Goal: Task Accomplishment & Management: Complete application form

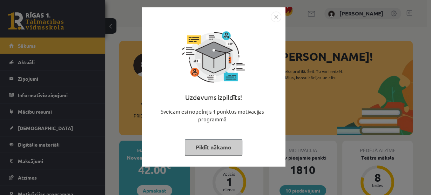
click at [273, 17] on img "Close" at bounding box center [276, 17] width 11 height 11
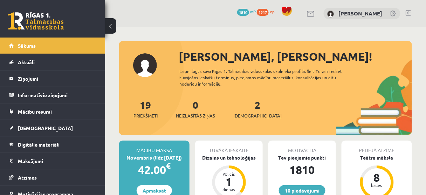
scroll to position [84, 0]
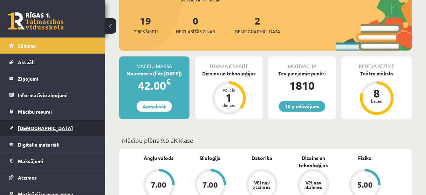
click at [32, 129] on span "[DEMOGRAPHIC_DATA]" at bounding box center [45, 128] width 55 height 6
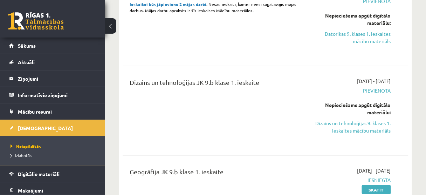
scroll to position [168, 0]
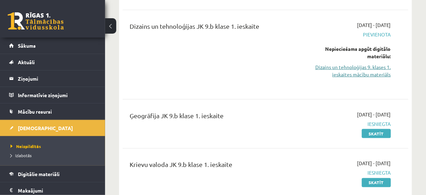
click at [346, 69] on link "Dizains un tehnoloģijas 9. klases 1. ieskaites mācību materiāls" at bounding box center [351, 70] width 80 height 15
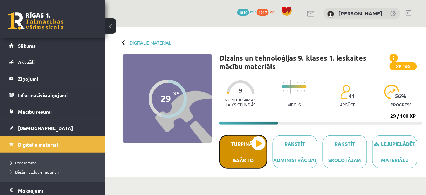
click at [248, 155] on button "Turpināt iesākto" at bounding box center [243, 152] width 48 height 34
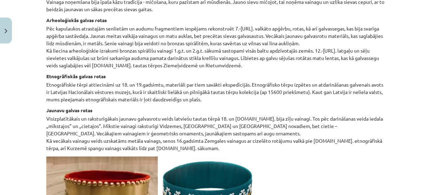
scroll to position [364, 0]
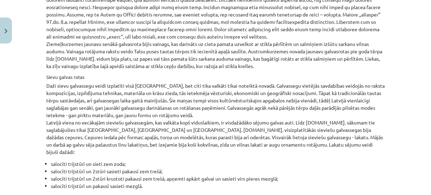
scroll to position [925, 0]
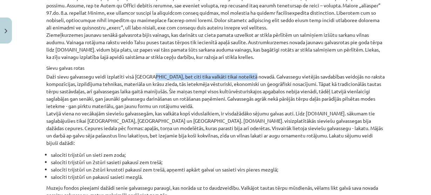
drag, startPoint x: 146, startPoint y: 75, endPoint x: 247, endPoint y: 73, distance: 100.6
click at [242, 73] on p "Daži sievu galvassegu veidi izplatīti visā Latvijā, bet citi tika valkāti tikai…" at bounding box center [215, 110] width 339 height 74
click at [255, 73] on p "Daži sievu galvassegu veidi izplatīti visā Latvijā, bet citi tika valkāti tikai…" at bounding box center [215, 110] width 339 height 74
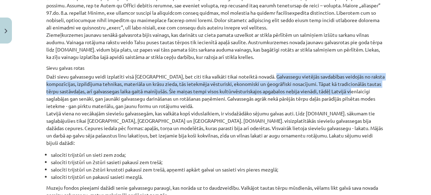
drag, startPoint x: 264, startPoint y: 74, endPoint x: 319, endPoint y: 91, distance: 57.8
click at [356, 92] on p "Daži sievu galvassegu veidi izplatīti visā Latvijā, bet citi tika valkāti tikai…" at bounding box center [215, 110] width 339 height 74
click at [135, 92] on p "Daži sievu galvassegu veidi izplatīti visā Latvijā, bet citi tika valkāti tikai…" at bounding box center [215, 110] width 339 height 74
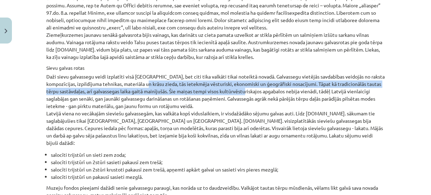
drag, startPoint x: 141, startPoint y: 81, endPoint x: 251, endPoint y: 94, distance: 110.8
click at [251, 94] on p "Daži sievu galvassegu veidi izplatīti visā Latvijā, bet citi tika valkāti tikai…" at bounding box center [215, 110] width 339 height 74
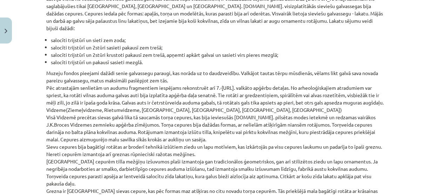
scroll to position [1009, 0]
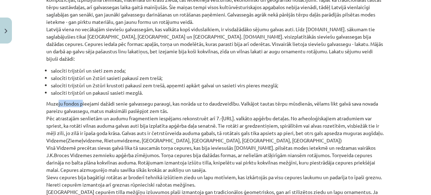
drag, startPoint x: 59, startPoint y: 94, endPoint x: 93, endPoint y: 97, distance: 33.8
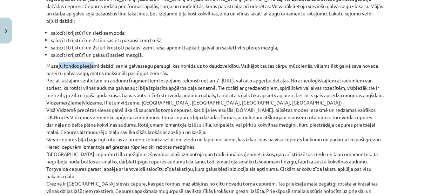
scroll to position [1037, 0]
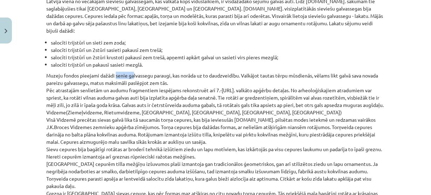
drag, startPoint x: 113, startPoint y: 66, endPoint x: 132, endPoint y: 66, distance: 18.6
drag, startPoint x: 72, startPoint y: 81, endPoint x: 119, endPoint y: 81, distance: 46.6
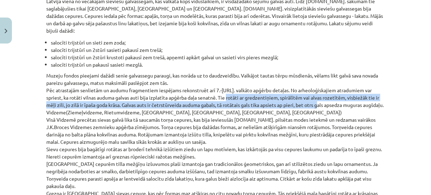
drag, startPoint x: 245, startPoint y: 87, endPoint x: 315, endPoint y: 95, distance: 70.2
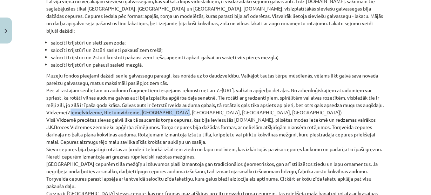
drag, startPoint x: 71, startPoint y: 112, endPoint x: 172, endPoint y: 111, distance: 100.2
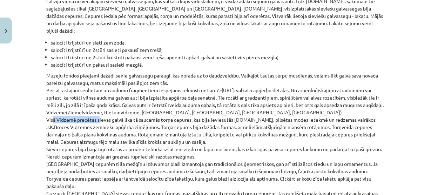
drag, startPoint x: 48, startPoint y: 119, endPoint x: 95, endPoint y: 119, distance: 47.7
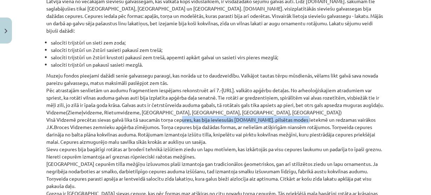
drag, startPoint x: 177, startPoint y: 119, endPoint x: 299, endPoint y: 115, distance: 121.7
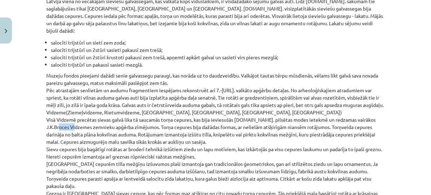
drag, startPoint x: 49, startPoint y: 125, endPoint x: 67, endPoint y: 124, distance: 17.9
drag, startPoint x: 137, startPoint y: 125, endPoint x: 204, endPoint y: 125, distance: 67.6
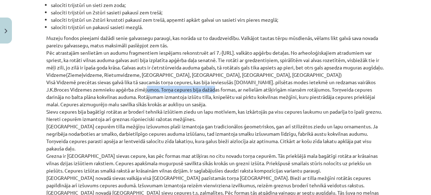
scroll to position [1121, 0]
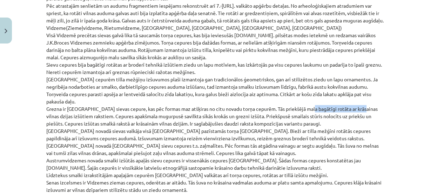
drag, startPoint x: 306, startPoint y: 107, endPoint x: 357, endPoint y: 107, distance: 51.2
click at [357, 107] on p "Muzeju fondos pieejami dažādi senie galvassegu paraugi, kas norāda uz to daudzv…" at bounding box center [215, 160] width 339 height 346
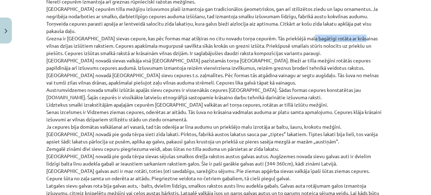
scroll to position [1205, 0]
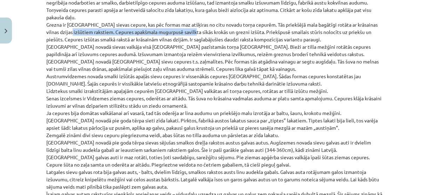
drag, startPoint x: 89, startPoint y: 35, endPoint x: 192, endPoint y: 31, distance: 103.1
click at [192, 31] on p "Muzeju fondos pieejami dažādi senie galvassegu paraugi, kas norāda uz to daudzv…" at bounding box center [215, 76] width 339 height 346
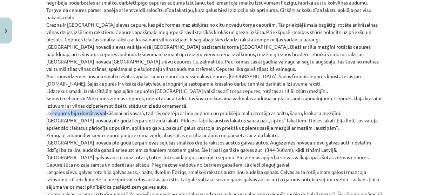
drag, startPoint x: 46, startPoint y: 114, endPoint x: 105, endPoint y: 114, distance: 59.2
click at [104, 114] on p "Muzeju fondos pieejami dažādi senie galvassegu paraugi, kas norāda uz to daudzv…" at bounding box center [215, 76] width 339 height 346
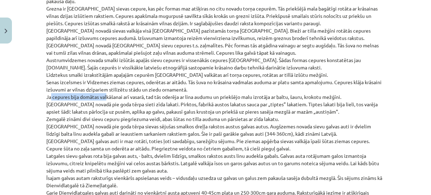
scroll to position [1278, 0]
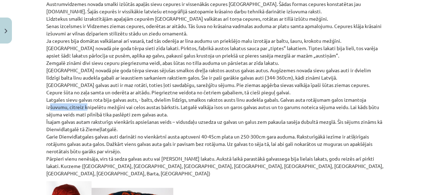
drag, startPoint x: 45, startPoint y: 104, endPoint x: 82, endPoint y: 104, distance: 37.1
click at [82, 104] on p "Muzeju fondos pieejami dažādi senie galvassegu paraugi, kas norāda uz to daudzv…" at bounding box center [215, 4] width 339 height 346
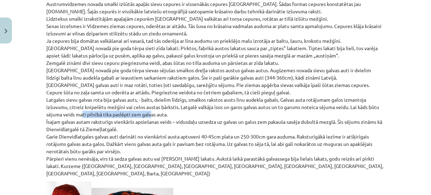
drag, startPoint x: 87, startPoint y: 111, endPoint x: 151, endPoint y: 112, distance: 63.4
click at [150, 112] on p "Muzeju fondos pieejami dažādi senie galvassegu paraugi, kas norāda uz to daudzv…" at bounding box center [215, 4] width 339 height 346
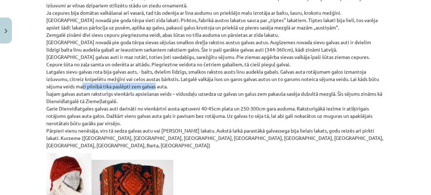
scroll to position [1362, 0]
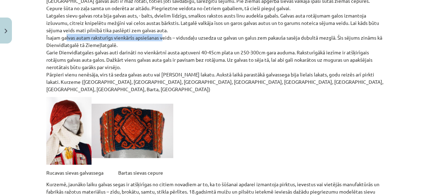
drag, startPoint x: 62, startPoint y: 36, endPoint x: 167, endPoint y: 36, distance: 105.1
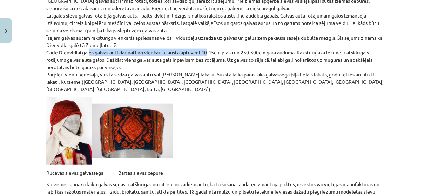
drag, startPoint x: 90, startPoint y: 48, endPoint x: 201, endPoint y: 48, distance: 111.4
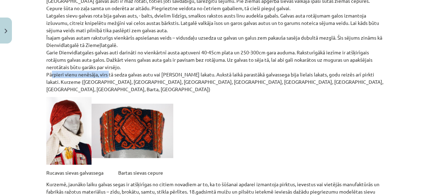
drag, startPoint x: 63, startPoint y: 74, endPoint x: 116, endPoint y: 75, distance: 52.9
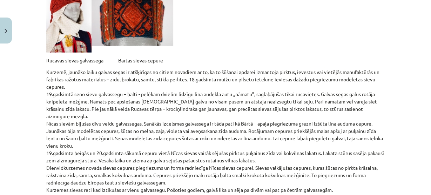
scroll to position [1474, 0]
drag, startPoint x: 86, startPoint y: 63, endPoint x: 197, endPoint y: 63, distance: 110.7
click at [197, 68] on p "Kurzemē, jaunāko laiku galvas segas ir atšķirīgas no citiem novadiem ar to, ka …" at bounding box center [215, 197] width 339 height 258
drag, startPoint x: 276, startPoint y: 71, endPoint x: 339, endPoint y: 73, distance: 62.7
click at [332, 71] on p "Kurzemē, jaunāko laiku galvas segas ir atšķirīgas no citiem novadiem ar to, ka …" at bounding box center [215, 197] width 339 height 258
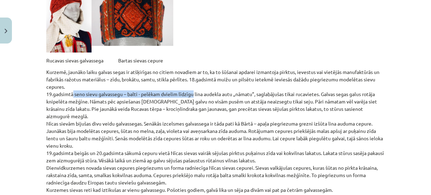
drag, startPoint x: 91, startPoint y: 86, endPoint x: 188, endPoint y: 86, distance: 97.1
click at [188, 86] on p "Kurzemē, jaunāko laiku galvas segas ir atšķirīgas no citiem novadiem ar to, ka …" at bounding box center [215, 197] width 339 height 258
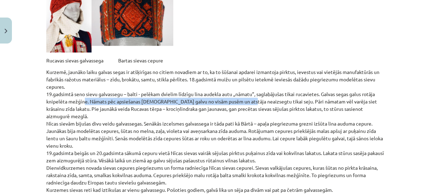
drag, startPoint x: 80, startPoint y: 93, endPoint x: 249, endPoint y: 93, distance: 168.9
click at [248, 93] on p "Kurzemē, jaunāko laiku galvas segas ir atšķirīgas no citiem novadiem ar to, ka …" at bounding box center [215, 197] width 339 height 258
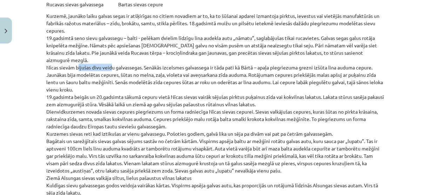
drag, startPoint x: 76, startPoint y: 53, endPoint x: 108, endPoint y: 54, distance: 31.9
click at [108, 54] on p "Kurzemē, jaunāko laiku galvas segas ir atšķirīgas no citiem novadiem ar to, ka …" at bounding box center [215, 141] width 339 height 258
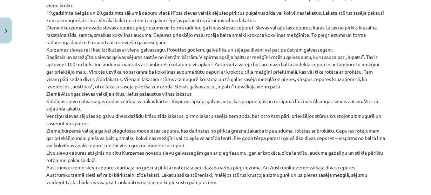
scroll to position [1558, 0]
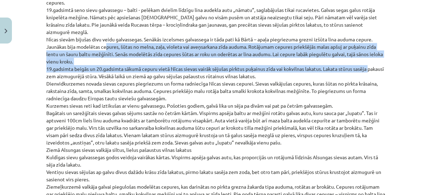
drag, startPoint x: 138, startPoint y: 29, endPoint x: 367, endPoint y: 56, distance: 230.8
click at [367, 56] on p "Kurzemē, jaunāko laiku galvas segas ir atšķirīgas no citiem novadiem ar to, ka …" at bounding box center [215, 113] width 339 height 258
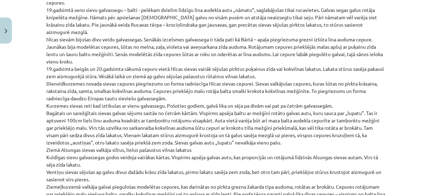
click at [319, 62] on p "Kurzemē, jaunāko laiku galvas segas ir atšķirīgas no citiem novadiem ar to, ka …" at bounding box center [215, 113] width 339 height 258
drag, startPoint x: 44, startPoint y: 60, endPoint x: 298, endPoint y: 62, distance: 253.4
click at [298, 62] on p "Kurzemē, jaunāko laiku galvas segas ir atšķirīgas no citiem novadiem ar to, ka …" at bounding box center [215, 113] width 339 height 258
click at [130, 76] on p "Kurzemē, jaunāko laiku galvas segas ir atšķirīgas no citiem novadiem ar to, ka …" at bounding box center [215, 113] width 339 height 258
drag, startPoint x: 166, startPoint y: 60, endPoint x: 187, endPoint y: 62, distance: 21.1
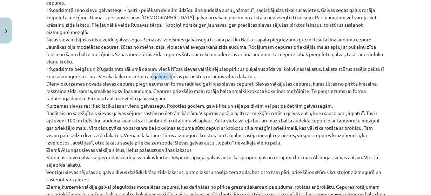
click at [187, 62] on p "Kurzemē, jaunāko laiku galvas segas ir atšķirīgas no citiem novadiem ar to, ka …" at bounding box center [215, 113] width 339 height 258
drag, startPoint x: 53, startPoint y: 68, endPoint x: 108, endPoint y: 69, distance: 54.7
click at [108, 69] on p "Kurzemē, jaunāko laiku galvas segas ir atšķirīgas no citiem novadiem ar to, ka …" at bounding box center [215, 113] width 339 height 258
drag, startPoint x: 42, startPoint y: 88, endPoint x: 95, endPoint y: 88, distance: 52.9
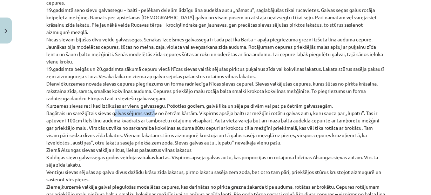
drag, startPoint x: 111, startPoint y: 97, endPoint x: 150, endPoint y: 97, distance: 39.2
click at [150, 97] on p "Kurzemē, jaunāko laiku galvas segas ir atšķirīgas no citiem novadiem ar to, ka …" at bounding box center [215, 113] width 339 height 258
drag, startPoint x: 214, startPoint y: 125, endPoint x: 255, endPoint y: 125, distance: 41.4
click at [255, 125] on p "Kurzemē, jaunāko laiku galvas segas ir atšķirīgas no citiem novadiem ar to, ka …" at bounding box center [215, 113] width 339 height 258
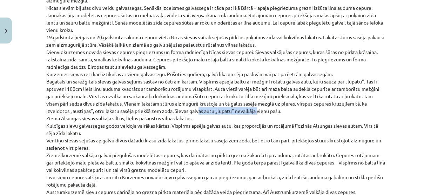
scroll to position [1614, 0]
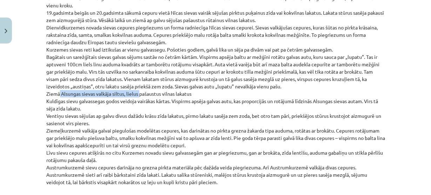
drag, startPoint x: 54, startPoint y: 78, endPoint x: 144, endPoint y: 83, distance: 90.2
click at [143, 83] on p "Kurzemē, jaunāko laiku galvas segas ir atšķirīgas no citiem novadiem ar to, ka …" at bounding box center [215, 57] width 339 height 258
click at [174, 91] on p "Kurzemē, jaunāko laiku galvas segas ir atšķirīgas no citiem novadiem ar to, ka …" at bounding box center [215, 57] width 339 height 258
drag, startPoint x: 103, startPoint y: 76, endPoint x: 160, endPoint y: 77, distance: 57.5
click at [159, 76] on p "Kurzemē, jaunāko laiku galvas segas ir atšķirīgas no citiem novadiem ar to, ka …" at bounding box center [215, 57] width 339 height 258
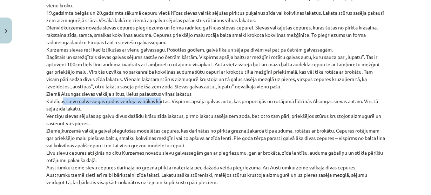
drag, startPoint x: 58, startPoint y: 86, endPoint x: 193, endPoint y: 86, distance: 135.6
click at [181, 86] on p "Kurzemē, jaunāko laiku galvas segas ir atšķirīgas no citiem novadiem ar to, ka …" at bounding box center [215, 57] width 339 height 258
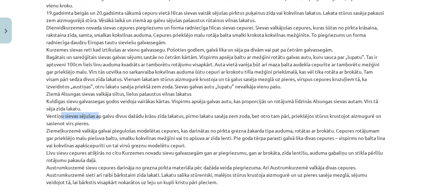
drag, startPoint x: 77, startPoint y: 101, endPoint x: 95, endPoint y: 101, distance: 17.9
click at [95, 101] on p "Kurzemē, jaunāko laiku galvas segas ir atšķirīgas no citiem novadiem ar to, ka …" at bounding box center [215, 57] width 339 height 258
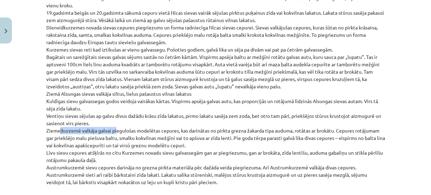
drag, startPoint x: 63, startPoint y: 114, endPoint x: 121, endPoint y: 114, distance: 57.5
click at [121, 114] on p "Kurzemē, jaunāko laiku galvas segas ir atšķirīgas no citiem novadiem ar to, ka …" at bounding box center [215, 57] width 339 height 258
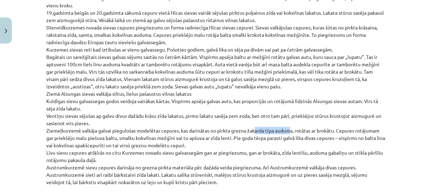
drag, startPoint x: 252, startPoint y: 115, endPoint x: 287, endPoint y: 114, distance: 35.8
click at [287, 114] on p "Kurzemē, jaunāko laiku galvas segas ir atšķirīgas no citiem novadiem ar to, ka …" at bounding box center [215, 57] width 339 height 258
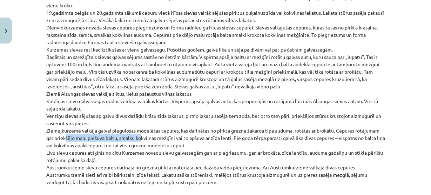
drag, startPoint x: 86, startPoint y: 123, endPoint x: 138, endPoint y: 123, distance: 51.9
click at [138, 123] on p "Kurzemē, jaunāko laiku galvas segas ir atšķirīgas no citiem novadiem ar to, ka …" at bounding box center [215, 57] width 339 height 258
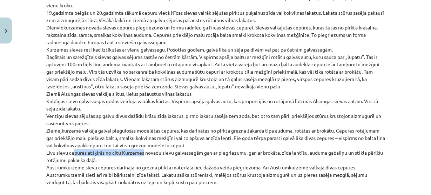
drag, startPoint x: 76, startPoint y: 136, endPoint x: 143, endPoint y: 136, distance: 66.9
click at [140, 136] on p "Kurzemē, jaunāko laiku galvas segas ir atšķirīgas no citiem novadiem ar to, ka …" at bounding box center [215, 57] width 339 height 258
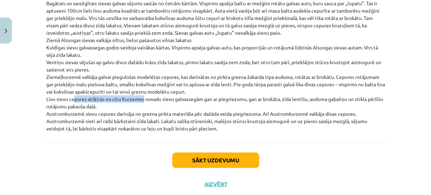
scroll to position [1670, 0]
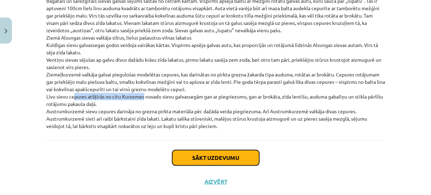
click at [219, 150] on button "Sākt uzdevumu" at bounding box center [215, 157] width 87 height 15
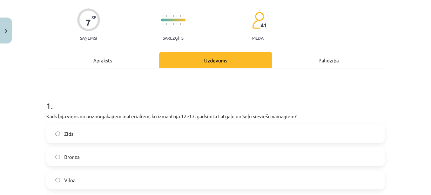
scroll to position [101, 0]
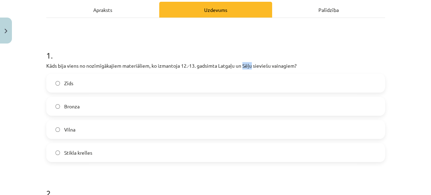
drag, startPoint x: 240, startPoint y: 64, endPoint x: 250, endPoint y: 64, distance: 9.8
click at [250, 64] on p "Kāds bija viens no nozīmīgākajiem materiāliem, ko izmantoja 12.-13. gadsimta La…" at bounding box center [215, 65] width 339 height 7
copy p "Sēļu"
click at [84, 38] on h1 "1 ." at bounding box center [215, 49] width 339 height 22
drag, startPoint x: 270, startPoint y: 65, endPoint x: 293, endPoint y: 64, distance: 22.4
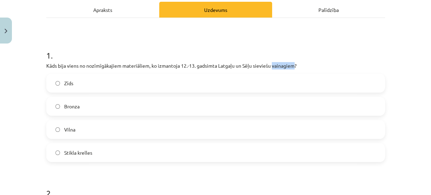
click at [293, 64] on p "Kāds bija viens no nozīmīgākajiem materiāliem, ko izmantoja 12.-13. gadsimta La…" at bounding box center [215, 65] width 339 height 7
copy p "vainagiem"
click at [93, 151] on label "Stikla krelles" at bounding box center [215, 153] width 337 height 18
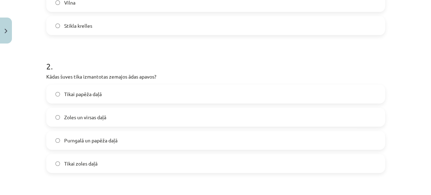
scroll to position [241, 0]
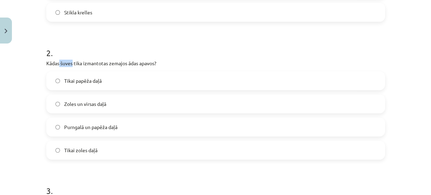
drag, startPoint x: 57, startPoint y: 62, endPoint x: 70, endPoint y: 62, distance: 13.0
click at [70, 62] on p "Kādas šuves tika izmantotas zemajos ādas apavos?" at bounding box center [215, 63] width 339 height 7
copy p "šuves"
click at [108, 132] on label "Purngalā un papēža daļā" at bounding box center [215, 127] width 337 height 18
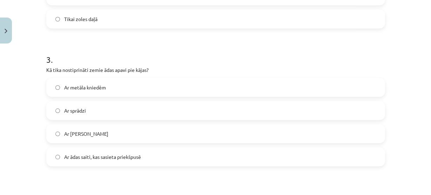
scroll to position [382, 0]
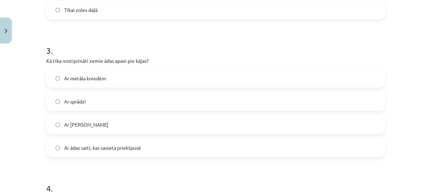
click at [116, 146] on span "Ar ādas saiti, kas sasieta priekšpusē" at bounding box center [102, 147] width 77 height 7
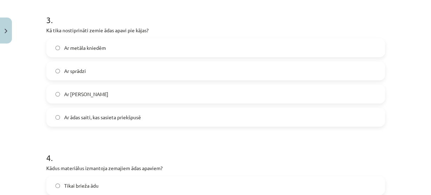
scroll to position [522, 0]
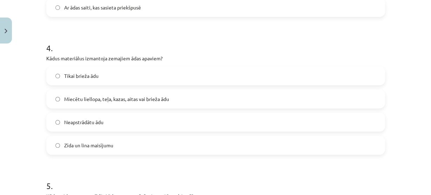
click at [101, 98] on span "Miecētu liellopa, teļa, kazas, aitas vai brieža ādu" at bounding box center [116, 98] width 105 height 7
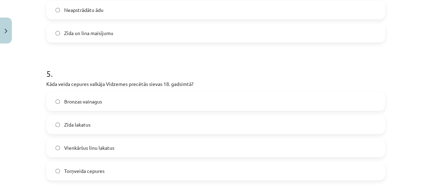
scroll to position [690, 0]
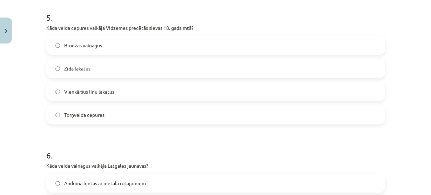
click at [83, 117] on span "Torņveida cepures" at bounding box center [84, 114] width 40 height 7
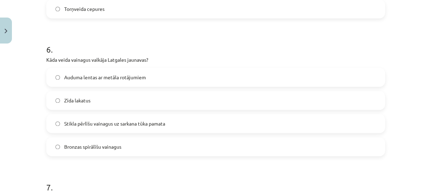
scroll to position [830, 0]
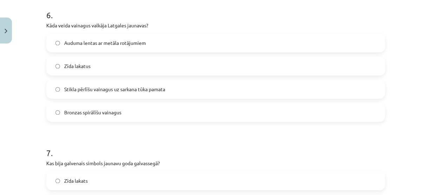
click at [30, 63] on div "Mācību tēma: Dizains un tehnoloģijas 9. klases 1. ieskaites mācību materiāls #6…" at bounding box center [215, 97] width 431 height 195
click at [117, 88] on span "Stikla pērlīšu vainagus uz sarkana tūka pamata" at bounding box center [114, 89] width 101 height 7
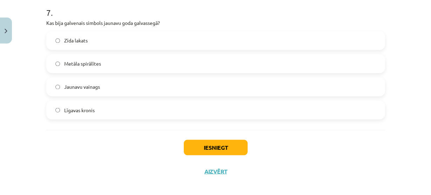
scroll to position [970, 0]
click at [83, 88] on span "Jaunavu vainags" at bounding box center [82, 86] width 36 height 7
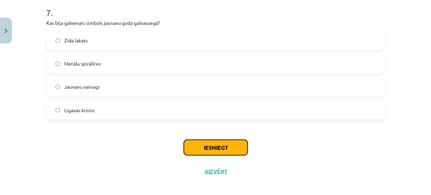
click at [206, 146] on button "Iesniegt" at bounding box center [216, 146] width 64 height 15
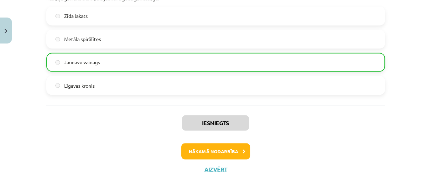
scroll to position [997, 0]
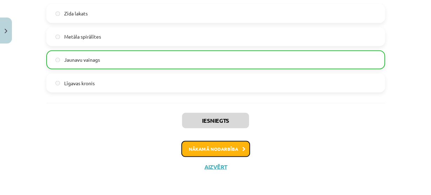
click at [220, 145] on button "Nākamā nodarbība" at bounding box center [215, 149] width 69 height 16
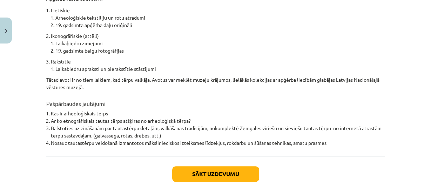
scroll to position [563, 0]
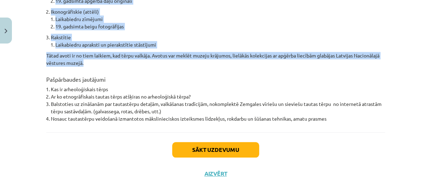
drag, startPoint x: 44, startPoint y: 129, endPoint x: 236, endPoint y: 56, distance: 204.8
copy div "Tautas tērpa attīstība un izziņas avoti Līdz apmēram 19. gadsimta sešdesmito ga…"
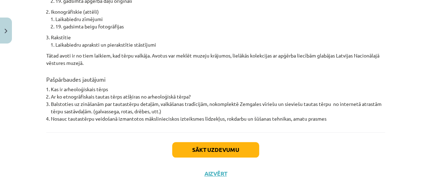
click at [123, 147] on div "Sākt uzdevumu Aizvērt" at bounding box center [215, 156] width 339 height 49
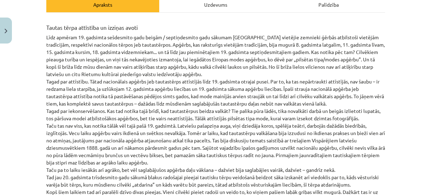
scroll to position [112, 0]
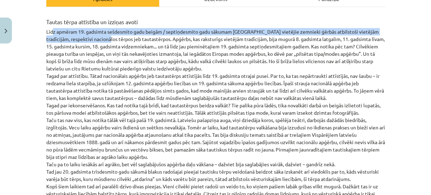
drag, startPoint x: 49, startPoint y: 31, endPoint x: 107, endPoint y: 39, distance: 57.7
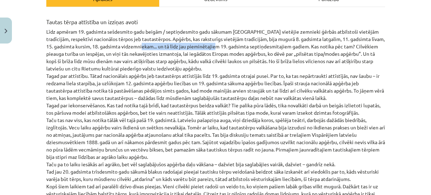
drag, startPoint x: 155, startPoint y: 44, endPoint x: 232, endPoint y: 44, distance: 77.4
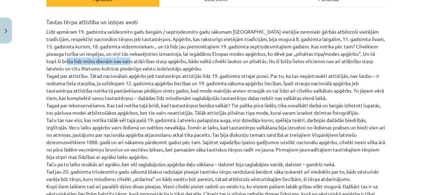
drag, startPoint x: 88, startPoint y: 61, endPoint x: 152, endPoint y: 61, distance: 64.1
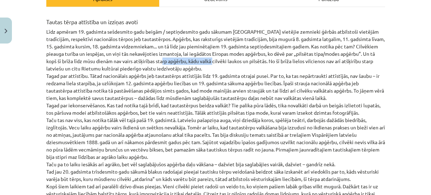
drag, startPoint x: 200, startPoint y: 62, endPoint x: 232, endPoint y: 61, distance: 32.3
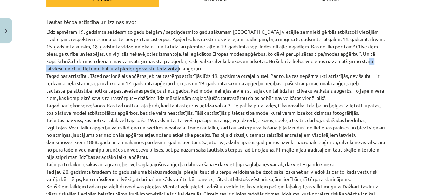
drag, startPoint x: 77, startPoint y: 68, endPoint x: 207, endPoint y: 68, distance: 130.0
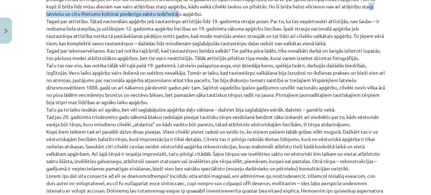
scroll to position [168, 0]
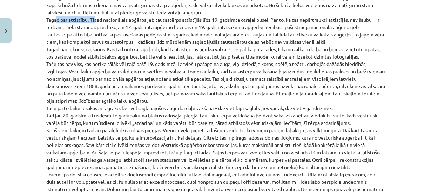
drag, startPoint x: 61, startPoint y: 21, endPoint x: 100, endPoint y: 20, distance: 38.9
click at [93, 21] on p "Līdz apmēram 19. gadsimta sešdesmito gadu beigām / septiņdesmito gadu sākumam L…" at bounding box center [215, 167] width 339 height 390
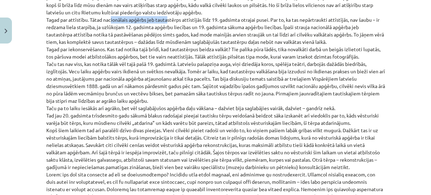
drag, startPoint x: 107, startPoint y: 19, endPoint x: 165, endPoint y: 20, distance: 58.5
click at [165, 20] on p "Līdz apmēram 19. gadsimta sešdesmito gadu beigām / septiņdesmito gadu sākumam L…" at bounding box center [215, 167] width 339 height 390
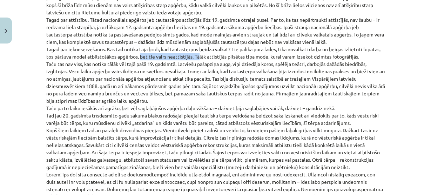
drag, startPoint x: 138, startPoint y: 55, endPoint x: 197, endPoint y: 58, distance: 59.3
click at [197, 58] on p "Līdz apmēram 19. gadsimta sešdesmito gadu beigām / septiņdesmito gadu sākumam L…" at bounding box center [215, 167] width 339 height 390
click at [202, 56] on p "Līdz apmēram 19. gadsimta sešdesmito gadu beigām / septiņdesmito gadu sākumam L…" at bounding box center [215, 167] width 339 height 390
drag, startPoint x: 192, startPoint y: 55, endPoint x: 229, endPoint y: 53, distance: 36.9
click at [229, 53] on p "Līdz apmēram 19. gadsimta sešdesmito gadu beigām / septiņdesmito gadu sākumam L…" at bounding box center [215, 167] width 339 height 390
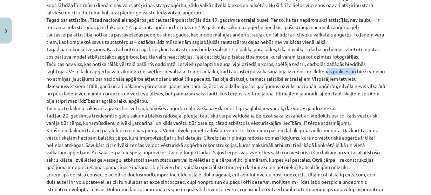
drag, startPoint x: 347, startPoint y: 69, endPoint x: 321, endPoint y: 69, distance: 26.3
click at [321, 69] on p "Līdz apmēram 19. gadsimta sešdesmito gadu beigām / septiņdesmito gadu sākumam L…" at bounding box center [215, 167] width 339 height 390
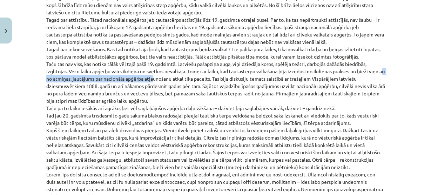
drag, startPoint x: 43, startPoint y: 77, endPoint x: 157, endPoint y: 75, distance: 113.6
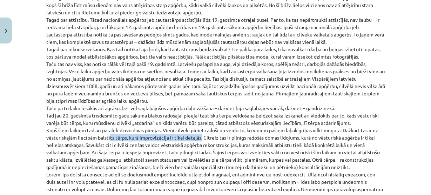
drag, startPoint x: 105, startPoint y: 137, endPoint x: 200, endPoint y: 139, distance: 95.0
click at [200, 139] on p "Līdz apmēram 19. gadsimta sešdesmito gadu beigām / septiņdesmito gadu sākumam L…" at bounding box center [215, 167] width 339 height 390
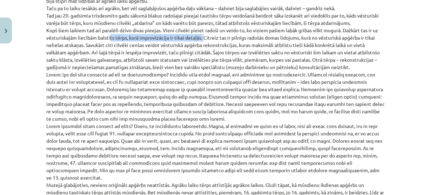
scroll to position [280, 0]
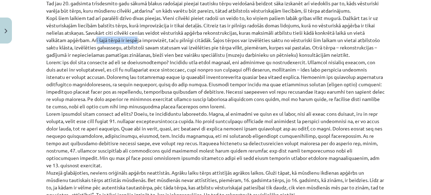
drag, startPoint x: 102, startPoint y: 40, endPoint x: 139, endPoint y: 40, distance: 36.8
click at [139, 40] on p "Līdz apmēram 19. gadsimta sešdesmito gadu beigām / septiņdesmito gadu sākumam L…" at bounding box center [215, 55] width 339 height 390
drag, startPoint x: 59, startPoint y: 54, endPoint x: 121, endPoint y: 55, distance: 61.7
click at [120, 55] on p "Līdz apmēram 19. gadsimta sešdesmito gadu beigām / septiņdesmito gadu sākumam L…" at bounding box center [215, 55] width 339 height 390
drag, startPoint x: 78, startPoint y: 63, endPoint x: 94, endPoint y: 63, distance: 16.5
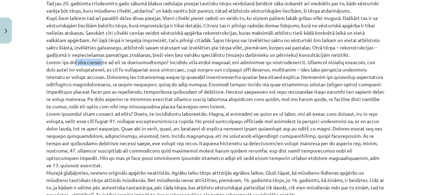
click at [94, 63] on p "Līdz apmēram 19. gadsimta sešdesmito gadu beigām / septiņdesmito gadu sākumam L…" at bounding box center [215, 55] width 339 height 390
drag, startPoint x: 53, startPoint y: 77, endPoint x: 70, endPoint y: 77, distance: 17.2
click at [70, 77] on p "Līdz apmēram 19. gadsimta sešdesmito gadu beigām / septiņdesmito gadu sākumam L…" at bounding box center [215, 55] width 339 height 390
drag, startPoint x: 58, startPoint y: 91, endPoint x: 99, endPoint y: 93, distance: 41.0
click at [99, 93] on p "Līdz apmēram 19. gadsimta sešdesmito gadu beigām / septiņdesmito gadu sākumam L…" at bounding box center [215, 55] width 339 height 390
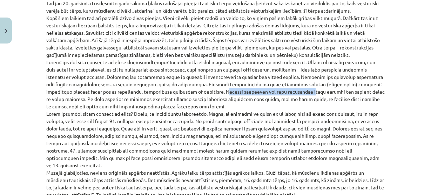
drag, startPoint x: 179, startPoint y: 92, endPoint x: 267, endPoint y: 92, distance: 87.6
click at [267, 92] on p "Līdz apmēram 19. gadsimta sešdesmito gadu beigām / septiņdesmito gadu sākumam L…" at bounding box center [215, 55] width 339 height 390
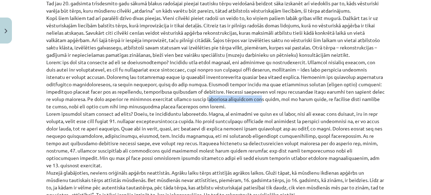
drag, startPoint x: 153, startPoint y: 98, endPoint x: 205, endPoint y: 98, distance: 51.5
click at [205, 98] on p "Līdz apmēram 19. gadsimta sešdesmito gadu beigām / septiņdesmito gadu sākumam L…" at bounding box center [215, 55] width 339 height 390
drag, startPoint x: 131, startPoint y: 104, endPoint x: 150, endPoint y: 104, distance: 19.3
click at [150, 104] on p "Līdz apmēram 19. gadsimta sešdesmito gadu beigām / septiņdesmito gadu sākumam L…" at bounding box center [215, 55] width 339 height 390
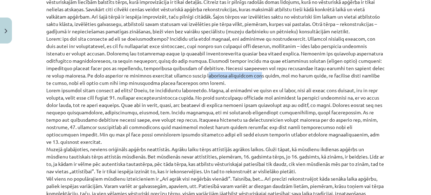
scroll to position [336, 0]
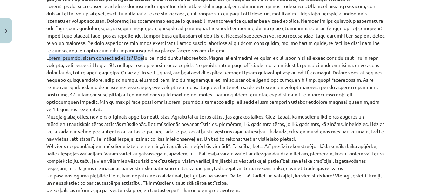
drag, startPoint x: 43, startPoint y: 57, endPoint x: 146, endPoint y: 57, distance: 103.7
click at [135, 57] on div "8 XP Saņemsi Sarežģīts 39 pilda Apraksts Uzdevums Palīdzība Tautas tērpa attīst…" at bounding box center [215, 61] width 347 height 702
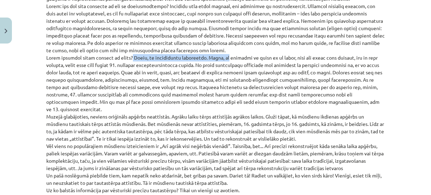
drag, startPoint x: 125, startPoint y: 57, endPoint x: 219, endPoint y: 58, distance: 93.6
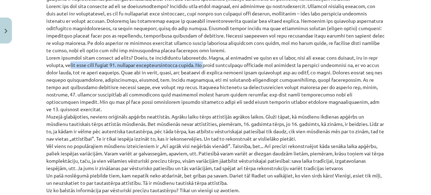
drag, startPoint x: 46, startPoint y: 66, endPoint x: 190, endPoint y: 64, distance: 144.0
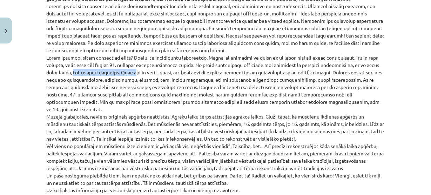
drag, startPoint x: 58, startPoint y: 70, endPoint x: 115, endPoint y: 70, distance: 57.1
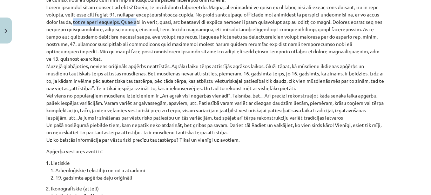
scroll to position [392, 0]
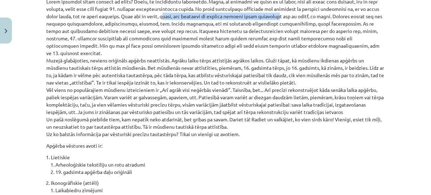
drag, startPoint x: 144, startPoint y: 15, endPoint x: 259, endPoint y: 17, distance: 114.6
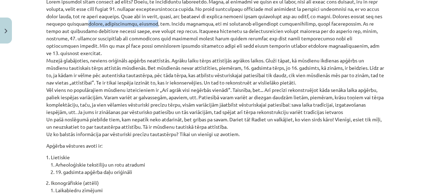
drag, startPoint x: 71, startPoint y: 22, endPoint x: 129, endPoint y: 22, distance: 58.2
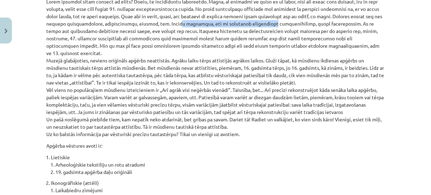
drag, startPoint x: 151, startPoint y: 24, endPoint x: 238, endPoint y: 24, distance: 86.9
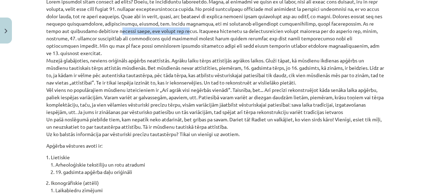
drag, startPoint x: 70, startPoint y: 32, endPoint x: 134, endPoint y: 32, distance: 63.8
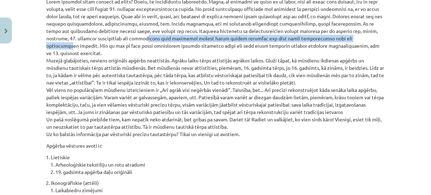
drag, startPoint x: 90, startPoint y: 38, endPoint x: 303, endPoint y: 39, distance: 212.7
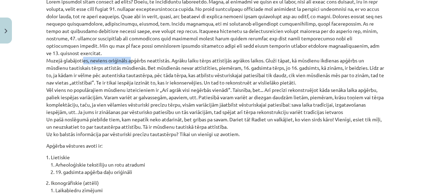
drag, startPoint x: 84, startPoint y: 54, endPoint x: 126, endPoint y: 54, distance: 41.7
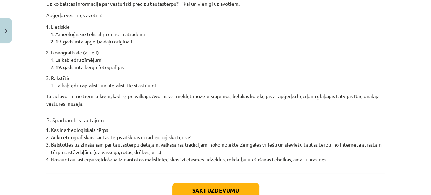
scroll to position [533, 0]
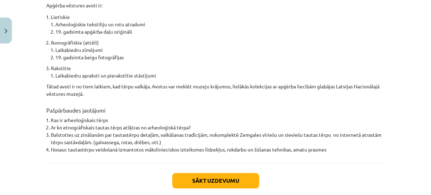
click at [199, 173] on button "Sākt uzdevumu" at bounding box center [215, 180] width 87 height 15
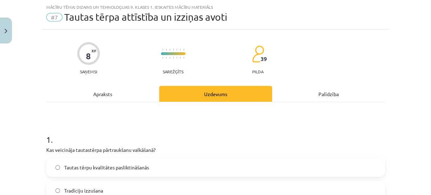
scroll to position [101, 0]
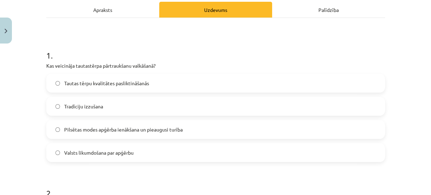
click at [123, 126] on span "Pilsētas modes apģērba ienākšana un pieaugusi turība" at bounding box center [123, 129] width 118 height 7
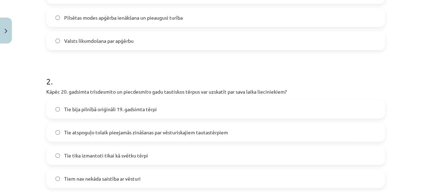
scroll to position [213, 0]
click at [18, 122] on div "Mācību tēma: Dizains un tehnoloģijas 9. klases 1. ieskaites mācību materiāls #7…" at bounding box center [215, 97] width 431 height 195
click at [94, 105] on span "Tie bija pilnībā oriģināli 19. gadsimta tērpi" at bounding box center [110, 108] width 93 height 7
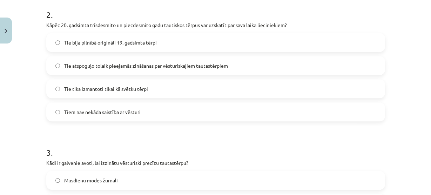
scroll to position [298, 0]
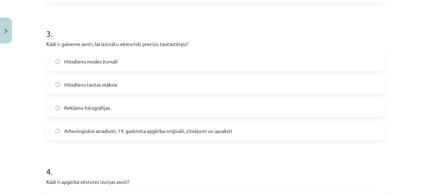
scroll to position [410, 0]
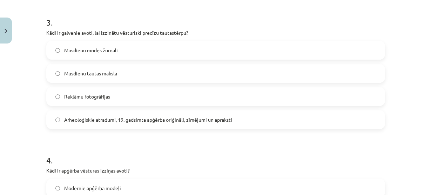
click at [112, 117] on span "Arheoloģiskie atradumi, 19. gadsimta apģērba oriģināli, zīmējumi un apraksti" at bounding box center [148, 119] width 168 height 7
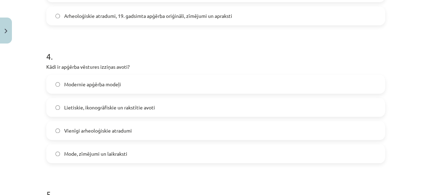
scroll to position [522, 0]
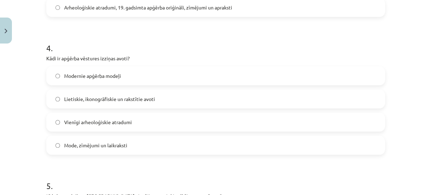
click at [130, 96] on span "Lietiskie, ikonogrāfiskie un rakstītie avoti" at bounding box center [109, 98] width 91 height 7
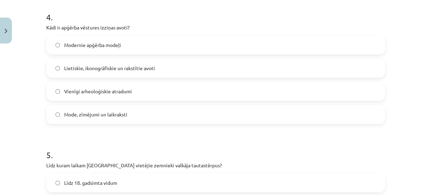
scroll to position [634, 0]
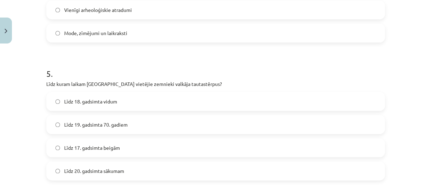
click at [104, 126] on span "Līdz 19. gadsimta 70. gadiem" at bounding box center [95, 124] width 63 height 7
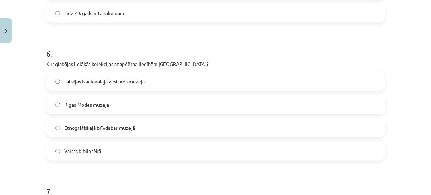
scroll to position [802, 0]
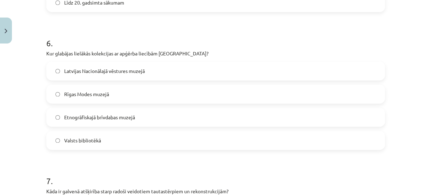
click at [114, 70] on span "Latvijas Nacionālajā vēstures muzejā" at bounding box center [104, 70] width 81 height 7
click at [109, 171] on h1 "7 ." at bounding box center [215, 175] width 339 height 22
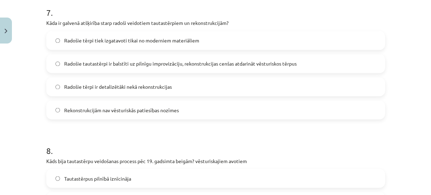
scroll to position [942, 0]
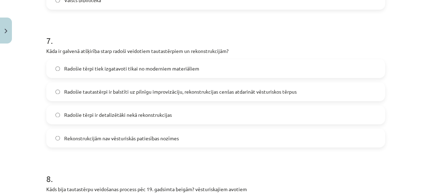
click at [214, 90] on span "Radošie tautastērpi ir balstīti uz pilnīgu improvizāciju, rekonstrukcijas cenša…" at bounding box center [180, 91] width 232 height 7
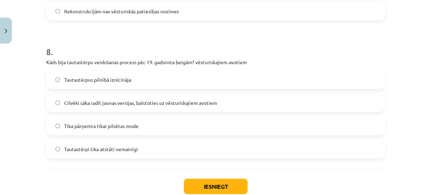
scroll to position [1082, 0]
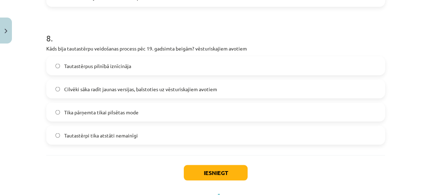
click at [120, 89] on span "Cilvēki sāka radīt jaunas versijas, balstoties uz vēsturiskajiem avotiem" at bounding box center [140, 89] width 153 height 7
click at [221, 169] on button "Iesniegt" at bounding box center [216, 172] width 64 height 15
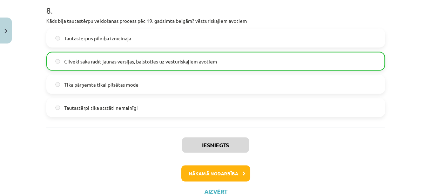
scroll to position [1111, 0]
click at [215, 173] on button "Nākamā nodarbība" at bounding box center [215, 173] width 69 height 16
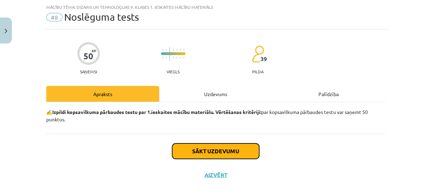
click at [209, 151] on button "Sākt uzdevumu" at bounding box center [215, 150] width 87 height 15
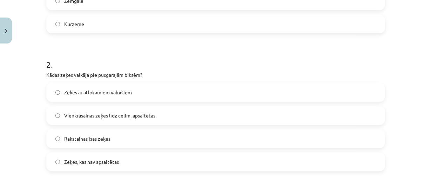
scroll to position [269, 0]
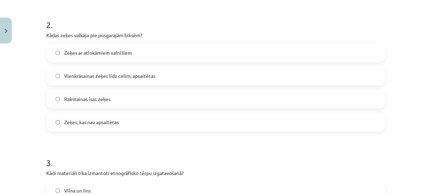
click at [137, 75] on span "Vienkrāsainas zeķes līdz celim, apsaitētas" at bounding box center [109, 75] width 91 height 7
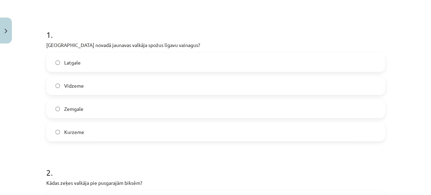
scroll to position [157, 0]
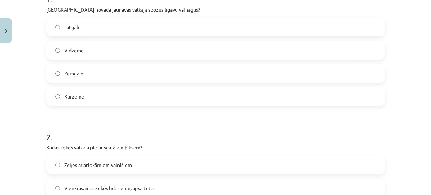
click at [74, 49] on span "Vidzeme" at bounding box center [74, 50] width 20 height 7
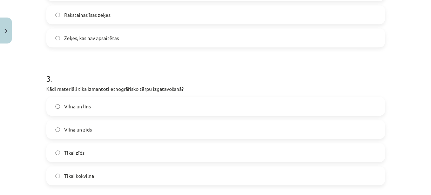
scroll to position [382, 0]
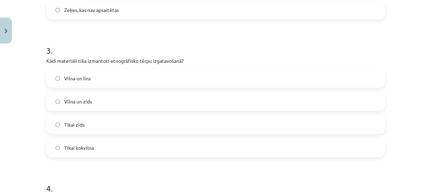
click at [76, 102] on span "Vilna un zīds" at bounding box center [78, 101] width 28 height 7
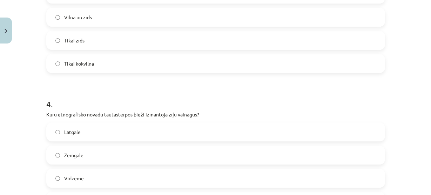
scroll to position [494, 0]
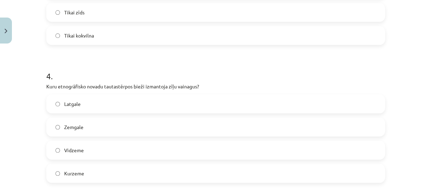
click at [111, 74] on h1 "4 ." at bounding box center [215, 70] width 339 height 22
click at [133, 60] on h1 "4 ." at bounding box center [215, 70] width 339 height 22
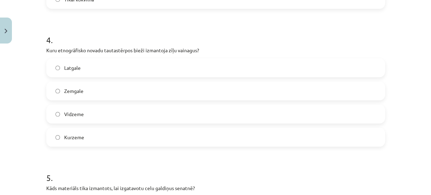
scroll to position [522, 0]
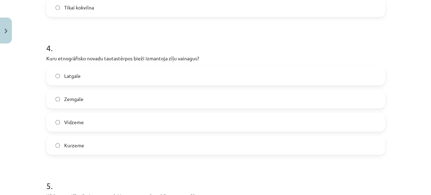
click at [83, 126] on label "Vidzeme" at bounding box center [215, 122] width 337 height 18
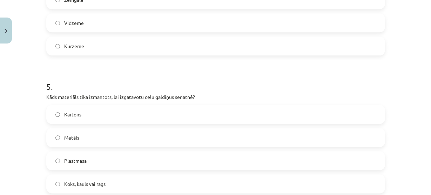
scroll to position [690, 0]
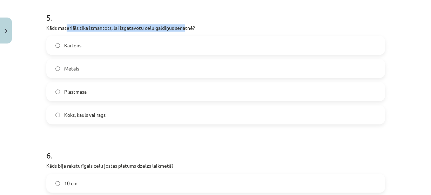
drag, startPoint x: 64, startPoint y: 25, endPoint x: 183, endPoint y: 27, distance: 118.8
click at [183, 27] on p "Kāds materiāls tika izmantots, lai izgatavotu celu galdiņus senatnē?" at bounding box center [215, 27] width 339 height 7
click at [198, 29] on p "Kāds materiāls tika izmantots, lai izgatavotu celu galdiņus senatnē?" at bounding box center [215, 27] width 339 height 7
click at [73, 42] on span "Kartons" at bounding box center [72, 45] width 17 height 7
click at [84, 113] on span "Koks, kauls vai rags" at bounding box center [84, 114] width 41 height 7
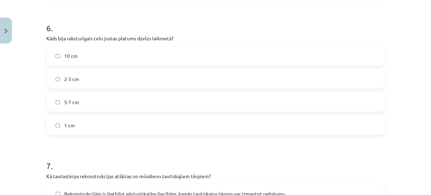
scroll to position [830, 0]
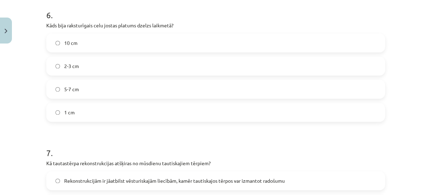
click at [22, 89] on div "Mācību tēma: Dizains un tehnoloģijas 9. klases 1. ieskaites mācību materiāls #8…" at bounding box center [215, 97] width 431 height 195
click at [74, 44] on span "10 cm" at bounding box center [70, 42] width 13 height 7
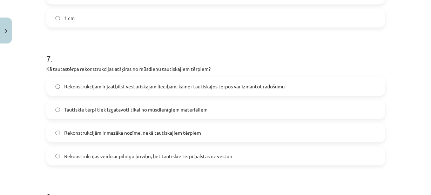
scroll to position [970, 0]
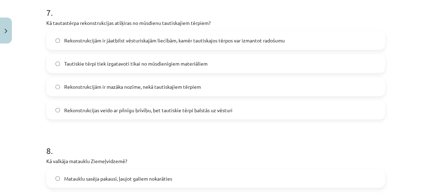
click at [228, 39] on span "Rekonstrukcijām ir jāatbilst vēsturiskajām liecībām, kamēr tautiskajos tērpos v…" at bounding box center [174, 40] width 220 height 7
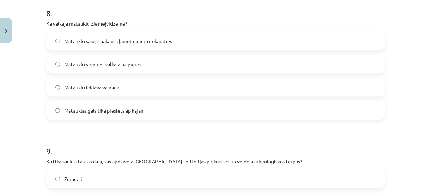
scroll to position [1111, 0]
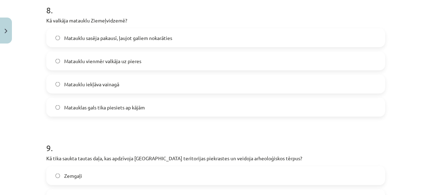
click at [32, 72] on div "Mācību tēma: Dizains un tehnoloģijas 9. klases 1. ieskaites mācību materiāls #8…" at bounding box center [215, 97] width 431 height 195
click at [144, 38] on span "Matauklu sasēja pakausī, ļaujot galiem nokarāties" at bounding box center [118, 37] width 108 height 7
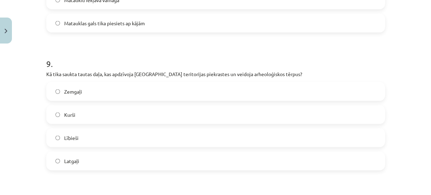
scroll to position [1251, 0]
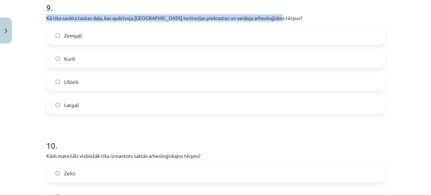
drag, startPoint x: 44, startPoint y: 16, endPoint x: 281, endPoint y: 17, distance: 237.6
click at [281, 17] on p "Kā tika saukta tautas daļa, kas apdzīvoja Latvijas teritorijas piekrastes un ve…" at bounding box center [215, 17] width 339 height 7
copy p "Kā tika saukta tautas daļa, kas apdzīvoja Latvijas teritorijas piekrastes un ve…"
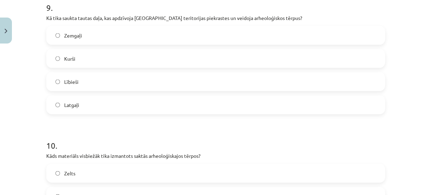
click at [77, 34] on span "Zemgaļi" at bounding box center [73, 35] width 18 height 7
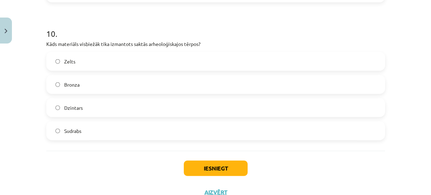
scroll to position [1363, 0]
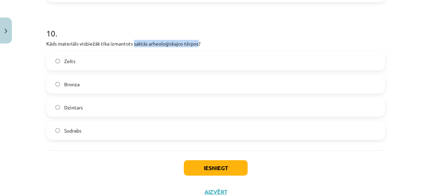
drag, startPoint x: 131, startPoint y: 43, endPoint x: 197, endPoint y: 45, distance: 65.2
click at [197, 45] on p "Kāds materiāls visbiežāk tika izmantots saktās arheoloģiskajos tērpos?" at bounding box center [215, 43] width 339 height 7
copy p "saktās arheoloģiskajos tērpos"
click at [68, 83] on span "Bronza" at bounding box center [71, 84] width 15 height 7
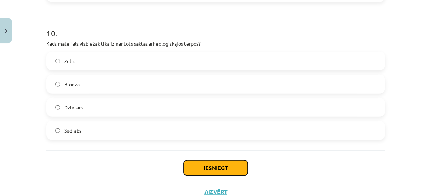
click at [204, 170] on button "Iesniegt" at bounding box center [216, 167] width 64 height 15
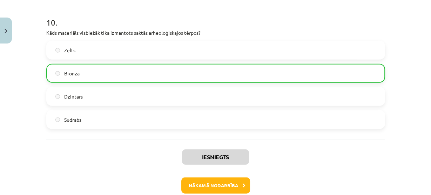
scroll to position [1410, 0]
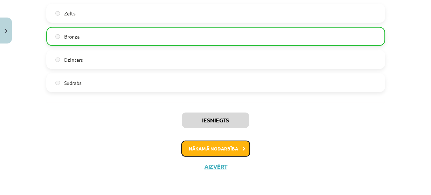
click at [217, 145] on button "Nākamā nodarbība" at bounding box center [215, 149] width 69 height 16
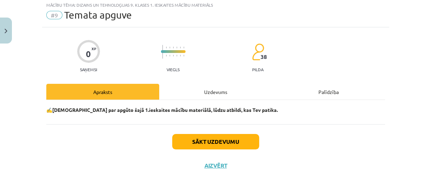
scroll to position [17, 0]
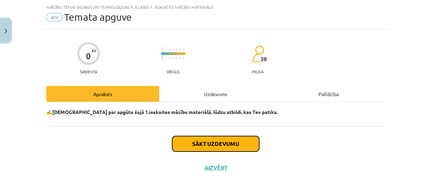
click at [210, 143] on button "Sākt uzdevumu" at bounding box center [215, 143] width 87 height 15
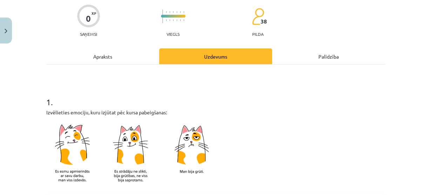
scroll to position [157, 0]
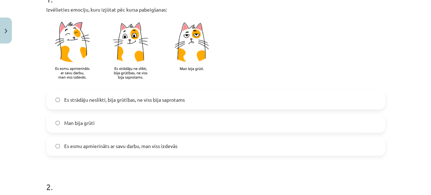
click at [72, 122] on span "Man bija grūti" at bounding box center [79, 122] width 30 height 7
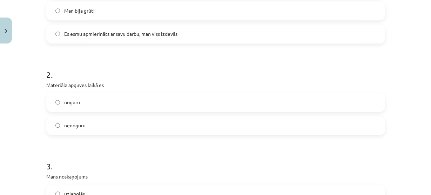
click at [67, 101] on span "noguru" at bounding box center [72, 101] width 16 height 7
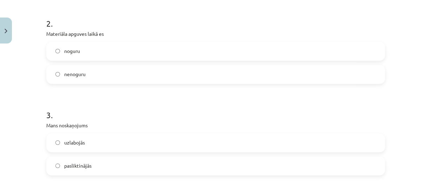
scroll to position [382, 0]
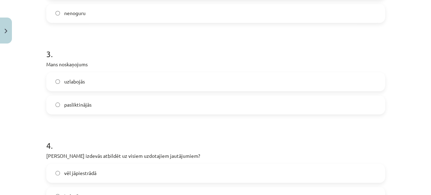
click at [76, 103] on span "pasliktinājās" at bounding box center [77, 104] width 27 height 7
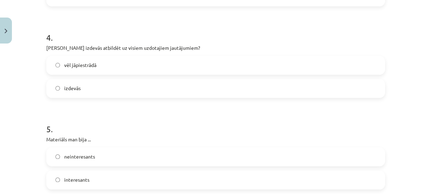
scroll to position [494, 0]
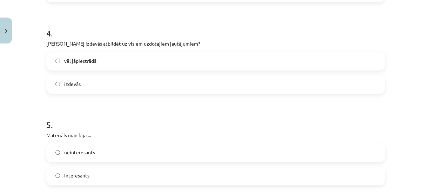
click at [85, 60] on span "vēl jāpiestrādā" at bounding box center [80, 60] width 32 height 7
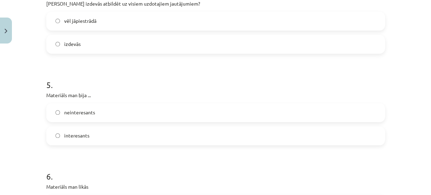
scroll to position [578, 0]
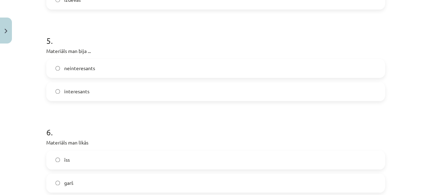
click at [71, 86] on label "interesants" at bounding box center [215, 92] width 337 height 18
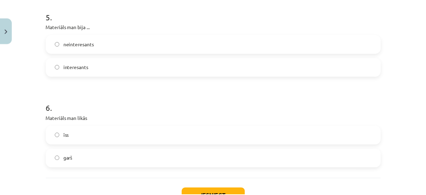
scroll to position [656, 0]
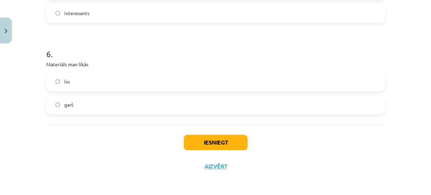
click at [66, 102] on span "garš" at bounding box center [68, 104] width 9 height 7
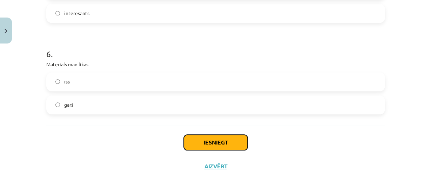
click at [197, 139] on button "Iesniegt" at bounding box center [216, 142] width 64 height 15
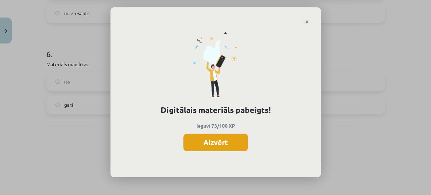
click at [227, 144] on button "Aizvērt" at bounding box center [215, 143] width 64 height 18
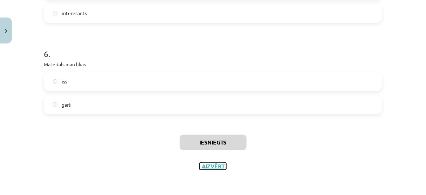
click at [211, 163] on button "Aizvērt" at bounding box center [213, 166] width 27 height 7
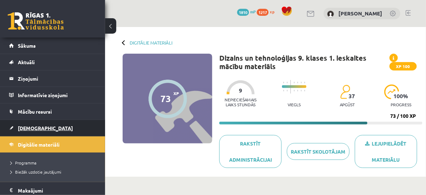
click at [27, 133] on link "[DEMOGRAPHIC_DATA]" at bounding box center [52, 128] width 87 height 16
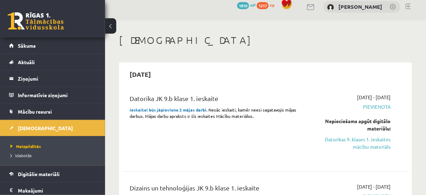
scroll to position [56, 0]
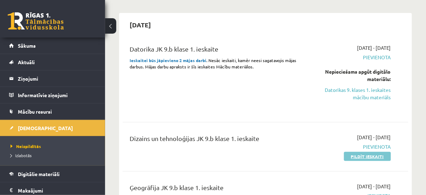
click at [372, 156] on link "Pildīt ieskaiti" at bounding box center [367, 156] width 47 height 9
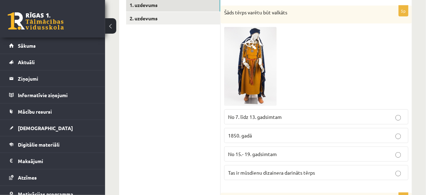
scroll to position [140, 0]
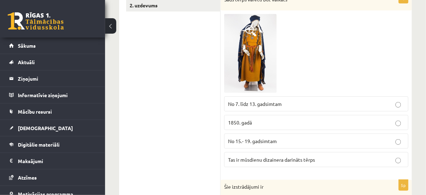
click at [266, 102] on span "No 7. līdz 13. gadsimtam" at bounding box center [255, 104] width 54 height 6
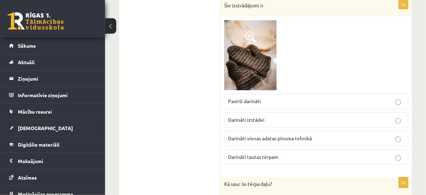
scroll to position [308, 0]
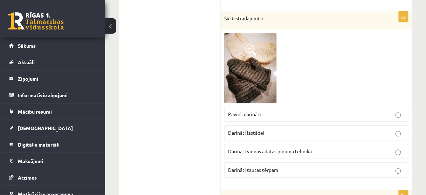
click at [253, 50] on span at bounding box center [250, 50] width 11 height 11
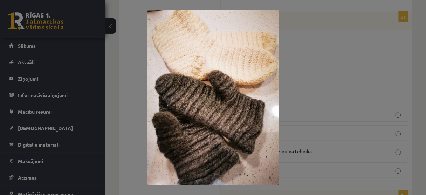
click at [313, 69] on div at bounding box center [213, 97] width 426 height 195
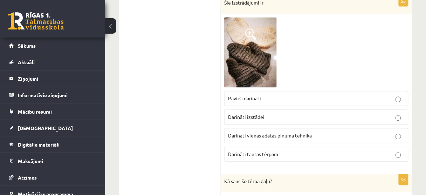
scroll to position [336, 0]
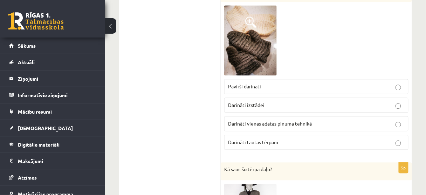
click at [272, 120] on span "Darināti vienas adatas pinuma tehnikā" at bounding box center [270, 123] width 84 height 6
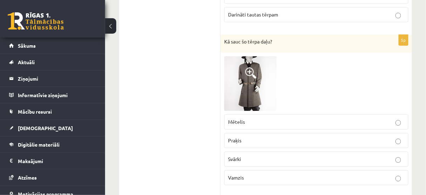
scroll to position [477, 0]
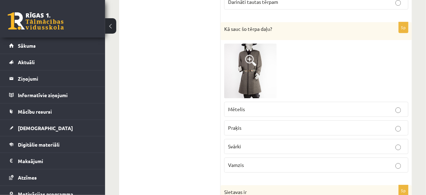
click at [255, 63] on span at bounding box center [250, 60] width 11 height 11
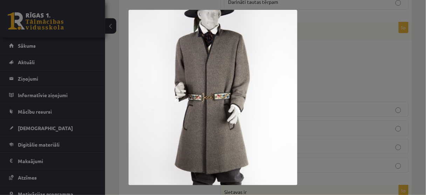
click at [330, 62] on div at bounding box center [213, 97] width 426 height 195
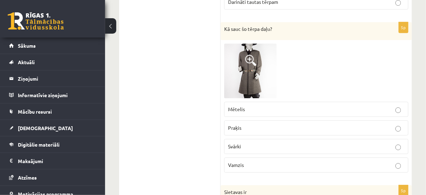
click at [249, 109] on p "Mētelis" at bounding box center [316, 108] width 177 height 7
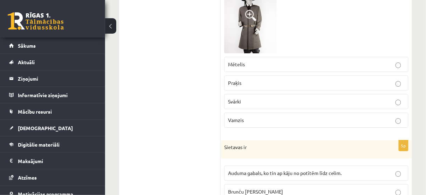
scroll to position [589, 0]
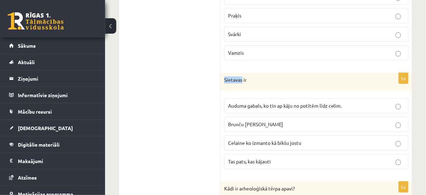
drag, startPoint x: 225, startPoint y: 77, endPoint x: 241, endPoint y: 78, distance: 16.9
click at [241, 78] on p "Sietavas ir" at bounding box center [298, 79] width 149 height 7
copy p "Sietavas"
click at [271, 102] on span "Auduma gabals, ko tin ap kāju no potītēm līdz celim." at bounding box center [285, 105] width 114 height 6
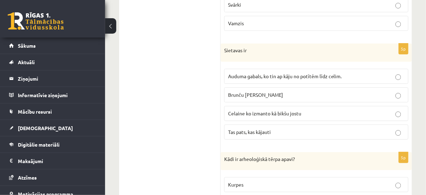
scroll to position [729, 0]
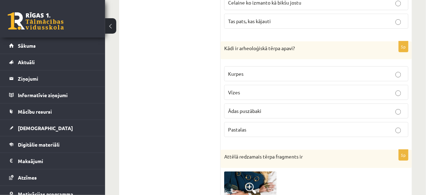
click at [255, 126] on p "Pastalas" at bounding box center [316, 129] width 177 height 7
click at [286, 109] on p "Ādas puszābaki" at bounding box center [316, 110] width 177 height 7
drag, startPoint x: 239, startPoint y: 43, endPoint x: 294, endPoint y: 45, distance: 54.7
click at [294, 45] on p "Kādi ir arheoloģiskā tērpa apavi?" at bounding box center [298, 48] width 149 height 7
copy p "arheoloģiskā tērpa apavi"
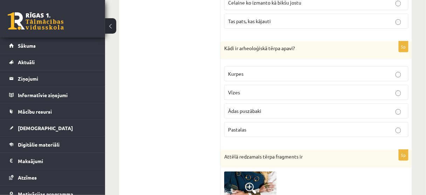
click at [245, 108] on span "Ādas puszābaki" at bounding box center [244, 111] width 33 height 6
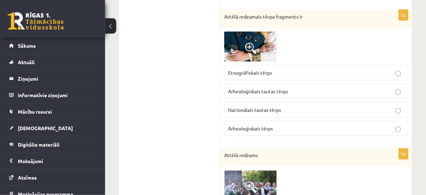
scroll to position [869, 0]
click at [252, 42] on span at bounding box center [250, 47] width 11 height 11
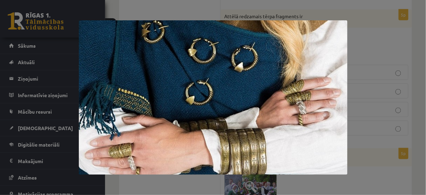
click at [395, 39] on div at bounding box center [213, 97] width 426 height 195
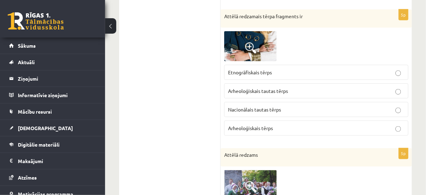
click at [264, 40] on img at bounding box center [250, 46] width 53 height 30
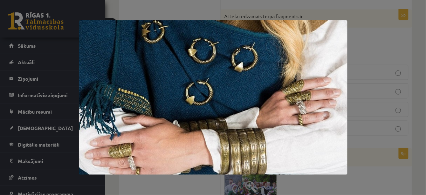
click at [361, 36] on div at bounding box center [213, 97] width 426 height 195
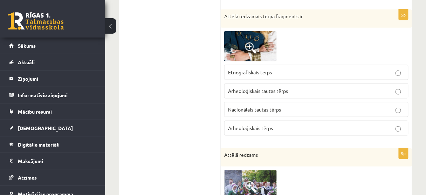
click at [278, 124] on p "Arheoloģiskais tērps" at bounding box center [316, 127] width 177 height 7
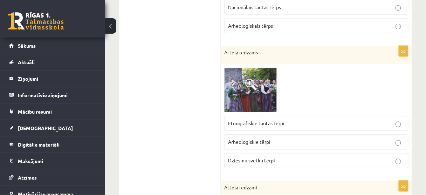
scroll to position [981, 0]
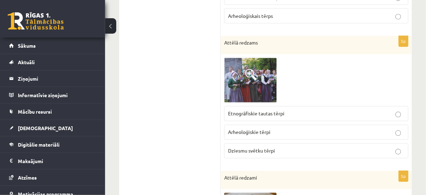
click at [253, 69] on span at bounding box center [250, 74] width 11 height 11
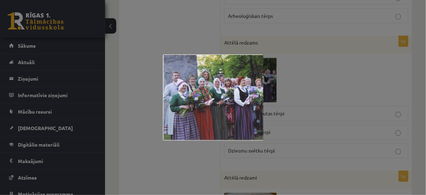
click at [180, 26] on div at bounding box center [213, 97] width 426 height 195
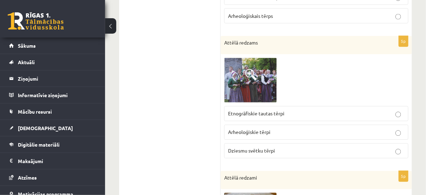
click at [240, 148] on span "Dziesmu svētku tērpi" at bounding box center [251, 151] width 47 height 6
click at [245, 69] on span at bounding box center [250, 74] width 11 height 11
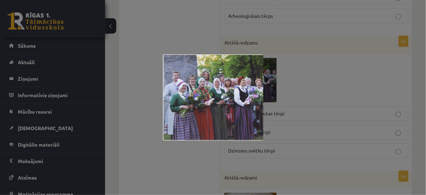
click at [143, 100] on div at bounding box center [213, 97] width 426 height 195
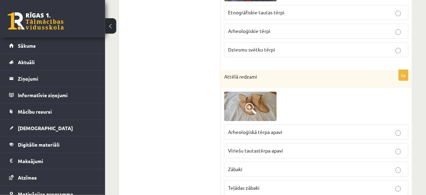
scroll to position [1101, 0]
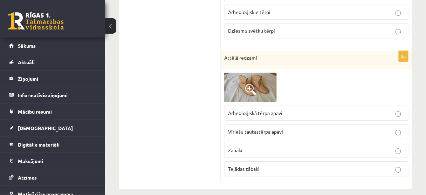
click at [245, 165] on p "Teļādas zābaki" at bounding box center [316, 168] width 177 height 7
click at [252, 73] on img at bounding box center [250, 87] width 53 height 29
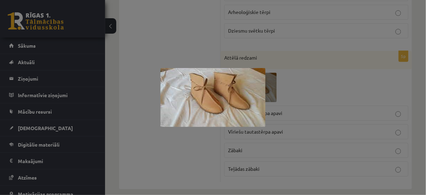
click at [192, 41] on div at bounding box center [213, 97] width 426 height 195
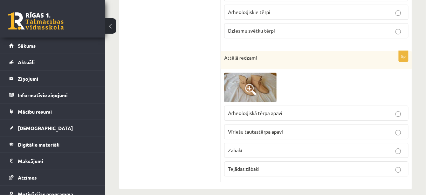
click at [260, 164] on label "Teļādas zābaki" at bounding box center [316, 168] width 184 height 15
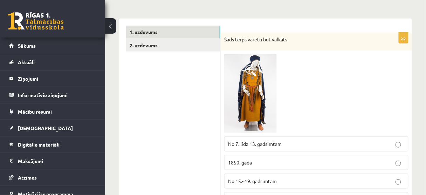
scroll to position [112, 0]
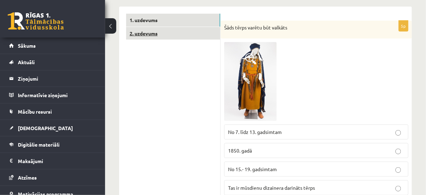
click at [148, 33] on link "2. uzdevums" at bounding box center [173, 33] width 94 height 13
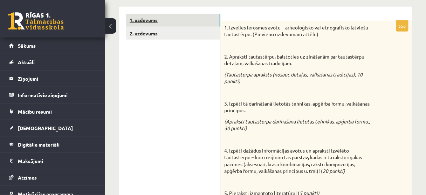
click at [150, 17] on link "1. uzdevums" at bounding box center [173, 20] width 94 height 13
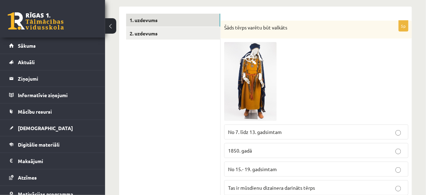
scroll to position [0, 0]
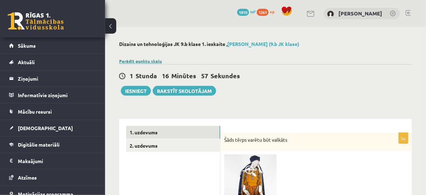
click at [139, 60] on link "Parādīt punktu skalu" at bounding box center [140, 61] width 43 height 6
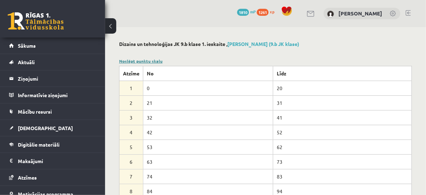
click at [149, 61] on link "Noslēpt punktu skalu" at bounding box center [140, 61] width 43 height 6
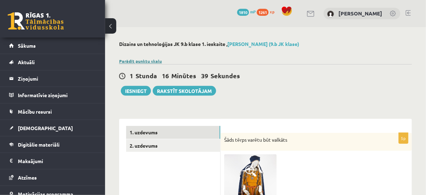
click at [131, 62] on link "Parādīt punktu skalu" at bounding box center [140, 61] width 43 height 6
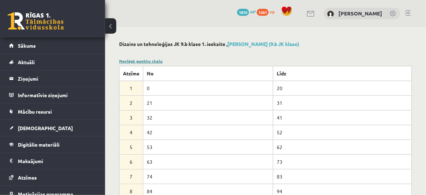
click at [151, 61] on link "Noslēpt punktu skalu" at bounding box center [140, 61] width 43 height 6
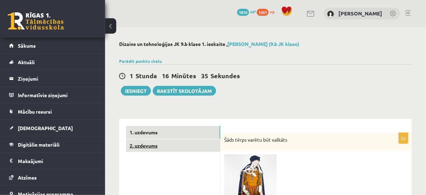
click at [144, 143] on link "2. uzdevums" at bounding box center [173, 145] width 94 height 13
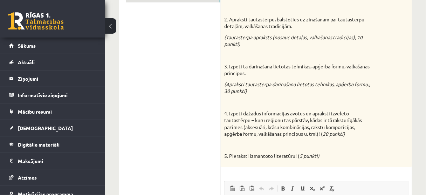
scroll to position [84, 0]
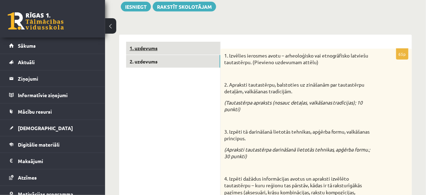
click at [142, 48] on link "1. uzdevums" at bounding box center [173, 48] width 94 height 13
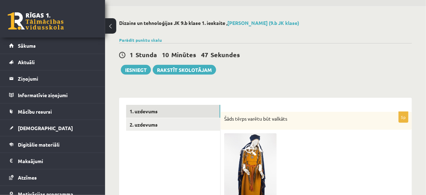
scroll to position [0, 0]
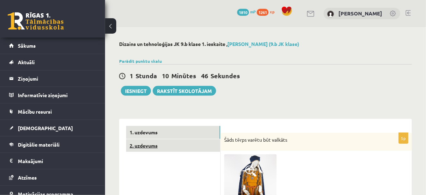
click at [152, 142] on link "2. uzdevums" at bounding box center [173, 145] width 94 height 13
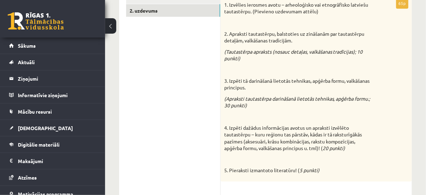
scroll to position [219, 0]
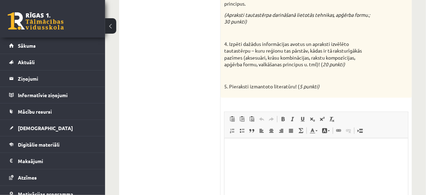
click at [245, 148] on p "Визуальный текстовый редактор, wiswyg-editor-user-answer-47433891357660" at bounding box center [316, 148] width 170 height 7
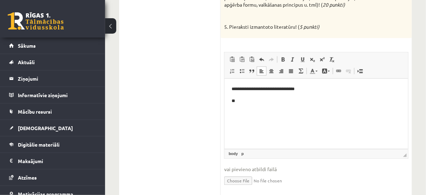
scroll to position [247, 0]
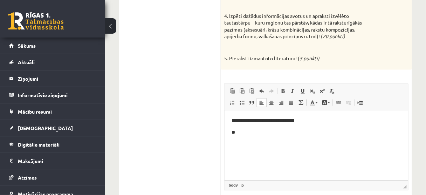
click at [233, 120] on p "**********" at bounding box center [316, 120] width 170 height 7
click at [246, 132] on p "**" at bounding box center [316, 132] width 170 height 7
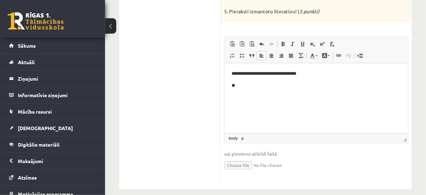
scroll to position [303, 0]
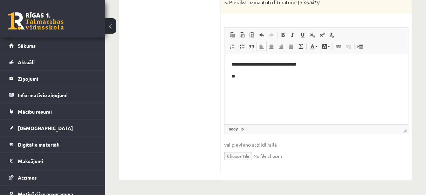
click at [252, 75] on p "**" at bounding box center [316, 76] width 170 height 7
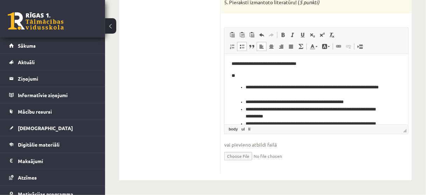
scroll to position [0, 0]
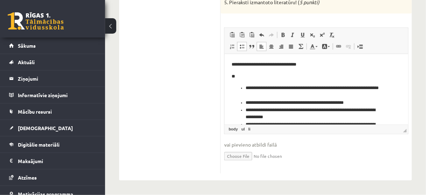
click at [245, 88] on li "**********" at bounding box center [314, 92] width 138 height 15
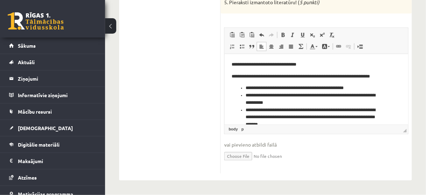
click at [244, 87] on ul "**********" at bounding box center [316, 125] width 170 height 80
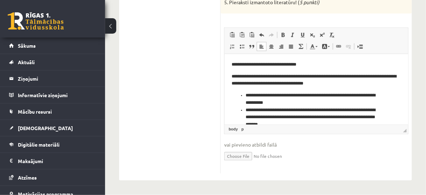
click at [245, 96] on li "**********" at bounding box center [314, 99] width 138 height 15
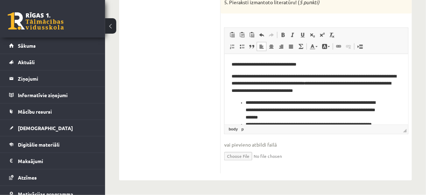
click at [245, 104] on li "**********" at bounding box center [314, 111] width 138 height 22
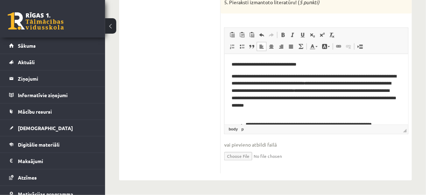
scroll to position [28, 0]
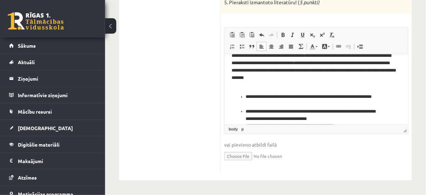
click at [246, 95] on li "**********" at bounding box center [314, 100] width 138 height 15
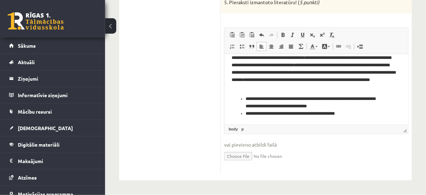
scroll to position [26, 0]
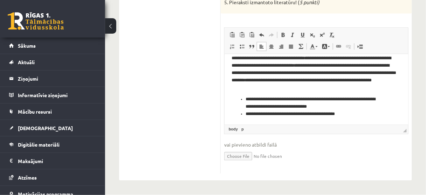
click at [247, 98] on li "**********" at bounding box center [314, 103] width 138 height 15
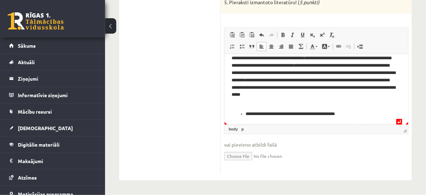
click at [245, 112] on li "**********" at bounding box center [314, 113] width 138 height 7
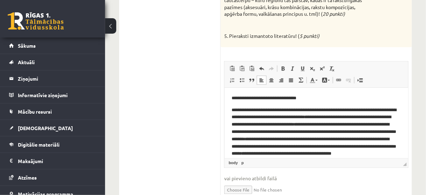
scroll to position [247, 0]
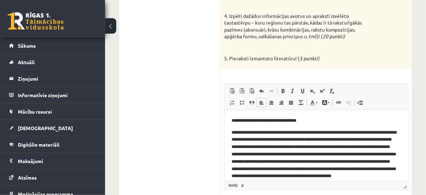
click at [308, 123] on p "**********" at bounding box center [314, 120] width 166 height 7
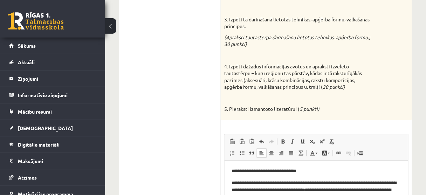
scroll to position [303, 0]
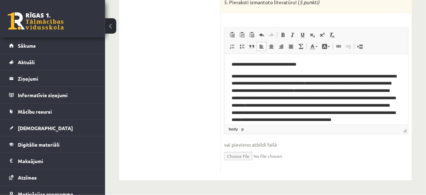
click at [254, 156] on input "file" at bounding box center [316, 156] width 184 height 14
click at [245, 155] on input "file" at bounding box center [316, 156] width 184 height 14
type input "**********"
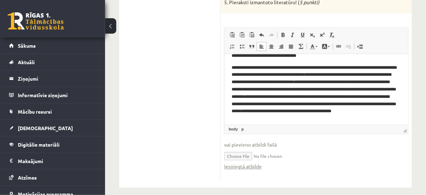
scroll to position [14, 0]
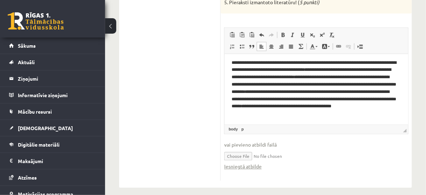
click at [400, 115] on html "**********" at bounding box center [316, 83] width 184 height 84
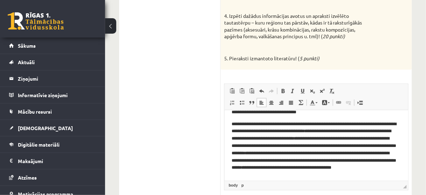
scroll to position [0, 0]
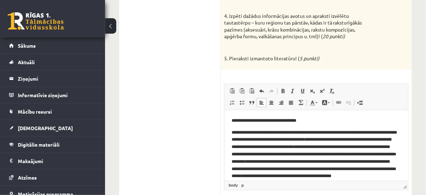
click at [306, 119] on p "**********" at bounding box center [314, 120] width 166 height 7
drag, startPoint x: 264, startPoint y: 132, endPoint x: 237, endPoint y: 132, distance: 27.0
click at [237, 132] on p "**********" at bounding box center [314, 158] width 166 height 58
copy p "**********"
click at [306, 122] on p "**********" at bounding box center [314, 120] width 166 height 7
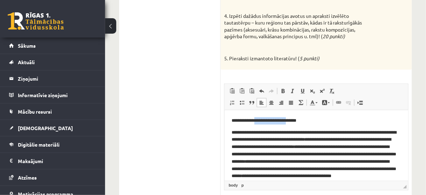
drag, startPoint x: 293, startPoint y: 119, endPoint x: 259, endPoint y: 119, distance: 33.6
click at [259, 119] on p "**********" at bounding box center [314, 120] width 166 height 7
click at [321, 122] on p "**********" at bounding box center [314, 120] width 166 height 7
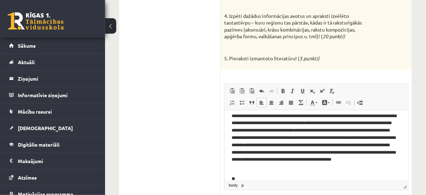
scroll to position [26, 0]
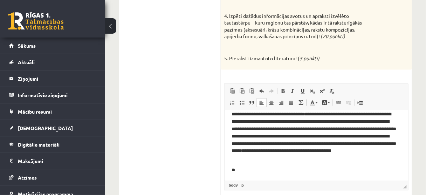
click at [265, 167] on p "**" at bounding box center [314, 169] width 166 height 7
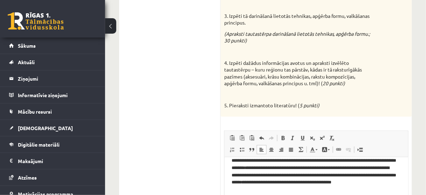
scroll to position [310, 0]
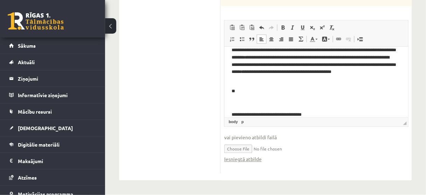
click at [242, 102] on p "Визуальный текстовый редактор, wiswyg-editor-user-answer-47433891357660" at bounding box center [316, 103] width 170 height 7
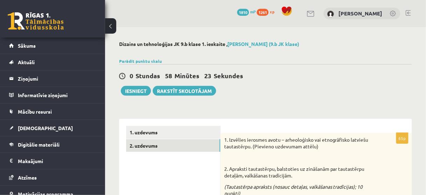
scroll to position [0, 0]
click at [152, 132] on link "1. uzdevums" at bounding box center [173, 132] width 94 height 13
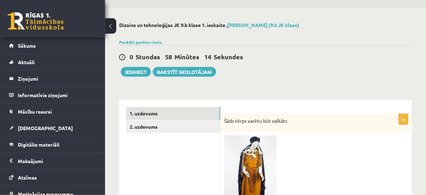
scroll to position [56, 0]
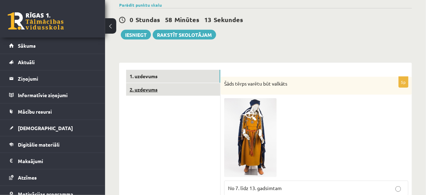
click at [148, 93] on link "2. uzdevums" at bounding box center [173, 89] width 94 height 13
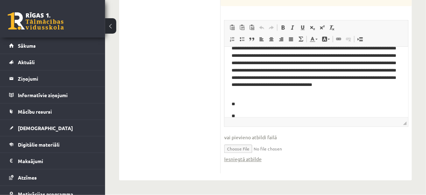
scroll to position [0, 0]
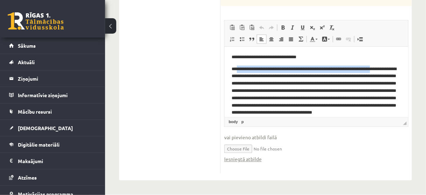
drag, startPoint x: 237, startPoint y: 68, endPoint x: 250, endPoint y: 76, distance: 15.4
click at [250, 76] on p "**********" at bounding box center [314, 95] width 166 height 58
copy p "**********"
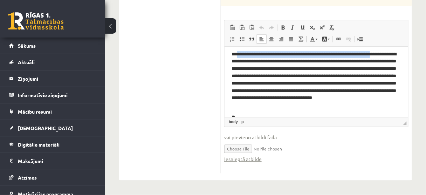
scroll to position [49, 0]
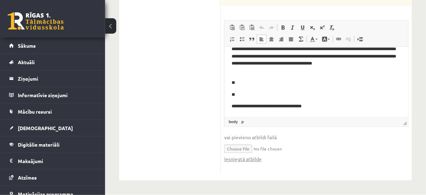
click at [251, 95] on p "**" at bounding box center [314, 94] width 166 height 7
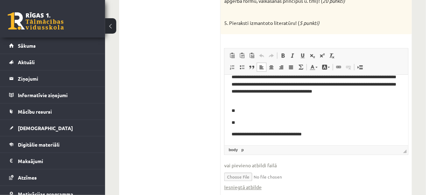
click at [244, 109] on p "**" at bounding box center [314, 110] width 166 height 7
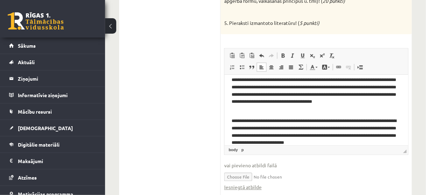
scroll to position [47, 0]
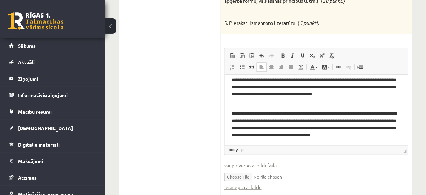
click at [348, 135] on p "**********" at bounding box center [314, 128] width 166 height 36
click at [294, 142] on p "**********" at bounding box center [314, 128] width 166 height 36
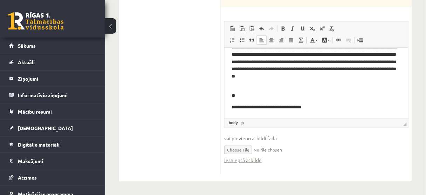
scroll to position [310, 0]
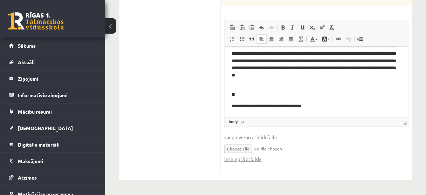
click at [312, 108] on p "**********" at bounding box center [314, 106] width 166 height 7
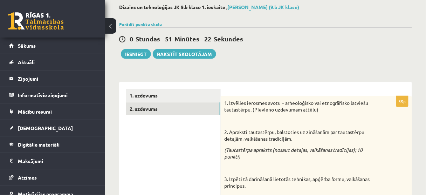
scroll to position [0, 0]
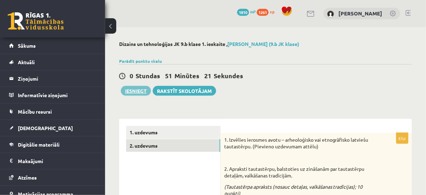
click at [138, 90] on button "Iesniegt" at bounding box center [136, 91] width 30 height 10
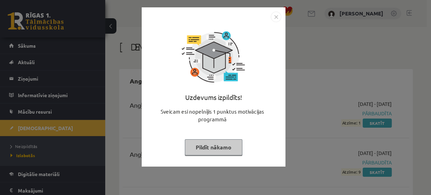
click at [275, 18] on img "Close" at bounding box center [276, 17] width 11 height 11
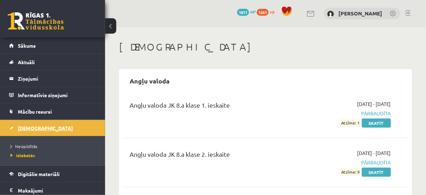
click at [31, 125] on span "[DEMOGRAPHIC_DATA]" at bounding box center [45, 128] width 55 height 6
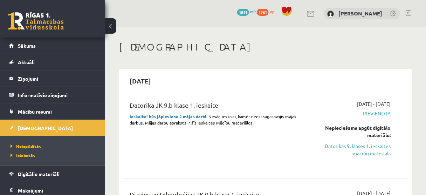
scroll to position [56, 0]
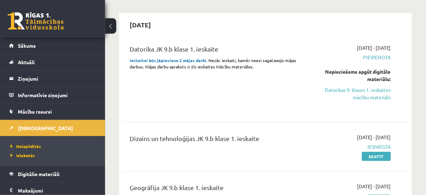
click at [402, 86] on div "Datorika JK 9.b klase 1. ieskaite Ieskaitei būs jāpievieno 2 mājas darbi . Nesā…" at bounding box center [266, 77] width 286 height 81
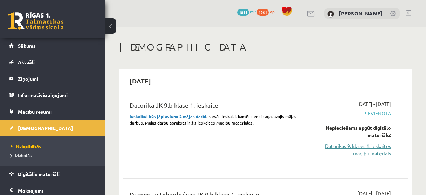
scroll to position [56, 0]
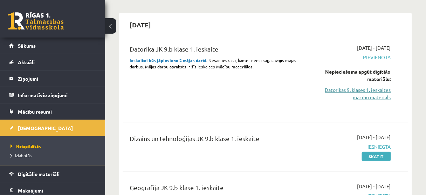
click at [374, 94] on link "Datorikas 9. klases 1. ieskaites mācību materiāls" at bounding box center [351, 93] width 80 height 15
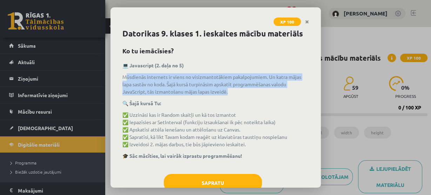
drag, startPoint x: 129, startPoint y: 75, endPoint x: 251, endPoint y: 89, distance: 122.8
click at [251, 89] on p "Mūsdienās internets ir viens no visizmantotākiem pakalpojumiem. Un katra mājas …" at bounding box center [215, 84] width 186 height 22
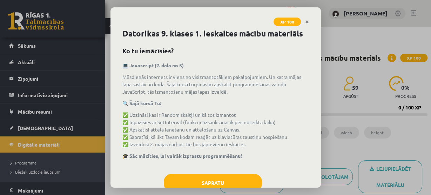
click at [257, 98] on div "💻 Javascript (2. daļa no 5) Mūsdienās internets ir viens no visizmantotākiem pa…" at bounding box center [215, 114] width 186 height 105
drag, startPoint x: 175, startPoint y: 129, endPoint x: 269, endPoint y: 129, distance: 94.3
click at [269, 129] on p "✅ Uzzināsi kas ir Random skaitļi un kā tos izmantot ✅ Iepazīsies ar SetInterval…" at bounding box center [215, 129] width 186 height 37
click at [200, 147] on p "✅ Uzzināsi kas ir Random skaitļi un kā tos izmantot ✅ Iepazīsies ar SetInterval…" at bounding box center [215, 129] width 186 height 37
drag, startPoint x: 156, startPoint y: 136, endPoint x: 162, endPoint y: 136, distance: 6.0
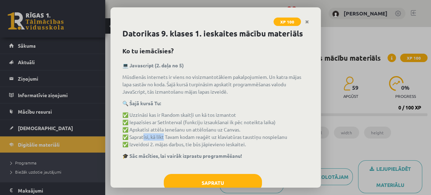
click at [162, 136] on p "✅ Uzzināsi kas ir Random skaitļi un kā tos izmantot ✅ Iepazīsies ar SetInterval…" at bounding box center [215, 129] width 186 height 37
drag, startPoint x: 138, startPoint y: 145, endPoint x: 290, endPoint y: 145, distance: 151.4
click at [288, 145] on p "✅ Uzzināsi kas ir Random skaitļi un kā tos izmantot ✅ Iepazīsies ar SetInterval…" at bounding box center [215, 129] width 186 height 37
click at [268, 150] on div "💻 Javascript (2. daļa no 5) Mūsdienās internets ir viens no visizmantotākiem pa…" at bounding box center [215, 114] width 186 height 105
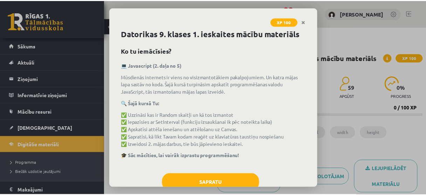
scroll to position [20, 0]
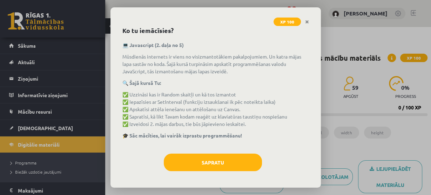
click at [197, 132] on p "🎓 Sāc mācīties, lai vairāk izprastu programmēšanu!" at bounding box center [215, 135] width 186 height 7
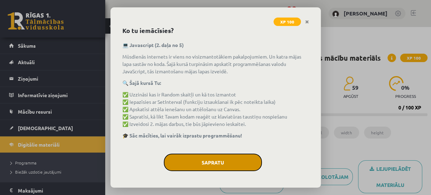
click at [205, 161] on button "Sapratu" at bounding box center [213, 162] width 98 height 18
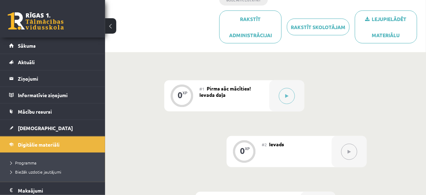
scroll to position [112, 0]
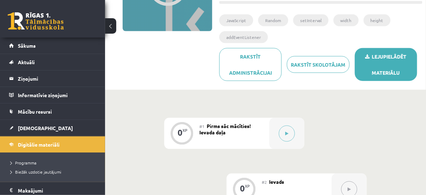
click at [384, 71] on link "Lejupielādēt materiālu" at bounding box center [386, 64] width 62 height 33
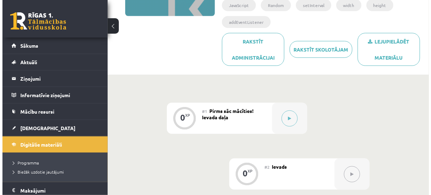
scroll to position [168, 0]
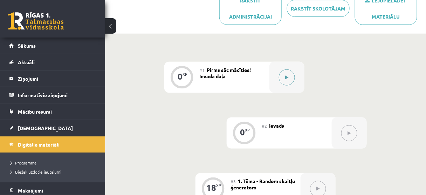
click at [289, 76] on button at bounding box center [287, 77] width 16 height 16
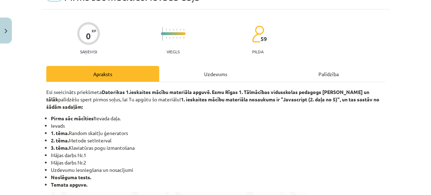
scroll to position [84, 0]
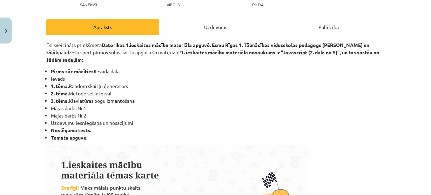
click at [214, 31] on div "Uzdevums" at bounding box center [215, 27] width 113 height 16
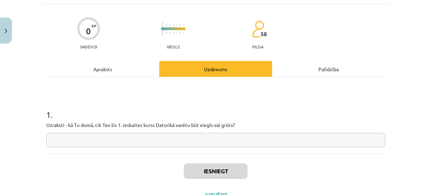
scroll to position [71, 0]
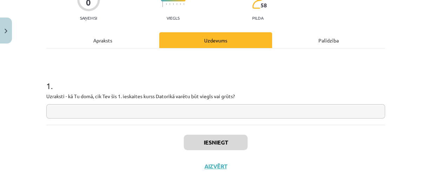
click at [94, 108] on input "text" at bounding box center [215, 111] width 339 height 14
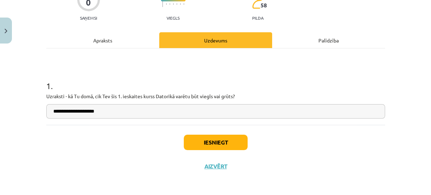
type input "**********"
click at [197, 141] on button "Iesniegt" at bounding box center [216, 142] width 64 height 15
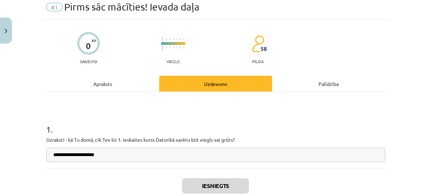
scroll to position [56, 0]
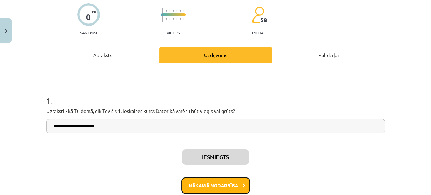
click at [224, 187] on button "Nākamā nodarbība" at bounding box center [215, 185] width 69 height 16
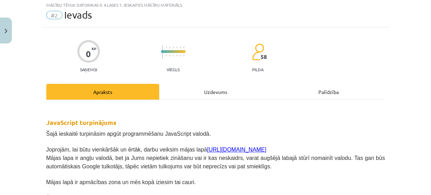
scroll to position [28, 0]
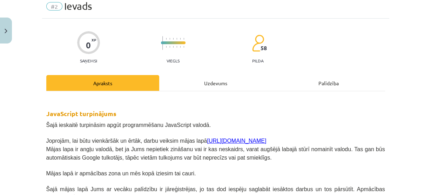
click at [214, 82] on div "Uzdevums" at bounding box center [215, 83] width 113 height 16
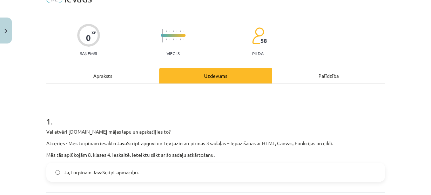
scroll to position [73, 0]
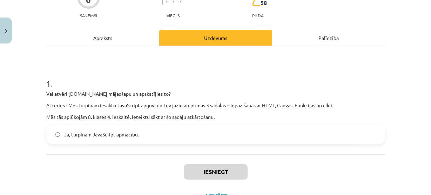
click at [112, 40] on div "Apraksts" at bounding box center [102, 38] width 113 height 16
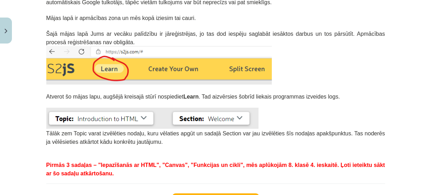
scroll to position [185, 0]
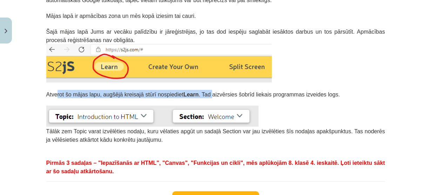
drag, startPoint x: 73, startPoint y: 93, endPoint x: 197, endPoint y: 94, distance: 124.1
click at [197, 94] on span "Atverot šo mājas lapu, augšējā kreisajā stūrī nospiediet Learn . Tad aizvērsies…" at bounding box center [192, 94] width 293 height 6
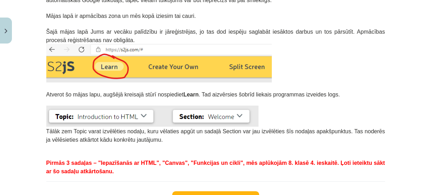
click at [214, 95] on span "Atverot šo mājas lapu, augšējā kreisajā stūrī nospiediet Learn . Tad aizvērsies…" at bounding box center [192, 94] width 293 height 6
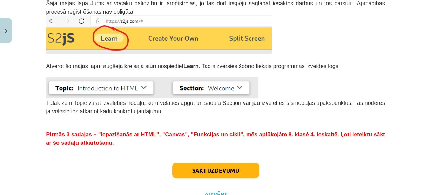
scroll to position [213, 0]
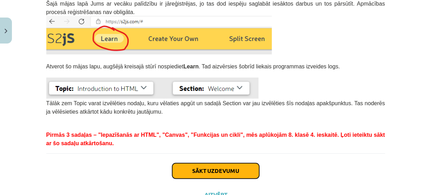
click at [228, 170] on button "Sākt uzdevumu" at bounding box center [215, 170] width 87 height 15
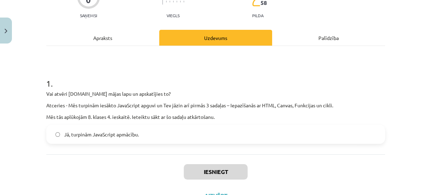
scroll to position [101, 0]
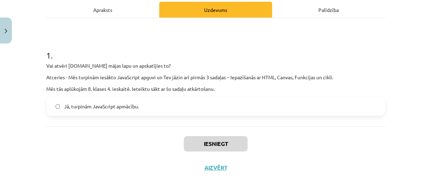
click at [111, 105] on span "Jā, turpinām JavaScript apmācību." at bounding box center [101, 106] width 75 height 7
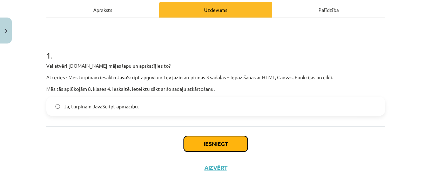
click at [216, 145] on button "Iesniegt" at bounding box center [216, 143] width 64 height 15
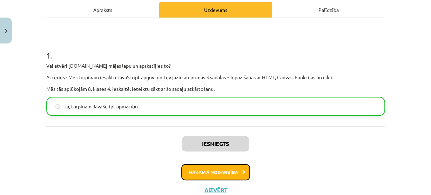
click at [222, 169] on button "Nākamā nodarbība" at bounding box center [215, 172] width 69 height 16
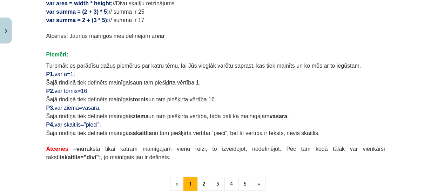
scroll to position [449, 0]
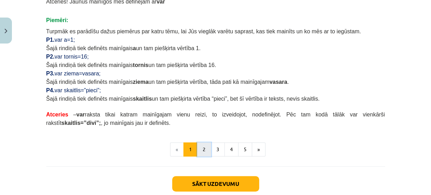
click at [202, 150] on button "2" at bounding box center [204, 149] width 14 height 14
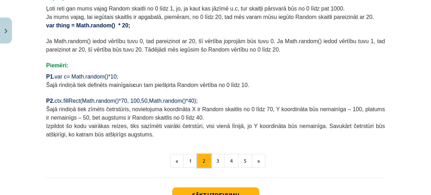
scroll to position [265, 0]
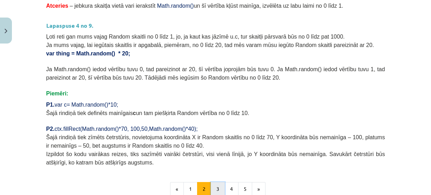
click at [220, 187] on button "3" at bounding box center [218, 189] width 14 height 14
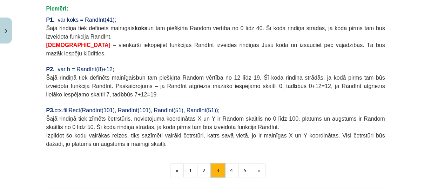
scroll to position [602, 0]
click at [228, 163] on button "4" at bounding box center [231, 170] width 14 height 14
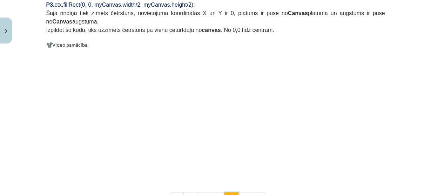
scroll to position [686, 0]
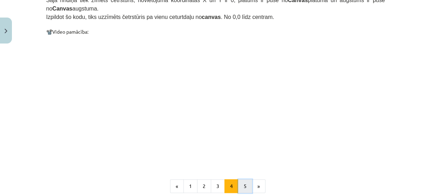
click at [240, 179] on button "5" at bounding box center [245, 186] width 14 height 14
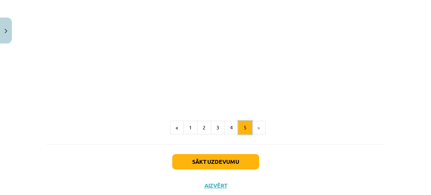
scroll to position [473, 0]
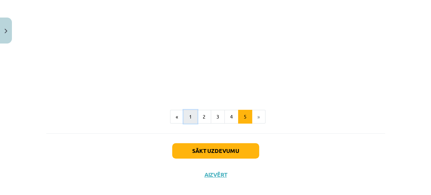
click at [183, 110] on button "1" at bounding box center [190, 117] width 14 height 14
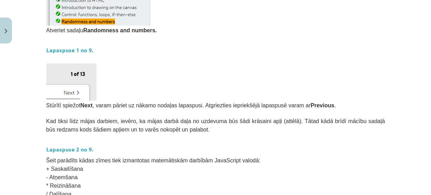
scroll to position [209, 0]
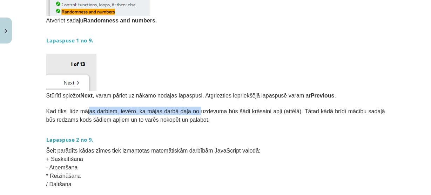
drag, startPoint x: 84, startPoint y: 111, endPoint x: 185, endPoint y: 110, distance: 101.3
click at [185, 110] on span "Kad tiksi līdz mājas darbiem, ievēro, ka mājas darbā daļa no uzdevuma būs šādi …" at bounding box center [215, 115] width 339 height 14
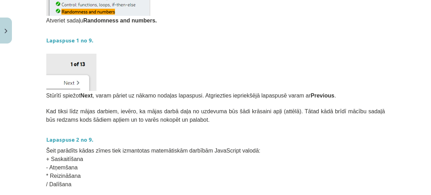
click at [197, 110] on span "Kad tiksi līdz mājas darbiem, ievēro, ka mājas darbā daļa no uzdevuma būs šādi …" at bounding box center [215, 115] width 339 height 14
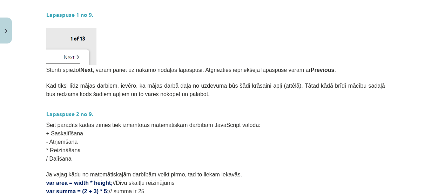
scroll to position [293, 0]
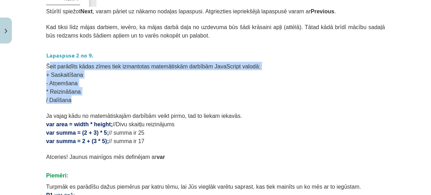
drag, startPoint x: 47, startPoint y: 63, endPoint x: 214, endPoint y: 102, distance: 171.4
click at [214, 102] on div "Random skaitļu ģenerators Atveriet sadaļu Randomness and numbers. Lapaspuse 1 n…" at bounding box center [215, 57] width 339 height 450
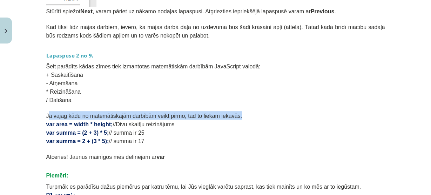
drag, startPoint x: 49, startPoint y: 114, endPoint x: 236, endPoint y: 114, distance: 187.1
click at [236, 114] on p "Ja vajag kādu no matemātiskajām darbībām veikt pirmo, tad to liekam iekavās." at bounding box center [215, 115] width 339 height 8
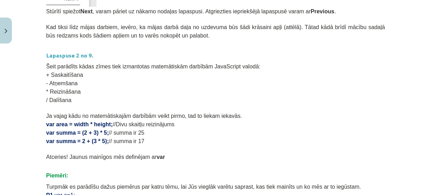
click at [207, 130] on p "var summa = (2 + 3) * 5; // summa ir 25" at bounding box center [215, 132] width 339 height 8
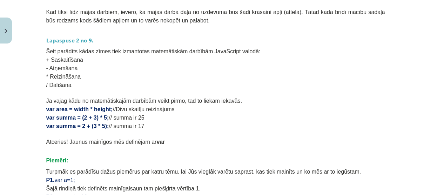
scroll to position [321, 0]
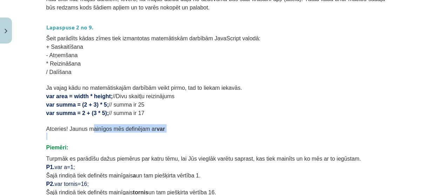
drag, startPoint x: 86, startPoint y: 129, endPoint x: 148, endPoint y: 135, distance: 62.4
click at [147, 135] on div "Random skaitļu ģenerators Atveriet sadaļu Randomness and numbers. Lapaspuse 1 n…" at bounding box center [215, 29] width 339 height 450
click at [156, 140] on div "Random skaitļu ģenerators Atveriet sadaļu Randomness and numbers. Lapaspuse 1 n…" at bounding box center [215, 29] width 339 height 450
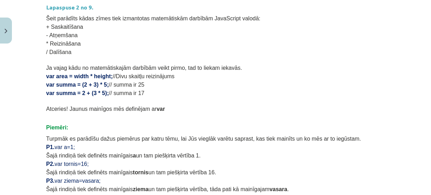
scroll to position [377, 0]
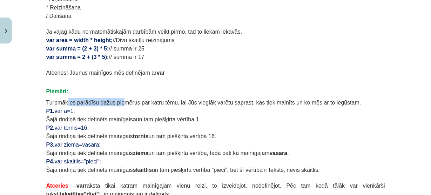
drag, startPoint x: 63, startPoint y: 101, endPoint x: 126, endPoint y: 103, distance: 62.8
click at [116, 103] on span "Turpmāk es parādīšu dažus piemērus par katru tēmu, lai Jūs vieglāk varētu sapra…" at bounding box center [203, 103] width 315 height 6
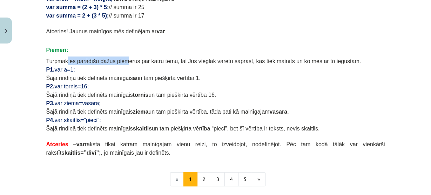
scroll to position [421, 0]
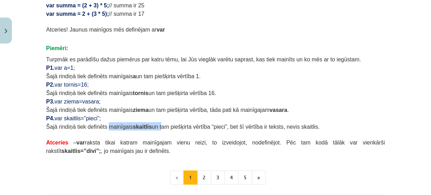
drag, startPoint x: 104, startPoint y: 128, endPoint x: 148, endPoint y: 128, distance: 43.1
click at [148, 128] on span "Šajā rindiņā tiek definēts mainīgais skaitlis un tam piešķirta vērtība “pieci”,…" at bounding box center [182, 127] width 273 height 6
drag, startPoint x: 161, startPoint y: 128, endPoint x: 166, endPoint y: 125, distance: 5.3
click at [162, 128] on span "Šajā rindiņā tiek definēts mainīgais skaitlis un tam piešķirta vērtība “pieci”,…" at bounding box center [182, 127] width 273 height 6
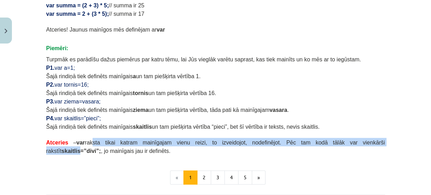
drag, startPoint x: 85, startPoint y: 140, endPoint x: 354, endPoint y: 142, distance: 269.1
click at [357, 144] on span "– var raksta tikai katram mainīgajam vienu reizi, to izveidojot, nodefinējot. P…" at bounding box center [215, 146] width 339 height 14
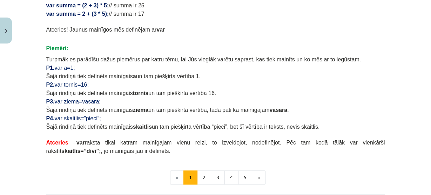
click at [334, 123] on p "Šajā rindiņā tiek definēts mainīgais skaitlis un tam piešķirta vērtība “pieci”,…" at bounding box center [215, 126] width 339 height 8
click at [200, 175] on button "2" at bounding box center [204, 177] width 14 height 14
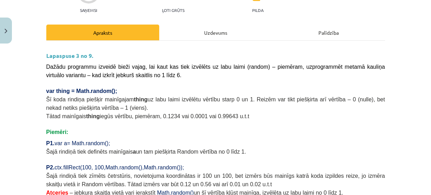
scroll to position [69, 0]
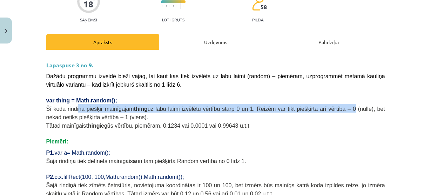
drag, startPoint x: 73, startPoint y: 109, endPoint x: 323, endPoint y: 108, distance: 249.9
click at [323, 108] on span "Šī koda rindiņa piešķir mainīgajam thing uz labu laimi izvēlētu vērtību starp 0…" at bounding box center [215, 113] width 339 height 14
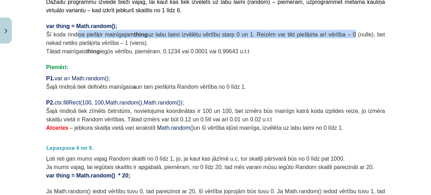
scroll to position [153, 0]
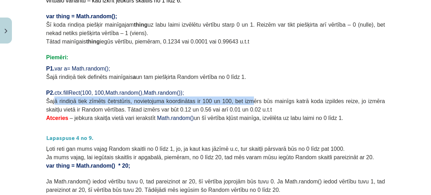
drag, startPoint x: 66, startPoint y: 100, endPoint x: 231, endPoint y: 101, distance: 165.1
click at [231, 101] on span "Šajā rindiņā tiek zīmēts četrstūris, novietojuma koordinātas ir 100 un 100, bet…" at bounding box center [215, 105] width 339 height 14
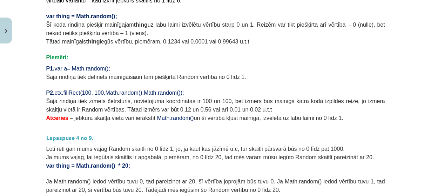
click at [244, 100] on span "Šajā rindiņā tiek zīmēts četrstūris, novietojuma koordinātas ir 100 un 100, bet…" at bounding box center [215, 105] width 339 height 14
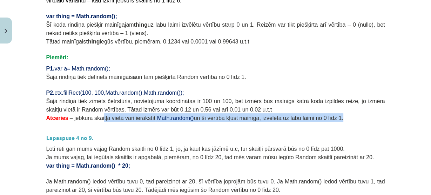
drag, startPoint x: 102, startPoint y: 117, endPoint x: 323, endPoint y: 115, distance: 221.8
click at [323, 115] on p "Atceries – jebkura skaitļa vietā vari ierakstīt Math.random() un šī vērtība kļū…" at bounding box center [215, 117] width 339 height 8
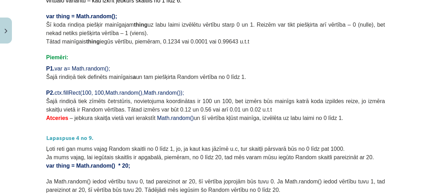
click at [234, 124] on p at bounding box center [215, 125] width 339 height 7
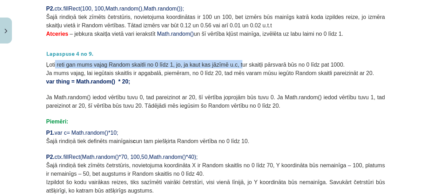
drag, startPoint x: 71, startPoint y: 62, endPoint x: 221, endPoint y: 63, distance: 150.0
click at [221, 63] on span "Ļoti reti gan mums vajag Random skaitli no 0 līdz 1, jo, ja kaut kas jāzīmē u.c…" at bounding box center [195, 65] width 298 height 6
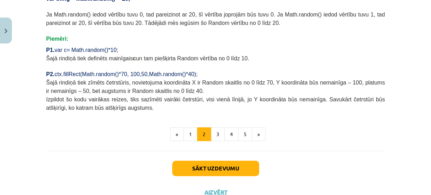
scroll to position [321, 0]
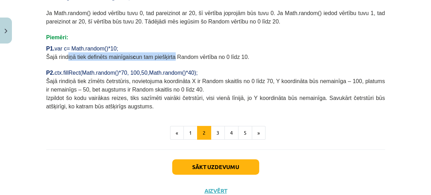
drag, startPoint x: 64, startPoint y: 53, endPoint x: 169, endPoint y: 56, distance: 104.8
click at [168, 56] on span "Šajā rindiņā tiek definēts mainīgais c un tam piešķirta Random vērtība no 0 līd…" at bounding box center [147, 57] width 203 height 6
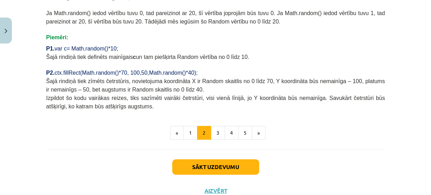
click at [192, 56] on span "Šajā rindiņā tiek definēts mainīgais c un tam piešķirta Random vērtība no 0 līd…" at bounding box center [147, 57] width 203 height 6
click at [216, 129] on button "3" at bounding box center [218, 133] width 14 height 14
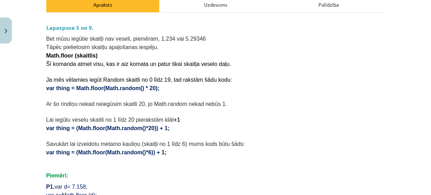
scroll to position [97, 0]
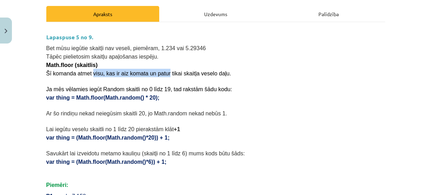
drag, startPoint x: 89, startPoint y: 71, endPoint x: 156, endPoint y: 73, distance: 66.6
click at [156, 73] on span "Šī komanda atmet visu, kas ir aiz komata un patur tikai skaitļa veselo daļu." at bounding box center [138, 73] width 185 height 6
click at [164, 74] on span "Šī komanda atmet visu, kas ir aiz komata un patur tikai skaitļa veselo daļu." at bounding box center [138, 73] width 185 height 6
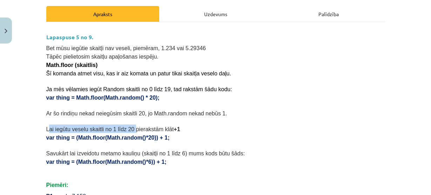
drag, startPoint x: 57, startPoint y: 128, endPoint x: 125, endPoint y: 128, distance: 68.0
click at [125, 128] on span "Lai iegūtu veselu skaitli no 1 līdz 20 pierakstām klāt +1" at bounding box center [113, 129] width 134 height 6
click at [136, 129] on span "Lai iegūtu veselu skaitli no 1 līdz 20 pierakstām klāt +1" at bounding box center [113, 129] width 134 height 6
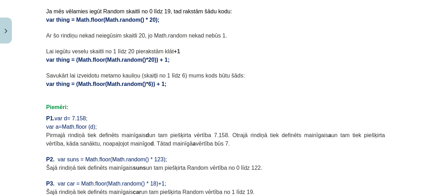
scroll to position [181, 0]
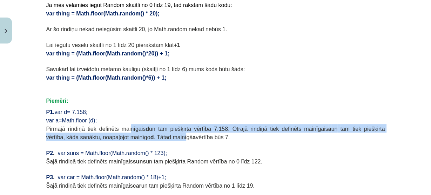
drag, startPoint x: 134, startPoint y: 129, endPoint x: 143, endPoint y: 139, distance: 13.9
click at [143, 139] on span "Pirmajā rindiņā tiek definēts mainīgais d un tam piešķirta vērtība 7.158. Otraj…" at bounding box center [215, 133] width 339 height 14
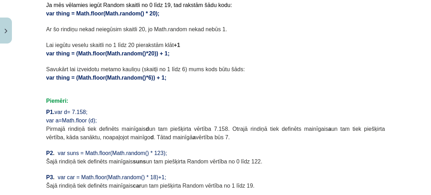
click at [178, 141] on p at bounding box center [215, 144] width 339 height 7
drag, startPoint x: 126, startPoint y: 135, endPoint x: 184, endPoint y: 137, distance: 58.2
click at [184, 137] on p "Pirmajā rindiņā tiek definēts mainīgais d un tam piešķirta vērtība 7.158. Otraj…" at bounding box center [215, 132] width 339 height 17
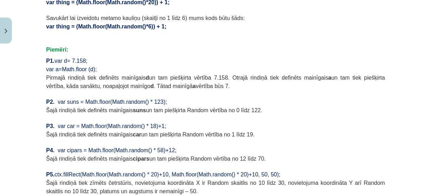
scroll to position [237, 0]
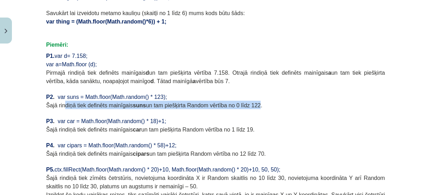
drag, startPoint x: 61, startPoint y: 104, endPoint x: 237, endPoint y: 103, distance: 175.6
click at [237, 103] on span "Šajā rindiņā tiek definēts mainīgais suns un tam piešķirta Random vērtība no 0 …" at bounding box center [154, 105] width 216 height 6
drag, startPoint x: 52, startPoint y: 127, endPoint x: 238, endPoint y: 131, distance: 186.5
click at [238, 131] on p "Šajā rindiņā tiek definēts mainīgais car un tam piešķirta Random vērtība no 1 l…" at bounding box center [215, 129] width 339 height 8
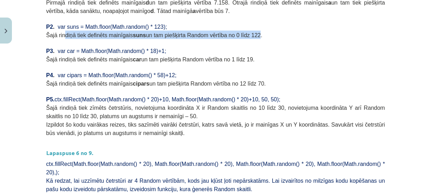
scroll to position [321, 0]
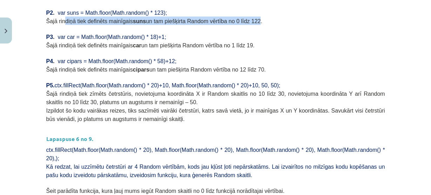
drag, startPoint x: 83, startPoint y: 68, endPoint x: 253, endPoint y: 69, distance: 170.0
click at [253, 69] on p "Šajā rindiņā tiek definēts mainīgais cipars un tam piešķirta Random vērtība no …" at bounding box center [215, 69] width 339 height 8
click at [258, 70] on p "Šajā rindiņā tiek definēts mainīgais cipars un tam piešķirta Random vērtība no …" at bounding box center [215, 69] width 339 height 8
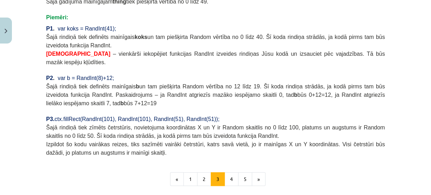
scroll to position [646, 0]
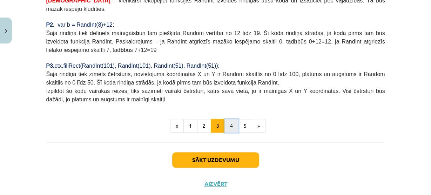
click at [226, 119] on button "4" at bounding box center [231, 126] width 14 height 14
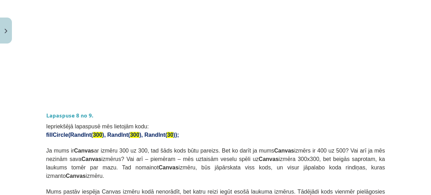
scroll to position [377, 0]
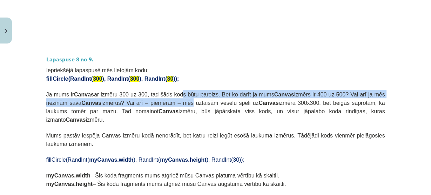
drag, startPoint x: 176, startPoint y: 85, endPoint x: 156, endPoint y: 93, distance: 21.4
click at [146, 93] on span "Ja mums ir Canvas ar izmēru 300 uz 300, tad šāds kods būtu pareizs. Bet ko darī…" at bounding box center [215, 106] width 339 height 31
drag, startPoint x: 187, startPoint y: 94, endPoint x: 312, endPoint y: 101, distance: 125.0
click at [312, 101] on p "Ja mums ir Canvas ar izmēru 300 uz 300, tad šāds kods būtu pareizs. Bet ko darī…" at bounding box center [215, 107] width 339 height 34
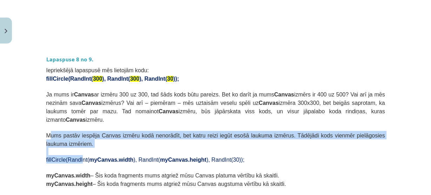
drag, startPoint x: 46, startPoint y: 115, endPoint x: 74, endPoint y: 142, distance: 38.2
click at [74, 142] on div "Lapaspuse 7 no 9. Šeit parādīts kā uz Canvas laukuma tiek zīmēts aplis ar trīs …" at bounding box center [215, 110] width 339 height 724
click at [93, 148] on p at bounding box center [215, 151] width 339 height 7
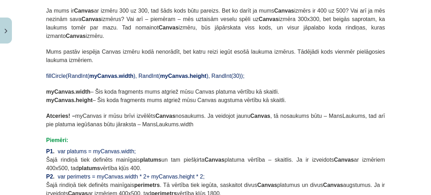
scroll to position [462, 0]
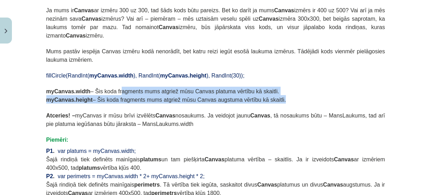
drag, startPoint x: 122, startPoint y: 71, endPoint x: 266, endPoint y: 81, distance: 143.7
click at [266, 81] on div "Lapaspuse 7 no 9. Šeit parādīts kā uz Canvas laukuma tiek zīmēts aplis ar trīs …" at bounding box center [215, 26] width 339 height 724
click at [278, 95] on p "myCanvas.height – Šis koda fragments mums atgriež mūsu Canvas augstuma vērtību …" at bounding box center [215, 99] width 339 height 8
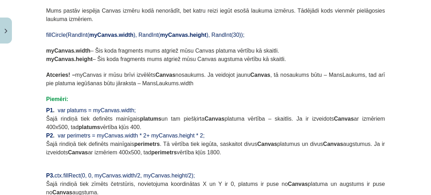
scroll to position [490, 0]
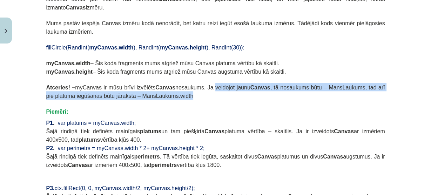
drag, startPoint x: 201, startPoint y: 71, endPoint x: 258, endPoint y: 76, distance: 56.6
click at [258, 83] on p "Atceries! – myCanvas ir mūsu brīvi izvēlēts Canvas nosaukums. Ja veidojot jaunu…" at bounding box center [215, 91] width 339 height 17
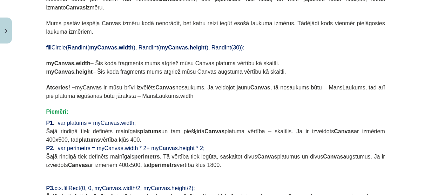
click at [173, 100] on p at bounding box center [215, 103] width 339 height 7
drag, startPoint x: 64, startPoint y: 111, endPoint x: 357, endPoint y: 121, distance: 293.5
click at [357, 127] on p "Šajā rindiņā tiek definēts mainīgais platums un tam piešķirta Canvas platuma vē…" at bounding box center [215, 135] width 339 height 17
click at [283, 127] on p "Šajā rindiņā tiek definēts mainīgais platums un tam piešķirta Canvas platuma vē…" at bounding box center [215, 135] width 339 height 17
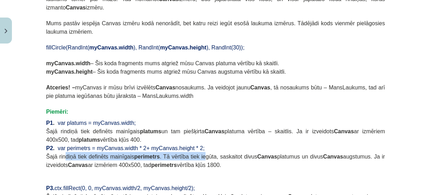
drag, startPoint x: 62, startPoint y: 138, endPoint x: 192, endPoint y: 138, distance: 130.0
click at [192, 153] on span "Šajā rindiņā tiek definēts mainīgais perimetrs . Tā vērtība tiek iegūta, saskai…" at bounding box center [215, 160] width 339 height 14
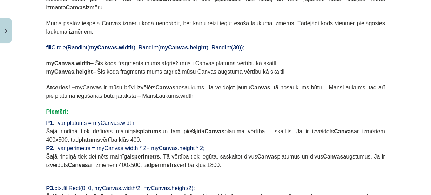
click at [205, 153] on span "Šajā rindiņā tiek definēts mainīgais perimetrs . Tā vērtība tiek iegūta, saskai…" at bounding box center [215, 160] width 339 height 14
drag, startPoint x: 213, startPoint y: 137, endPoint x: 211, endPoint y: 145, distance: 7.9
click at [210, 152] on p "Šajā rindiņā tiek definēts mainīgais perimetrs . Tā vērtība tiek iegūta, saskai…" at bounding box center [215, 160] width 339 height 17
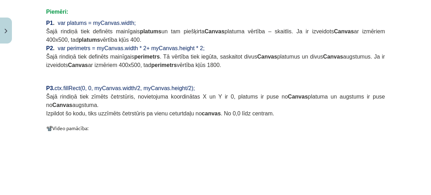
scroll to position [602, 0]
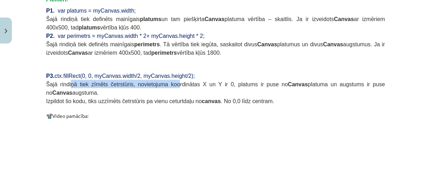
drag, startPoint x: 67, startPoint y: 67, endPoint x: 160, endPoint y: 67, distance: 93.2
click at [160, 81] on span "Šajā rindiņā tiek zīmēts četrstūris, novietojuma koordinātas X un Y ir 0, platu…" at bounding box center [215, 88] width 339 height 14
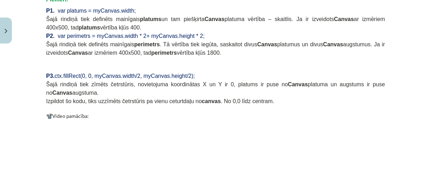
click at [168, 81] on span "Šajā rindiņā tiek zīmēts četrstūris, novietojuma koordinātas X un Y ir 0, platu…" at bounding box center [215, 88] width 339 height 14
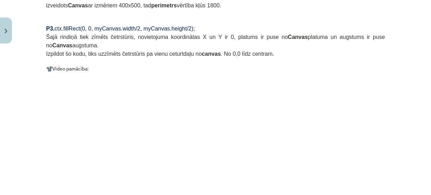
scroll to position [645, 0]
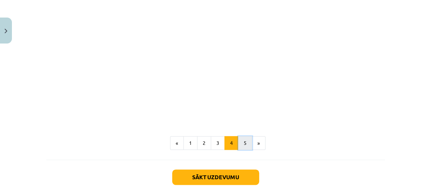
click at [238, 136] on button "5" at bounding box center [245, 143] width 14 height 14
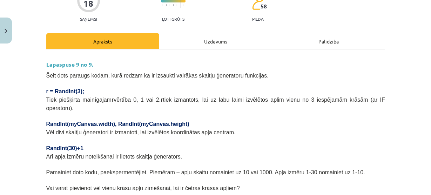
scroll to position [97, 0]
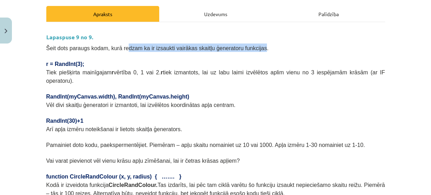
drag, startPoint x: 119, startPoint y: 46, endPoint x: 242, endPoint y: 47, distance: 122.7
click at [242, 47] on span "Šeit dots paraugs kodam, kurā redzam ka ir izsaukti vairākas skaitļu ģeneratoru…" at bounding box center [157, 48] width 222 height 6
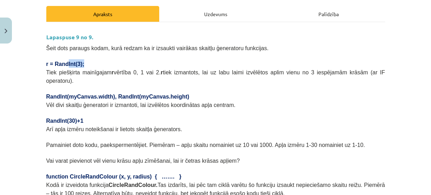
drag, startPoint x: 66, startPoint y: 62, endPoint x: 96, endPoint y: 62, distance: 29.8
click at [96, 62] on p "r = RandInt(3);" at bounding box center [215, 63] width 339 height 8
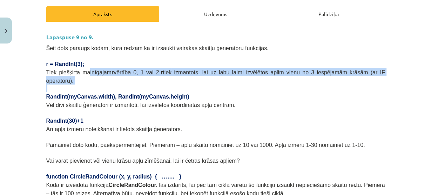
drag, startPoint x: 82, startPoint y: 69, endPoint x: 208, endPoint y: 77, distance: 126.4
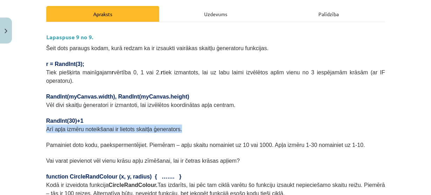
drag, startPoint x: 42, startPoint y: 120, endPoint x: 224, endPoint y: 121, distance: 182.2
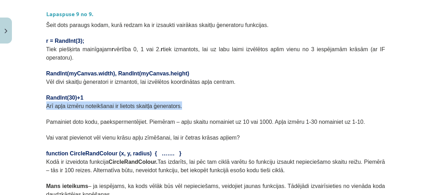
scroll to position [153, 0]
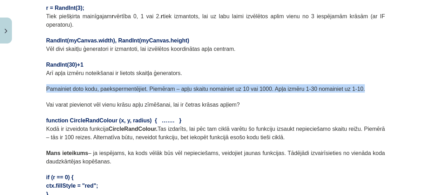
drag, startPoint x: 48, startPoint y: 78, endPoint x: 367, endPoint y: 76, distance: 318.5
click at [367, 84] on p "Pamainiet doto kodu, paekspermentējiet. Piemēram – apļu skaitu nomainiet uz 10 …" at bounding box center [215, 88] width 339 height 8
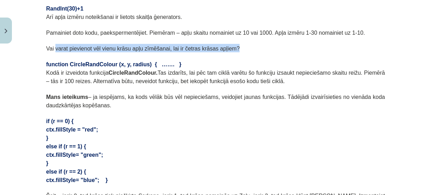
drag, startPoint x: 52, startPoint y: 40, endPoint x: 278, endPoint y: 41, distance: 225.3
click at [278, 44] on p "Vai varat pievienot vēl vienu krāsu apļu zīmēšanai, lai ir četras krāsas apļiem?" at bounding box center [215, 48] width 339 height 8
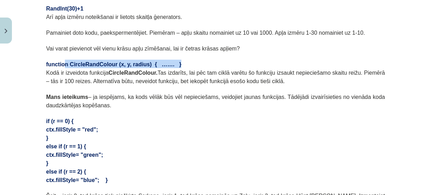
drag, startPoint x: 75, startPoint y: 53, endPoint x: 224, endPoint y: 55, distance: 149.3
click at [224, 60] on p "function CircleRandColour (x, y, radius) { ……. }" at bounding box center [215, 64] width 339 height 8
click at [204, 60] on p "function CircleRandColour (x, y, radius) { ……. }" at bounding box center [215, 64] width 339 height 8
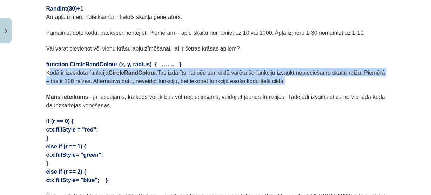
drag, startPoint x: 47, startPoint y: 62, endPoint x: 253, endPoint y: 73, distance: 207.0
click at [253, 73] on p "Kodā ir izveidota funkcija CircleRandColour. Tas izdarīts, lai pēc tam ciklā va…" at bounding box center [215, 76] width 339 height 17
drag, startPoint x: 51, startPoint y: 86, endPoint x: 401, endPoint y: 93, distance: 350.2
click at [401, 93] on div "Mācību tēma: Datorikas 9. klases 1. ieskaites mācību materiāls #3 1. Tēma - Ran…" at bounding box center [215, 97] width 431 height 195
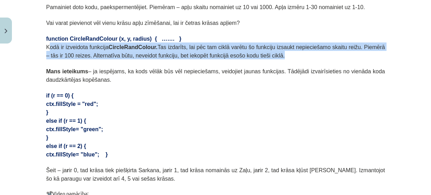
scroll to position [265, 0]
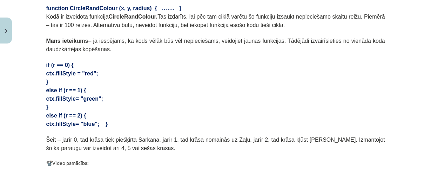
click at [180, 60] on p "if (r == 0) {" at bounding box center [215, 64] width 339 height 8
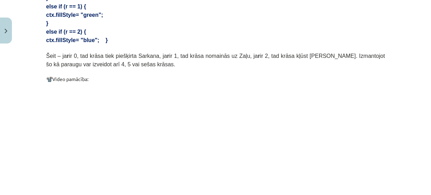
scroll to position [349, 0]
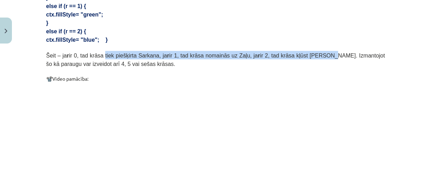
drag, startPoint x: 111, startPoint y: 48, endPoint x: 300, endPoint y: 50, distance: 189.2
click at [300, 51] on p "Šeit – ja r ir 0, tad krāsa tiek piešķirta Sarkana, ja r ir 1, tad krāsa nomain…" at bounding box center [215, 59] width 339 height 17
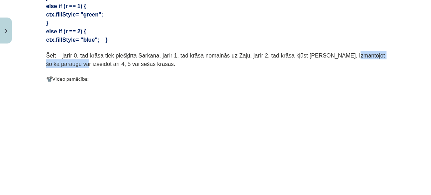
drag, startPoint x: 322, startPoint y: 46, endPoint x: 379, endPoint y: 46, distance: 57.5
click at [379, 53] on span "Šeit – ja r ir 0, tad krāsa tiek piešķirta Sarkana, ja r ir 1, tad krāsa nomain…" at bounding box center [215, 60] width 339 height 14
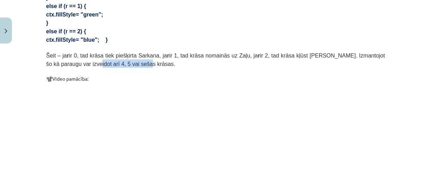
drag, startPoint x: 56, startPoint y: 55, endPoint x: 123, endPoint y: 55, distance: 66.6
click at [117, 55] on p "Šeit – ja r ir 0, tad krāsa tiek piešķirta Sarkana, ja r ir 1, tad krāsa nomain…" at bounding box center [215, 59] width 339 height 17
click at [132, 55] on p "Šeit – ja r ir 0, tad krāsa tiek piešķirta Sarkana, ja r ir 1, tad krāsa nomain…" at bounding box center [215, 59] width 339 height 17
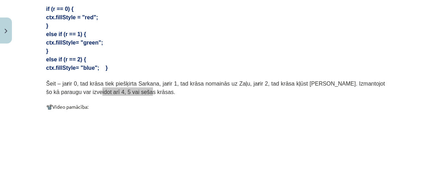
scroll to position [433, 0]
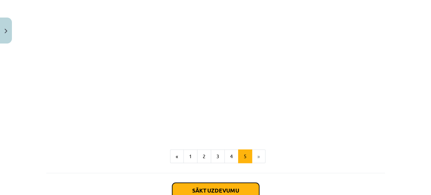
click at [228, 183] on button "Sākt uzdevumu" at bounding box center [215, 190] width 87 height 15
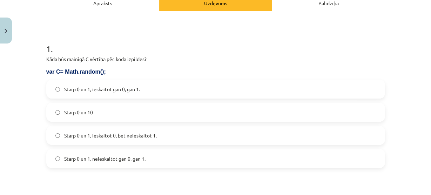
scroll to position [101, 0]
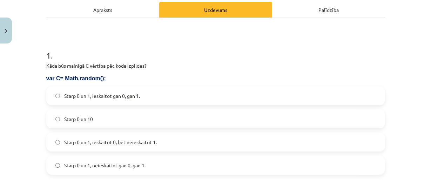
click at [97, 142] on span "Starp 0 un 1, ieskaitot 0, bet neieskaitot 1." at bounding box center [110, 141] width 93 height 7
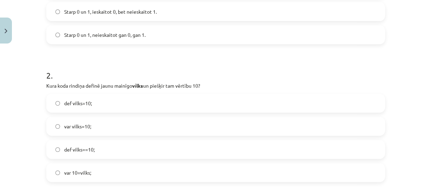
scroll to position [241, 0]
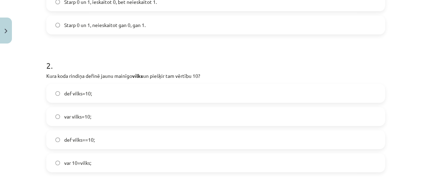
click at [72, 111] on label "var vilks=10;" at bounding box center [215, 117] width 337 height 18
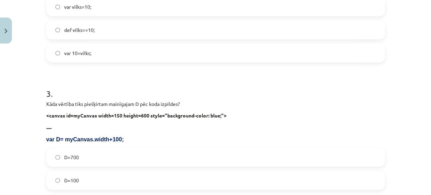
scroll to position [382, 0]
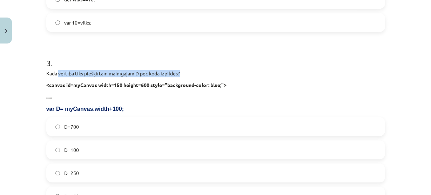
drag, startPoint x: 57, startPoint y: 73, endPoint x: 188, endPoint y: 73, distance: 131.4
click at [188, 73] on p "Kāda vērtība tiks piešķirtam mainīgajam D pēc koda izpildes?" at bounding box center [215, 73] width 339 height 7
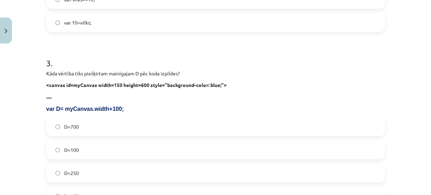
click at [91, 91] on div "Kāda vērtība tiks piešķirtam mainīgajam D pēc koda izpildes? <canvas id=myCanva…" at bounding box center [215, 91] width 339 height 43
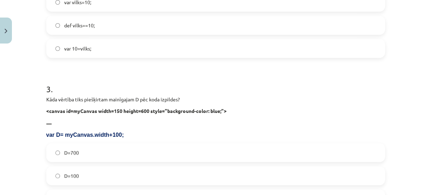
scroll to position [421, 0]
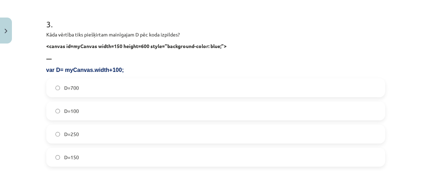
click at [68, 136] on span "D=250" at bounding box center [71, 133] width 15 height 7
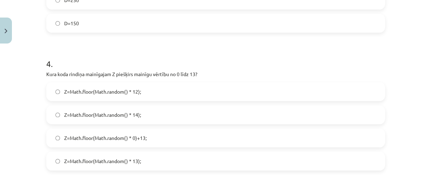
scroll to position [589, 0]
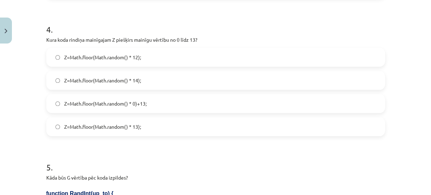
click at [70, 107] on label "Z=Math.floor(Math.random() * 0)+13;" at bounding box center [215, 104] width 337 height 18
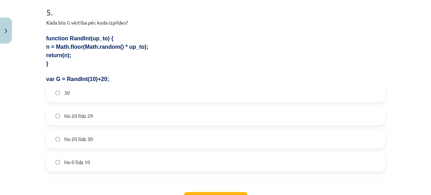
scroll to position [757, 0]
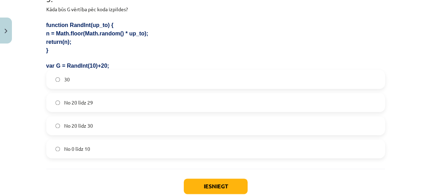
click at [85, 123] on span "No 20 līdz 30" at bounding box center [78, 125] width 29 height 7
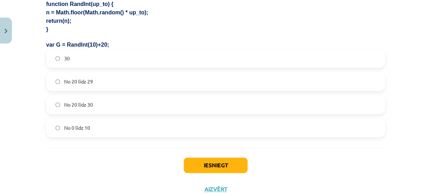
scroll to position [801, 0]
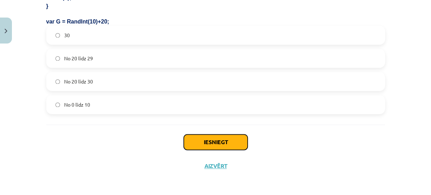
click at [228, 139] on button "Iesniegt" at bounding box center [216, 141] width 64 height 15
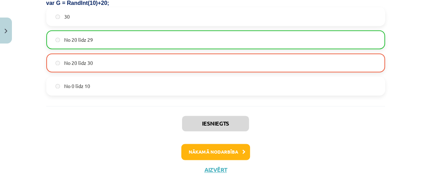
scroll to position [823, 0]
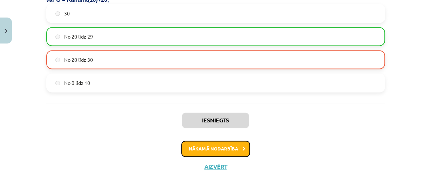
click at [226, 146] on button "Nākamā nodarbība" at bounding box center [215, 149] width 69 height 16
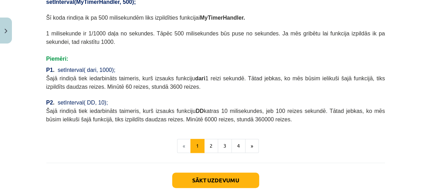
scroll to position [336, 0]
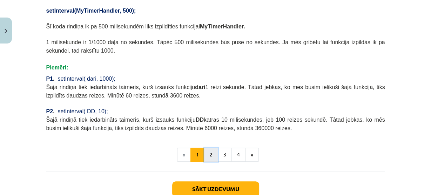
click at [208, 149] on button "2" at bounding box center [211, 155] width 14 height 14
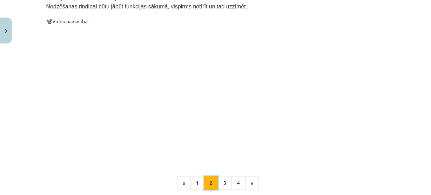
scroll to position [742, 0]
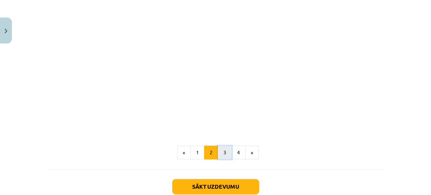
click at [222, 146] on button "3" at bounding box center [225, 152] width 14 height 14
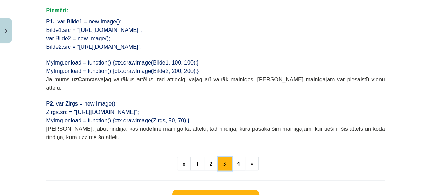
scroll to position [518, 0]
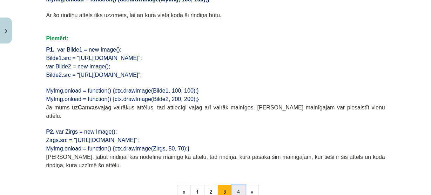
click at [238, 185] on button "4" at bounding box center [238, 192] width 14 height 14
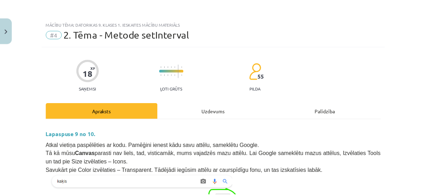
scroll to position [0, 0]
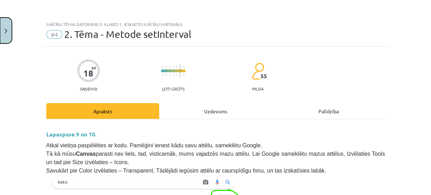
click at [8, 30] on button "Close" at bounding box center [6, 31] width 12 height 26
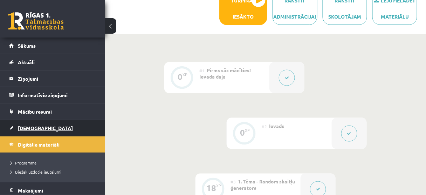
click at [36, 128] on span "[DEMOGRAPHIC_DATA]" at bounding box center [45, 128] width 55 height 6
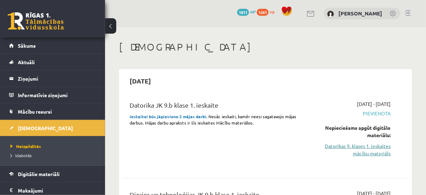
click at [375, 146] on link "Datorikas 9. klases 1. ieskaites mācību materiāls" at bounding box center [351, 149] width 80 height 15
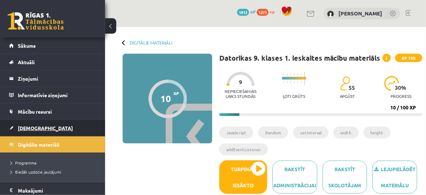
click at [33, 127] on span "[DEMOGRAPHIC_DATA]" at bounding box center [45, 128] width 55 height 6
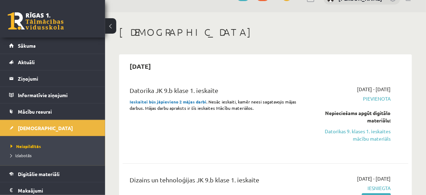
scroll to position [28, 0]
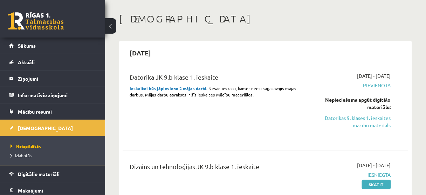
click at [174, 74] on div "Datorika JK 9.b klase 1. ieskaite" at bounding box center [215, 78] width 171 height 13
click at [207, 84] on div "Datorika JK 9.b klase 1. ieskaite" at bounding box center [215, 78] width 171 height 13
click at [363, 94] on div "[DATE] - [DATE] [GEOGRAPHIC_DATA] Nepieciešams apgūt digitālo materiālu: Datori…" at bounding box center [351, 105] width 91 height 67
click at [376, 76] on span "[DATE] - [DATE]" at bounding box center [374, 75] width 34 height 7
click at [361, 102] on div "Nepieciešams apgūt digitālo materiālu:" at bounding box center [351, 103] width 80 height 15
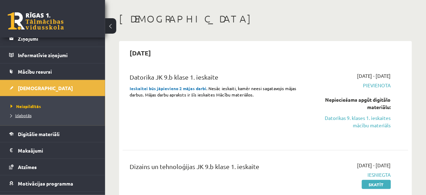
scroll to position [12, 0]
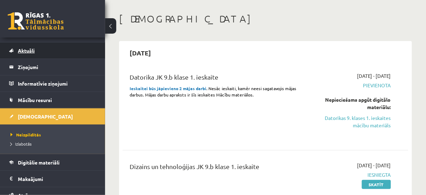
click at [28, 50] on span "Aktuāli" at bounding box center [26, 50] width 17 height 6
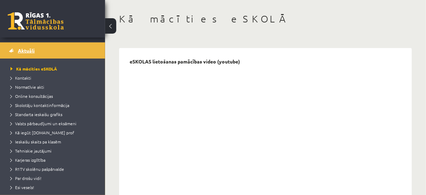
click at [30, 50] on span "Aktuāli" at bounding box center [26, 50] width 17 height 6
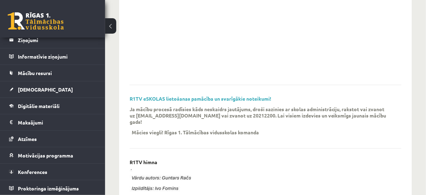
scroll to position [168, 0]
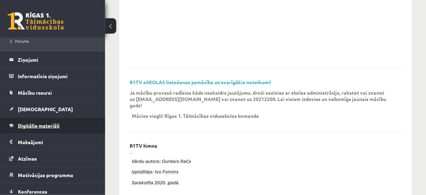
click at [50, 124] on span "Digitālie materiāli" at bounding box center [39, 125] width 42 height 6
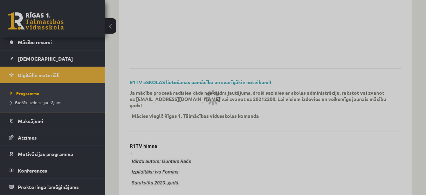
scroll to position [68, 0]
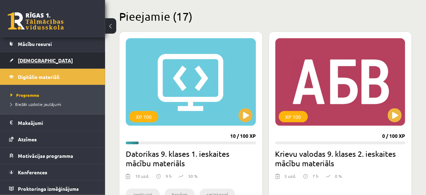
click at [28, 60] on span "[DEMOGRAPHIC_DATA]" at bounding box center [45, 60] width 55 height 6
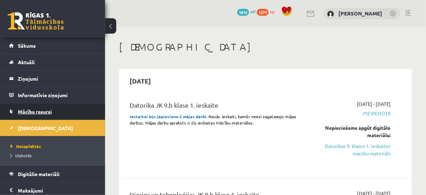
click at [38, 111] on span "Mācību resursi" at bounding box center [35, 111] width 34 height 6
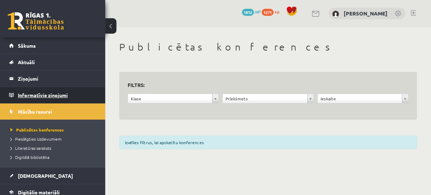
click at [68, 94] on legend "Informatīvie ziņojumi 0" at bounding box center [57, 95] width 78 height 16
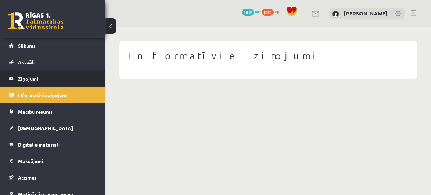
click at [29, 81] on legend "Ziņojumi 0" at bounding box center [57, 78] width 78 height 16
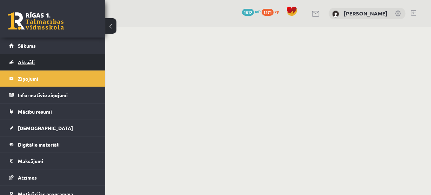
click at [25, 63] on span "Aktuāli" at bounding box center [26, 62] width 17 height 6
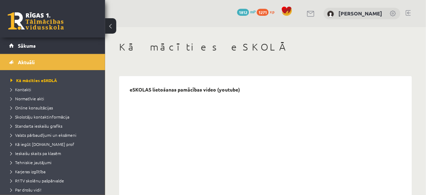
click at [28, 27] on link at bounding box center [36, 21] width 56 height 18
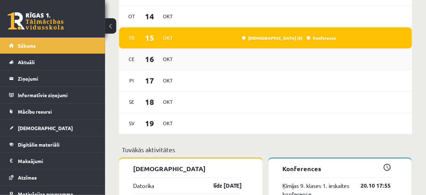
scroll to position [561, 0]
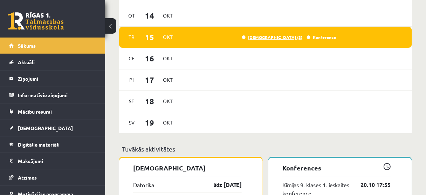
click at [286, 37] on link "[DEMOGRAPHIC_DATA] (3)" at bounding box center [272, 37] width 61 height 6
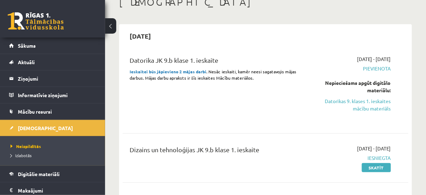
scroll to position [84, 0]
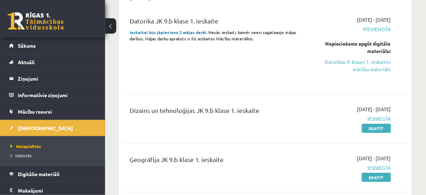
click at [183, 31] on strong "Ieskaitei būs jāpievieno 2 mājas darbi" at bounding box center [168, 32] width 77 height 6
click at [246, 32] on span ". Nesāc ieskaiti, kamēr neesi sagatavojis mājas darbus. Mājas darbu apraksts ir…" at bounding box center [213, 35] width 167 height 12
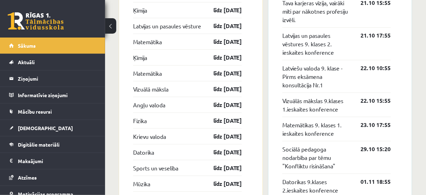
scroll to position [701, 0]
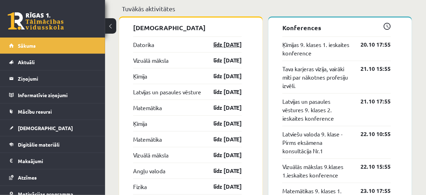
click at [224, 43] on link "līdz [DATE]" at bounding box center [221, 44] width 41 height 8
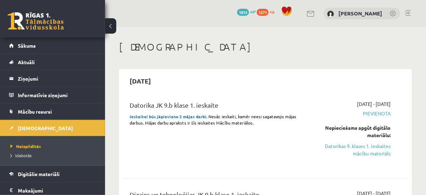
click at [295, 120] on p "Ieskaitei būs jāpievieno 2 mājas darbi . Nesāc ieskaiti, kamēr neesi sagatavoji…" at bounding box center [215, 119] width 171 height 13
click at [248, 110] on div "Datorika JK 9.b klase 1. ieskaite" at bounding box center [215, 106] width 171 height 13
click at [184, 113] on p "Ieskaitei būs jāpievieno 2 mājas darbi . Nesāc ieskaiti, kamēr neesi sagatavoji…" at bounding box center [215, 119] width 171 height 13
click at [284, 113] on p "Ieskaitei būs jāpievieno 2 mājas darbi . Nesāc ieskaiti, kamēr neesi sagatavoji…" at bounding box center [215, 119] width 171 height 13
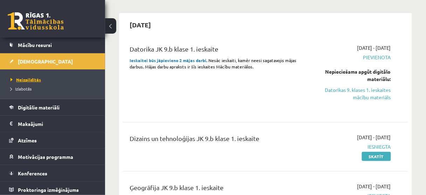
scroll to position [68, 0]
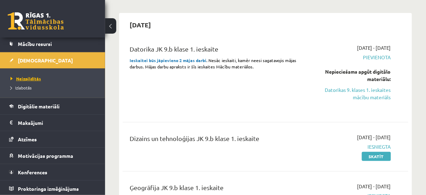
click at [24, 76] on span "Neizpildītās" at bounding box center [26, 79] width 30 height 6
click at [20, 86] on span "Izlabotās" at bounding box center [21, 88] width 21 height 6
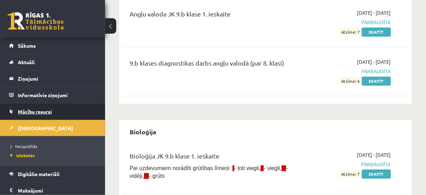
click at [21, 110] on span "Mācību resursi" at bounding box center [35, 111] width 34 height 6
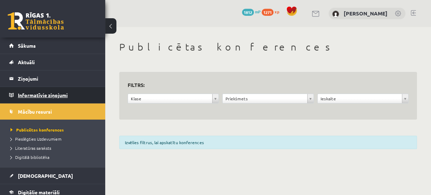
click at [48, 97] on legend "Informatīvie ziņojumi 0" at bounding box center [57, 95] width 78 height 16
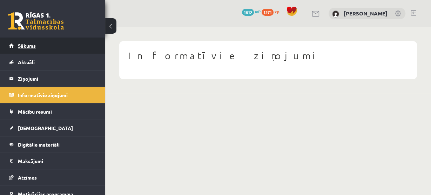
click at [22, 47] on span "Sākums" at bounding box center [27, 45] width 18 height 6
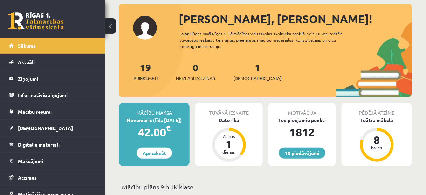
scroll to position [84, 0]
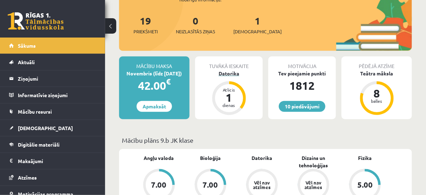
click at [235, 100] on div "1" at bounding box center [229, 97] width 21 height 11
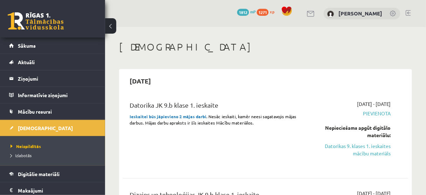
click at [374, 104] on span "[DATE] - [DATE]" at bounding box center [374, 103] width 34 height 7
click at [387, 104] on span "[DATE] - [DATE]" at bounding box center [374, 103] width 34 height 7
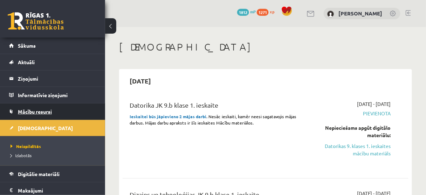
click at [34, 112] on span "Mācību resursi" at bounding box center [35, 111] width 34 height 6
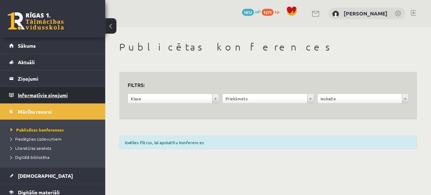
click at [45, 100] on legend "Informatīvie ziņojumi 0" at bounding box center [57, 95] width 78 height 16
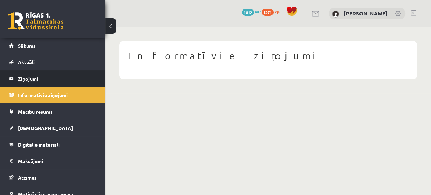
click at [31, 81] on legend "Ziņojumi 0" at bounding box center [57, 78] width 78 height 16
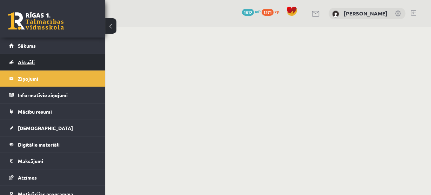
click at [35, 62] on span "Aktuāli" at bounding box center [26, 62] width 17 height 6
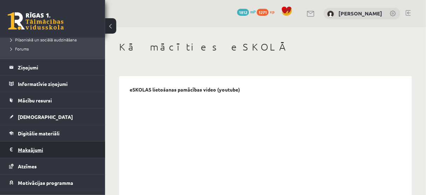
scroll to position [196, 0]
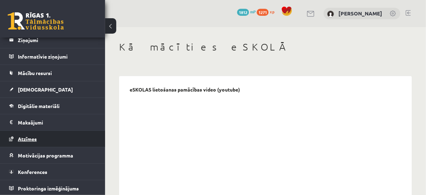
click at [34, 137] on span "Atzīmes" at bounding box center [27, 139] width 19 height 6
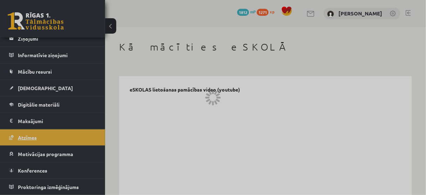
scroll to position [39, 0]
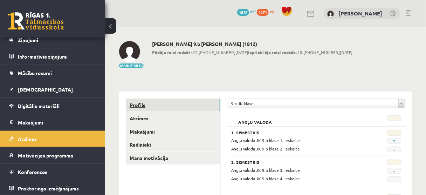
click at [136, 105] on link "Profils" at bounding box center [173, 104] width 94 height 13
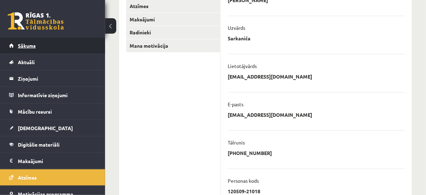
click at [29, 48] on span "Sākums" at bounding box center [27, 45] width 18 height 6
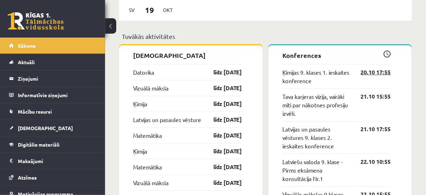
scroll to position [673, 0]
click at [142, 73] on link "Datorika" at bounding box center [143, 72] width 21 height 8
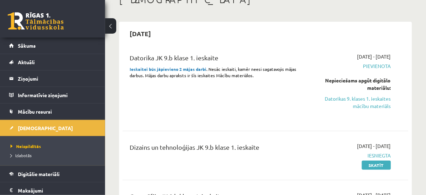
scroll to position [112, 0]
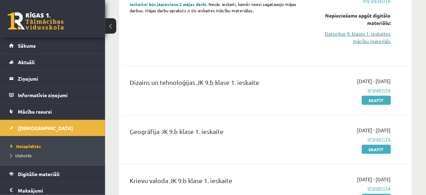
click at [368, 36] on link "Datorikas 9. klases 1. ieskaites mācību materiāls" at bounding box center [351, 37] width 80 height 15
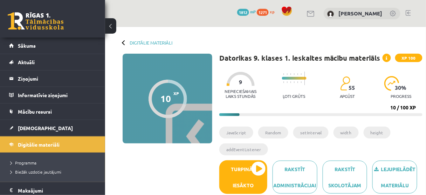
click at [181, 95] on div at bounding box center [168, 99] width 39 height 39
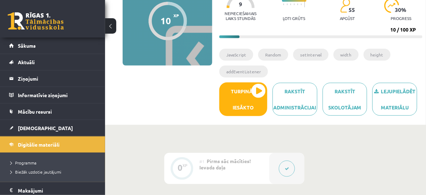
scroll to position [84, 0]
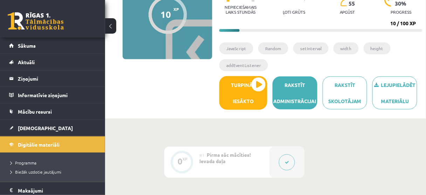
click at [295, 93] on link "Rakstīt administrācijai" at bounding box center [295, 92] width 45 height 33
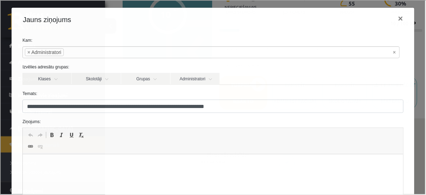
scroll to position [0, 0]
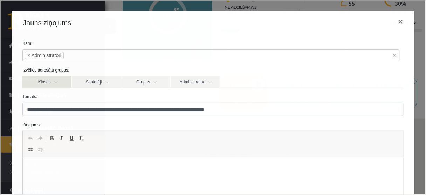
click at [45, 82] on link "Klases" at bounding box center [46, 81] width 49 height 12
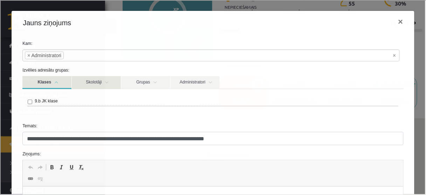
click at [108, 83] on link "Skolotāji" at bounding box center [95, 81] width 49 height 13
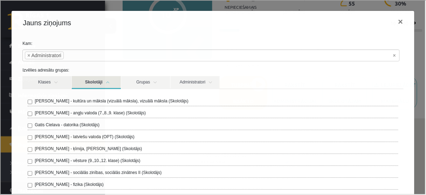
click at [43, 124] on label "Gatis Cielava - datorika (Skolotājs)" at bounding box center [66, 124] width 65 height 6
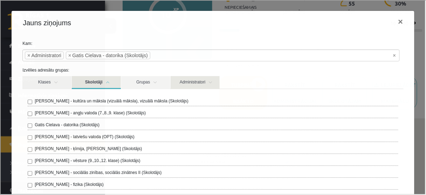
click at [206, 81] on link "Administratori" at bounding box center [194, 81] width 49 height 13
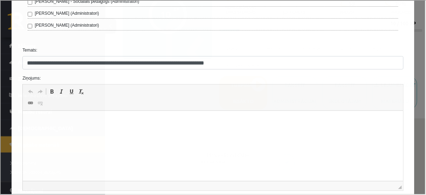
scroll to position [336, 0]
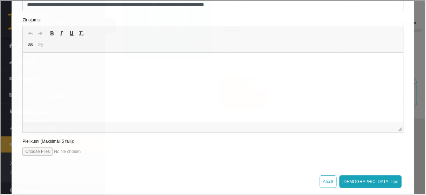
click at [70, 68] on html at bounding box center [213, 63] width 380 height 21
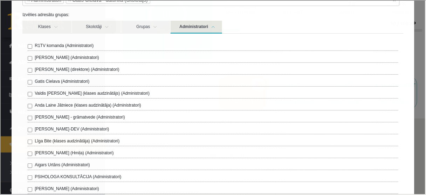
scroll to position [28, 0]
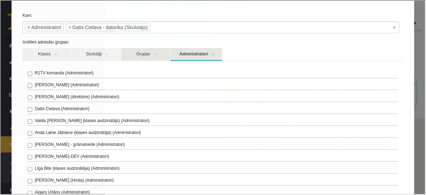
click at [154, 53] on link "Grupas" at bounding box center [145, 53] width 49 height 13
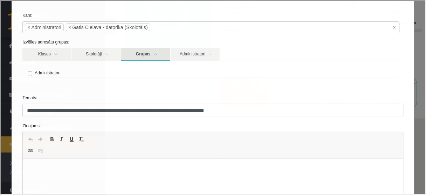
click at [158, 53] on link "Grupas" at bounding box center [145, 53] width 49 height 13
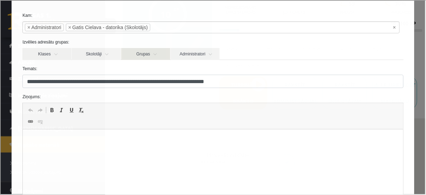
click at [158, 53] on link "Grupas" at bounding box center [145, 53] width 49 height 12
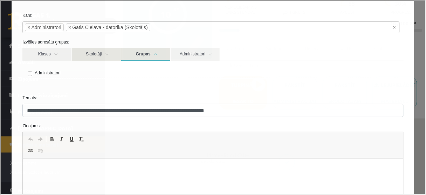
click at [102, 58] on link "Skolotāji" at bounding box center [95, 53] width 49 height 13
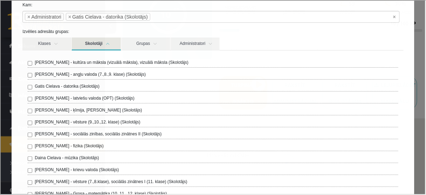
scroll to position [56, 0]
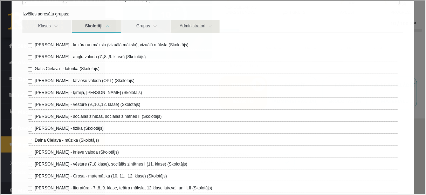
click at [200, 27] on link "Administratori" at bounding box center [194, 25] width 49 height 13
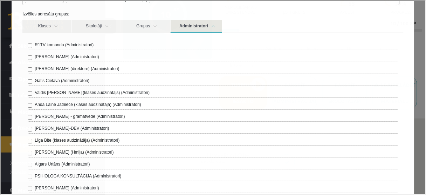
click at [4, 7] on div "**********" at bounding box center [212, 96] width 425 height 193
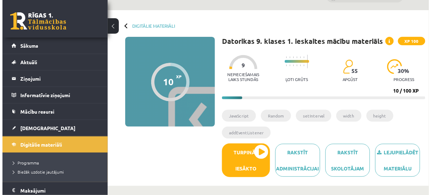
scroll to position [0, 0]
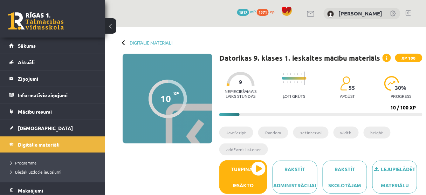
click at [386, 57] on span at bounding box center [387, 58] width 8 height 8
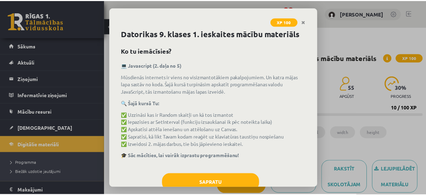
scroll to position [20, 0]
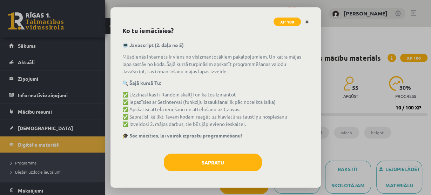
click at [307, 21] on icon "Close" at bounding box center [307, 22] width 4 height 5
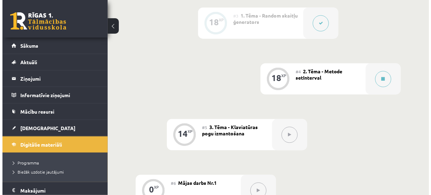
scroll to position [308, 0]
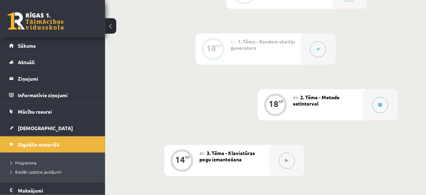
click at [317, 50] on icon at bounding box center [318, 49] width 4 height 4
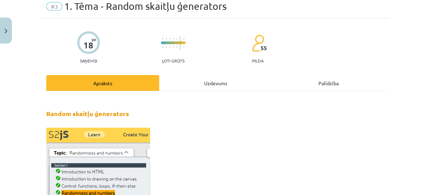
scroll to position [0, 0]
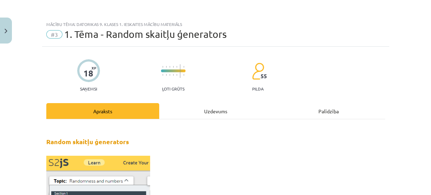
click at [204, 110] on div "Uzdevums" at bounding box center [215, 111] width 113 height 16
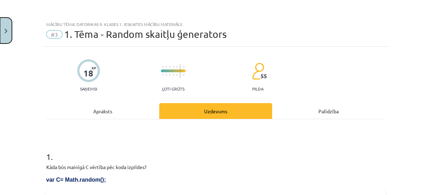
click at [3, 26] on button "Close" at bounding box center [6, 31] width 12 height 26
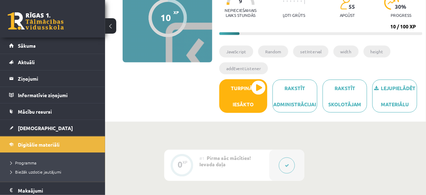
scroll to position [112, 0]
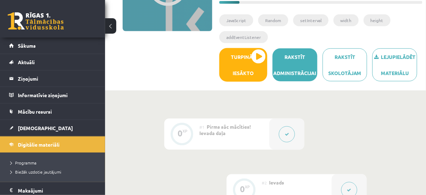
click at [299, 69] on link "Rakstīt administrācijai" at bounding box center [295, 64] width 45 height 33
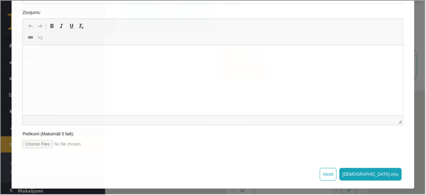
scroll to position [0, 0]
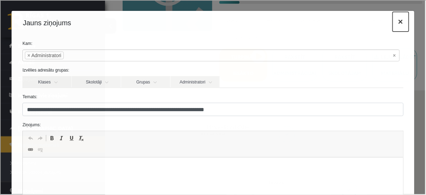
click at [395, 21] on button "×" at bounding box center [400, 21] width 16 height 20
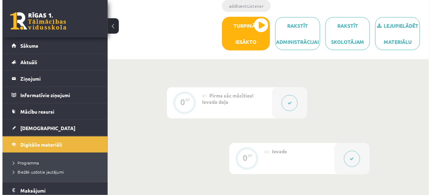
scroll to position [56, 0]
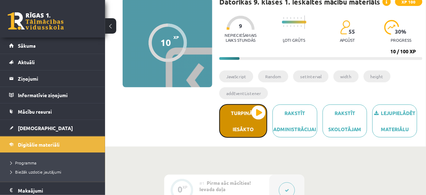
click at [236, 114] on button "Turpināt iesākto" at bounding box center [243, 121] width 48 height 34
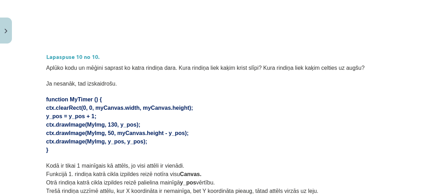
scroll to position [534, 0]
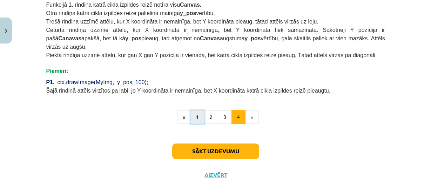
click at [197, 110] on button "1" at bounding box center [197, 117] width 14 height 14
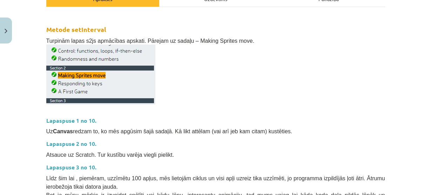
scroll to position [168, 0]
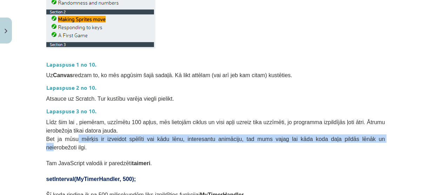
drag, startPoint x: 79, startPoint y: 137, endPoint x: 332, endPoint y: 137, distance: 253.0
click at [332, 137] on span "Bet ja mūsu mērķis ir izveidot spēlīti vai kādu lēnu, interesantu animāciju, ta…" at bounding box center [215, 143] width 339 height 14
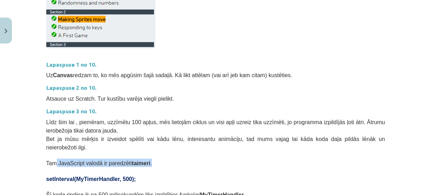
drag, startPoint x: 53, startPoint y: 152, endPoint x: 167, endPoint y: 156, distance: 114.0
click at [167, 158] on p "Tam JavaScript valodā ir paredzēti taimeri ." at bounding box center [215, 162] width 339 height 8
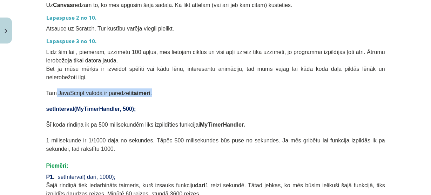
scroll to position [252, 0]
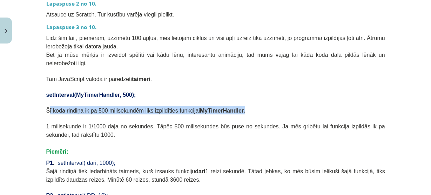
drag, startPoint x: 47, startPoint y: 98, endPoint x: 238, endPoint y: 102, distance: 190.7
click at [238, 106] on p "Šī koda rindiņa ik pa 500 milisekundēm liks izpildīties funkcijai MyTimerHandle…" at bounding box center [215, 110] width 339 height 8
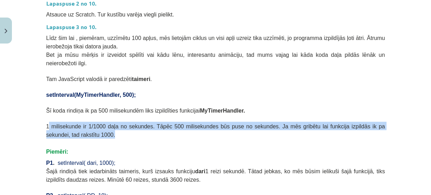
drag, startPoint x: 45, startPoint y: 116, endPoint x: 391, endPoint y: 122, distance: 345.9
click at [391, 122] on div "Mācību tēma: Datorikas 9. klases 1. ieskaites mācību materiāls #4 2. Tēma - Met…" at bounding box center [215, 97] width 431 height 195
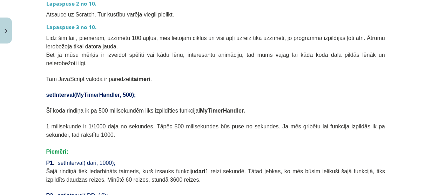
click at [130, 147] on p "Piemēri:" at bounding box center [215, 151] width 339 height 8
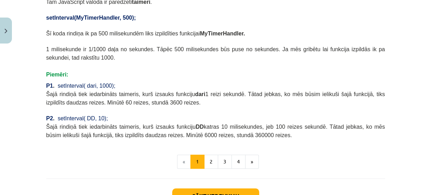
scroll to position [336, 0]
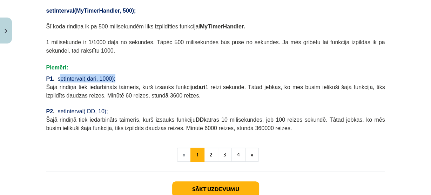
drag, startPoint x: 56, startPoint y: 67, endPoint x: 106, endPoint y: 71, distance: 49.9
click at [106, 76] on span "setInterval( dari, 1000);" at bounding box center [86, 79] width 58 height 6
click at [119, 74] on p "P1 . setInterval( dari, 1000);" at bounding box center [215, 78] width 339 height 8
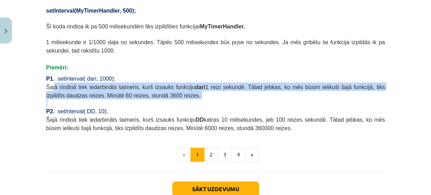
drag, startPoint x: 57, startPoint y: 76, endPoint x: 157, endPoint y: 91, distance: 100.6
click at [119, 99] on p at bounding box center [215, 102] width 339 height 7
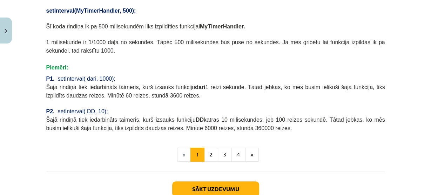
drag, startPoint x: 61, startPoint y: 109, endPoint x: 263, endPoint y: 115, distance: 201.9
click at [263, 115] on p "Šajā rindiņā tiek iedarbināts taimeris, kurš izsauks funkciju DD katras 10 mili…" at bounding box center [215, 123] width 339 height 17
click at [205, 148] on button "2" at bounding box center [211, 155] width 14 height 14
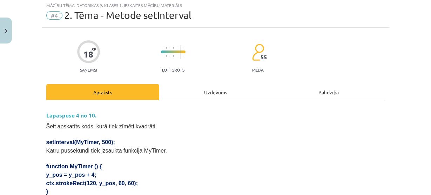
scroll to position [0, 0]
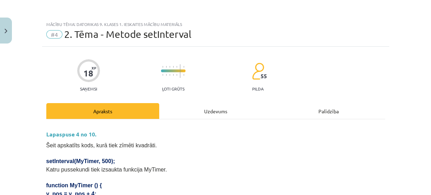
click at [323, 111] on div "Palīdzība" at bounding box center [328, 111] width 113 height 16
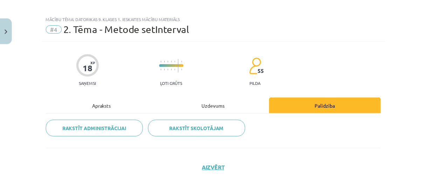
scroll to position [7, 0]
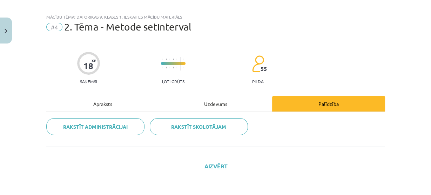
click at [103, 104] on div "Apraksts" at bounding box center [102, 104] width 113 height 16
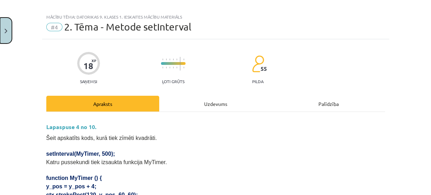
click at [2, 34] on button "Close" at bounding box center [6, 31] width 12 height 26
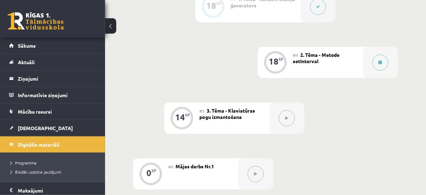
scroll to position [364, 0]
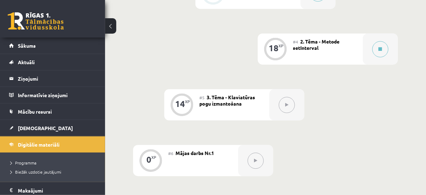
click at [297, 54] on div "#4 2. Tēma - Metode setInterval" at bounding box center [328, 48] width 70 height 31
click at [282, 47] on div "XP" at bounding box center [281, 46] width 5 height 4
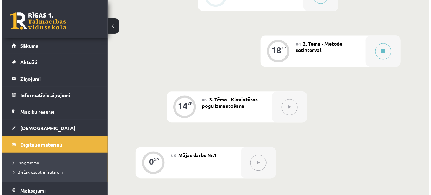
scroll to position [252, 0]
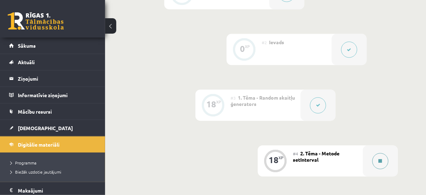
click at [384, 162] on button at bounding box center [381, 161] width 16 height 16
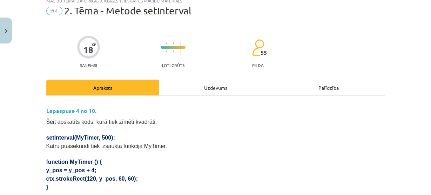
scroll to position [84, 0]
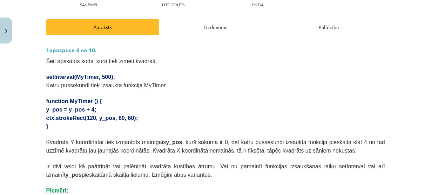
click at [322, 28] on div "Palīdzība" at bounding box center [328, 27] width 113 height 16
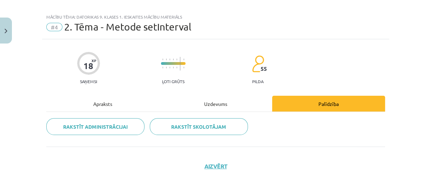
click at [108, 108] on div "Apraksts" at bounding box center [102, 104] width 113 height 16
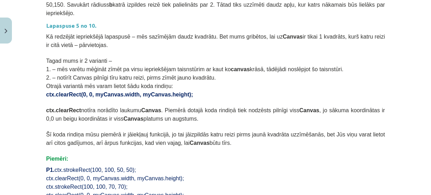
scroll to position [441, 0]
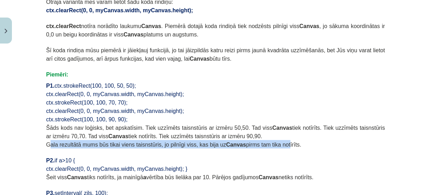
drag, startPoint x: 46, startPoint y: 134, endPoint x: 263, endPoint y: 134, distance: 217.3
click at [263, 142] on span "Gala rezultātā mums būs tikai viens taisnstūris, jo pilnīgi viss, kas bija uz C…" at bounding box center [173, 145] width 255 height 6
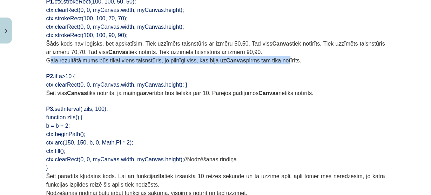
scroll to position [469, 0]
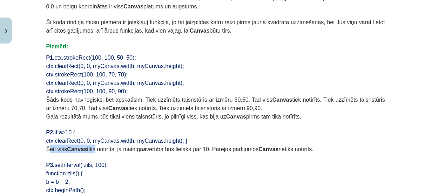
drag, startPoint x: 48, startPoint y: 140, endPoint x: 94, endPoint y: 139, distance: 46.3
click at [87, 146] on span "Šeit viss Canvas tiks notīrīts, ja mainīgā a vērtība būs lielāka par 10. Pārējo…" at bounding box center [179, 149] width 267 height 6
click at [100, 146] on span "Šeit viss Canvas tiks notīrīts, ja mainīgā a vērtība būs lielāka par 10. Pārējo…" at bounding box center [179, 149] width 267 height 6
drag, startPoint x: 144, startPoint y: 137, endPoint x: 299, endPoint y: 137, distance: 155.2
click at [299, 144] on p "Šeit viss Canvas tiks notīrīts, ja mainīgā a vērtība būs lielāka par 10. Pārējo…" at bounding box center [215, 148] width 339 height 8
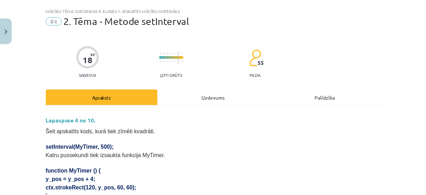
scroll to position [0, 0]
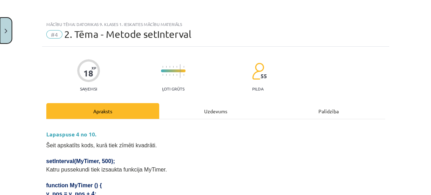
click at [0, 24] on button "Close" at bounding box center [6, 31] width 12 height 26
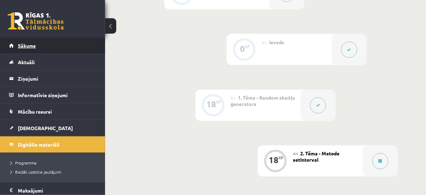
click at [31, 46] on span "Sākums" at bounding box center [27, 45] width 18 height 6
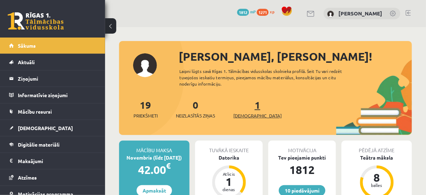
click at [244, 114] on span "[DEMOGRAPHIC_DATA]" at bounding box center [257, 115] width 48 height 7
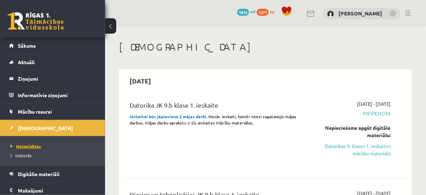
click at [29, 146] on span "Neizpildītās" at bounding box center [26, 146] width 30 height 6
click at [45, 94] on legend "Informatīvie ziņojumi 0" at bounding box center [57, 95] width 78 height 16
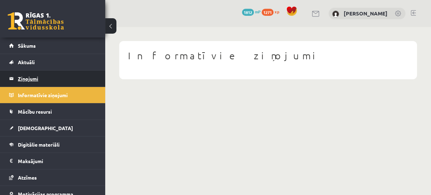
click at [19, 73] on legend "Ziņojumi 0" at bounding box center [57, 78] width 78 height 16
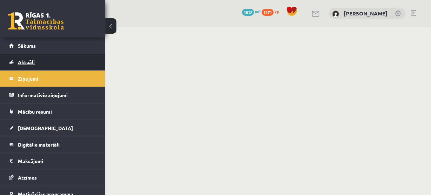
click at [29, 62] on span "Aktuāli" at bounding box center [26, 62] width 17 height 6
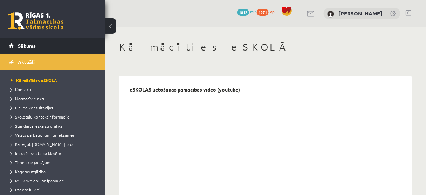
click at [29, 46] on span "Sākums" at bounding box center [27, 45] width 18 height 6
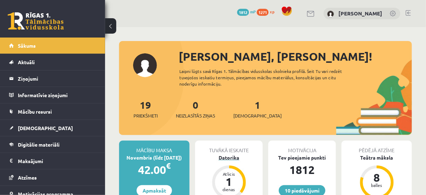
click at [230, 179] on div "1" at bounding box center [229, 181] width 21 height 11
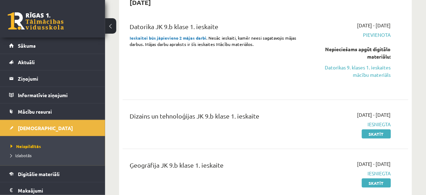
scroll to position [84, 0]
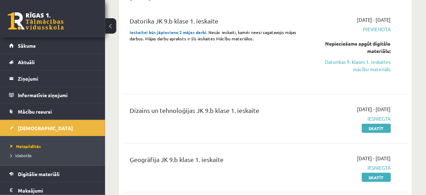
click at [375, 29] on span "Pievienota" at bounding box center [351, 29] width 80 height 7
click at [373, 32] on span "Pievienota" at bounding box center [351, 29] width 80 height 7
click at [263, 56] on div "Datorika JK 9.b klase 1. ieskaite Ieskaitei būs jāpievieno 2 mājas darbi . Nesā…" at bounding box center [214, 49] width 181 height 67
click at [196, 87] on div "Datorika JK 9.b klase 1. ieskaite Ieskaitei būs jāpievieno 2 mājas darbi . Nesā…" at bounding box center [266, 49] width 286 height 81
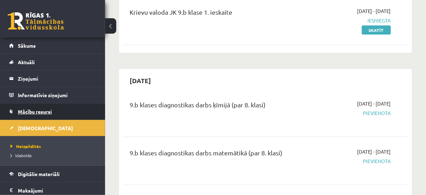
scroll to position [68, 0]
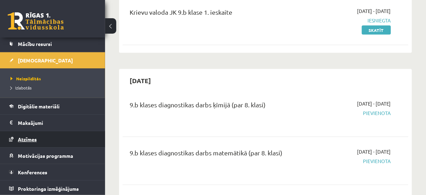
click at [30, 141] on link "Atzīmes" at bounding box center [52, 139] width 87 height 16
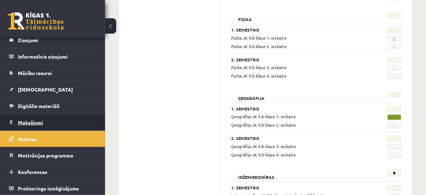
scroll to position [421, 0]
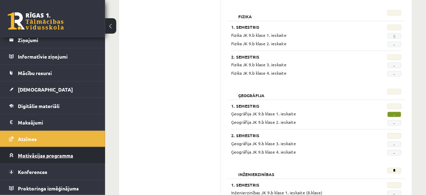
click at [45, 153] on span "Motivācijas programma" at bounding box center [45, 155] width 55 height 6
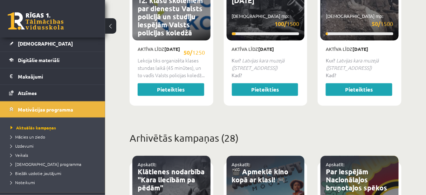
scroll to position [113, 0]
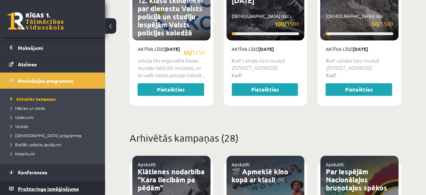
click at [59, 185] on span "Proktoringa izmēģinājums" at bounding box center [48, 188] width 61 height 6
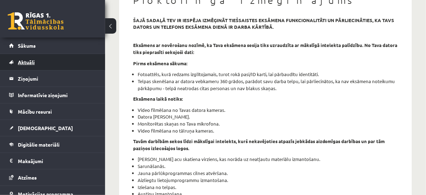
click at [36, 65] on link "Aktuāli" at bounding box center [52, 62] width 87 height 16
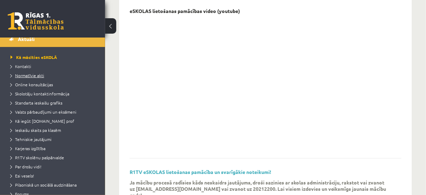
scroll to position [56, 0]
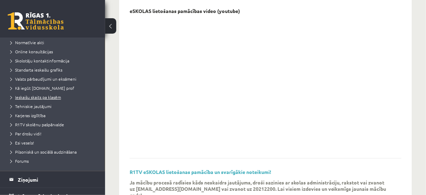
click at [12, 97] on span "Ieskaišu skaits pa klasēm" at bounding box center [36, 97] width 50 height 6
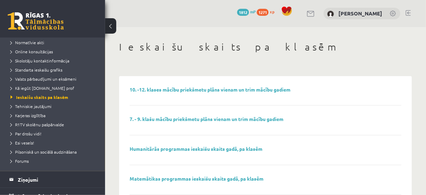
click at [393, 13] on link at bounding box center [393, 14] width 7 height 7
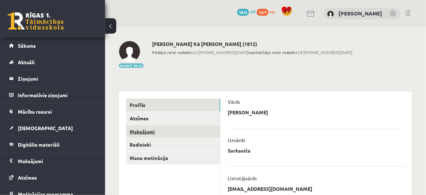
click at [137, 132] on link "Maksājumi" at bounding box center [173, 131] width 94 height 13
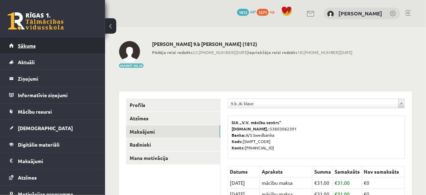
click at [34, 47] on span "Sākums" at bounding box center [27, 45] width 18 height 6
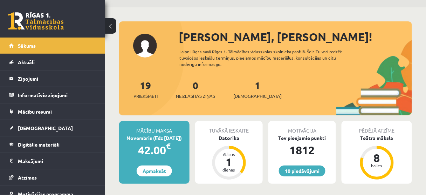
scroll to position [28, 0]
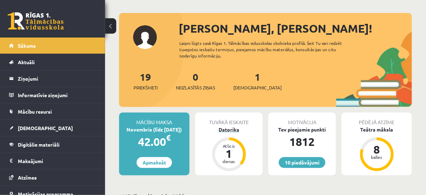
click at [230, 139] on div "Atlicis 1 dienas" at bounding box center [229, 154] width 34 height 34
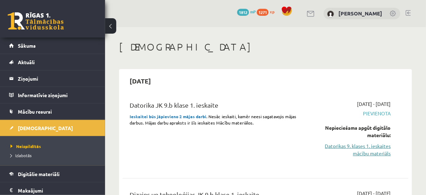
click at [370, 145] on link "Datorikas 9. klases 1. ieskaites mācību materiāls" at bounding box center [351, 149] width 80 height 15
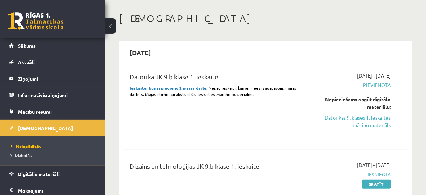
scroll to position [28, 0]
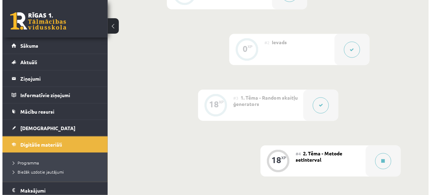
scroll to position [112, 0]
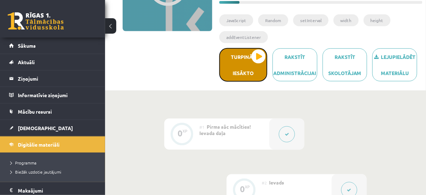
click at [248, 67] on button "Turpināt iesākto" at bounding box center [243, 65] width 48 height 34
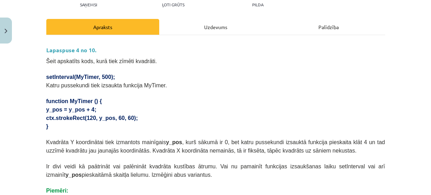
scroll to position [0, 0]
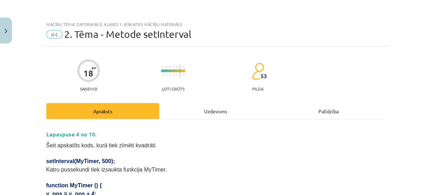
click at [202, 107] on div "Uzdevums" at bounding box center [215, 111] width 113 height 16
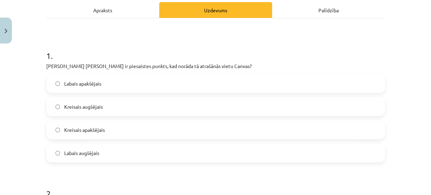
scroll to position [101, 0]
click at [104, 12] on div "Apraksts" at bounding box center [102, 10] width 113 height 16
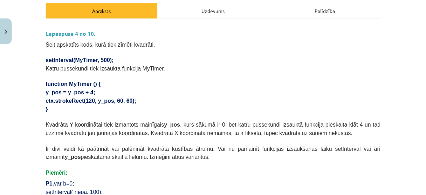
scroll to position [0, 0]
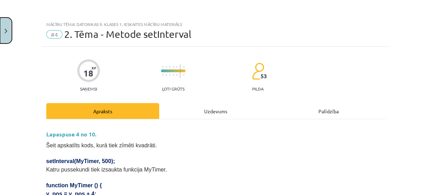
click at [5, 32] on img "Close" at bounding box center [6, 31] width 3 height 5
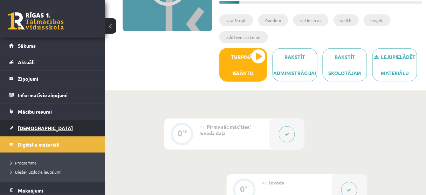
click at [25, 126] on span "[DEMOGRAPHIC_DATA]" at bounding box center [45, 128] width 55 height 6
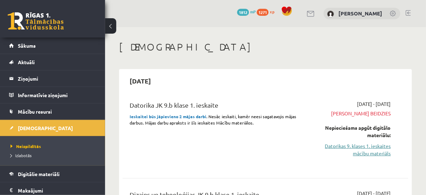
click at [376, 148] on link "Datorikas 9. klases 1. ieskaites mācību materiāls" at bounding box center [351, 149] width 80 height 15
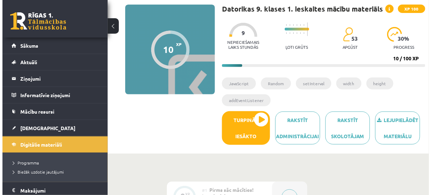
scroll to position [112, 0]
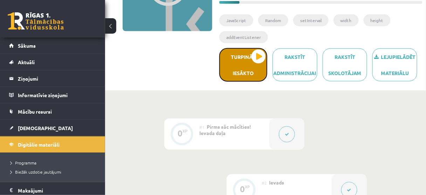
click at [252, 66] on button "Turpināt iesākto" at bounding box center [243, 65] width 48 height 34
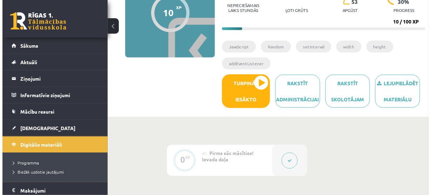
scroll to position [84, 0]
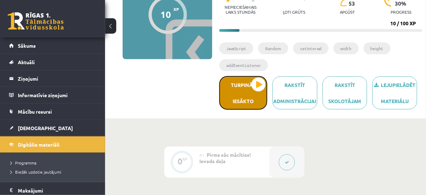
click at [244, 85] on button "Turpināt iesākto" at bounding box center [243, 93] width 48 height 34
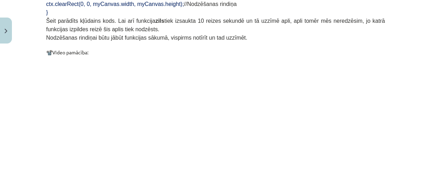
scroll to position [757, 0]
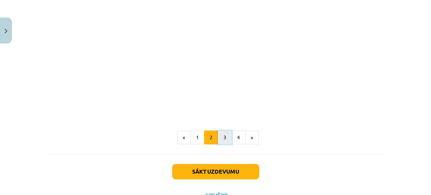
click at [223, 130] on button "3" at bounding box center [225, 137] width 14 height 14
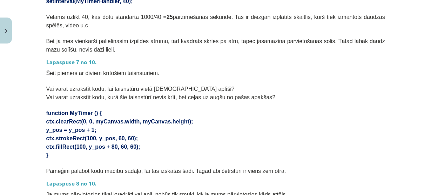
scroll to position [237, 0]
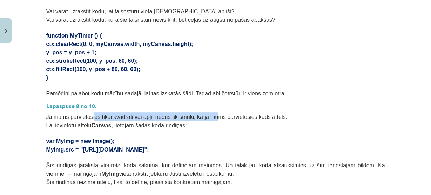
drag, startPoint x: 97, startPoint y: 107, endPoint x: 200, endPoint y: 105, distance: 103.4
click at [200, 114] on span "Ja mums pārvietosies tikai kvadrāti vai apļi, nebūs tik smuki, kā ja mums pārvi…" at bounding box center [166, 117] width 241 height 6
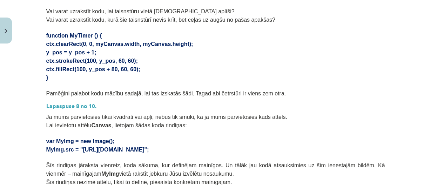
click at [226, 114] on span "Ja mums pārvietosies tikai kvadrāti vai apļi, nebūs tik smuki, kā ja mums pārvi…" at bounding box center [166, 117] width 241 height 6
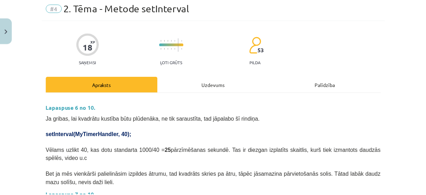
scroll to position [0, 0]
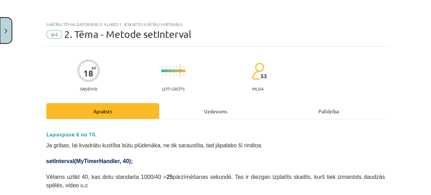
click at [8, 37] on button "Close" at bounding box center [6, 31] width 12 height 26
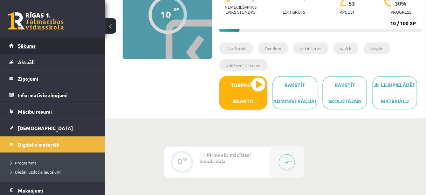
click at [32, 47] on span "Sākums" at bounding box center [27, 45] width 18 height 6
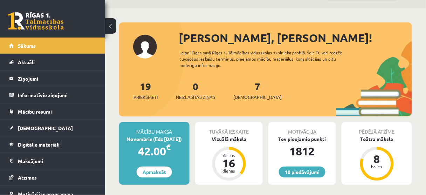
scroll to position [56, 0]
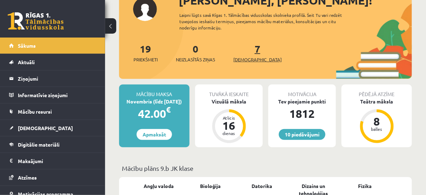
click at [248, 56] on span "[DEMOGRAPHIC_DATA]" at bounding box center [257, 59] width 48 height 7
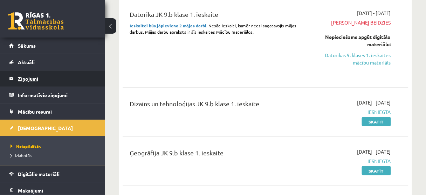
scroll to position [56, 0]
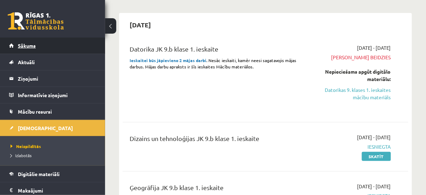
click at [34, 44] on span "Sākums" at bounding box center [27, 45] width 18 height 6
